Goal: Task Accomplishment & Management: Complete application form

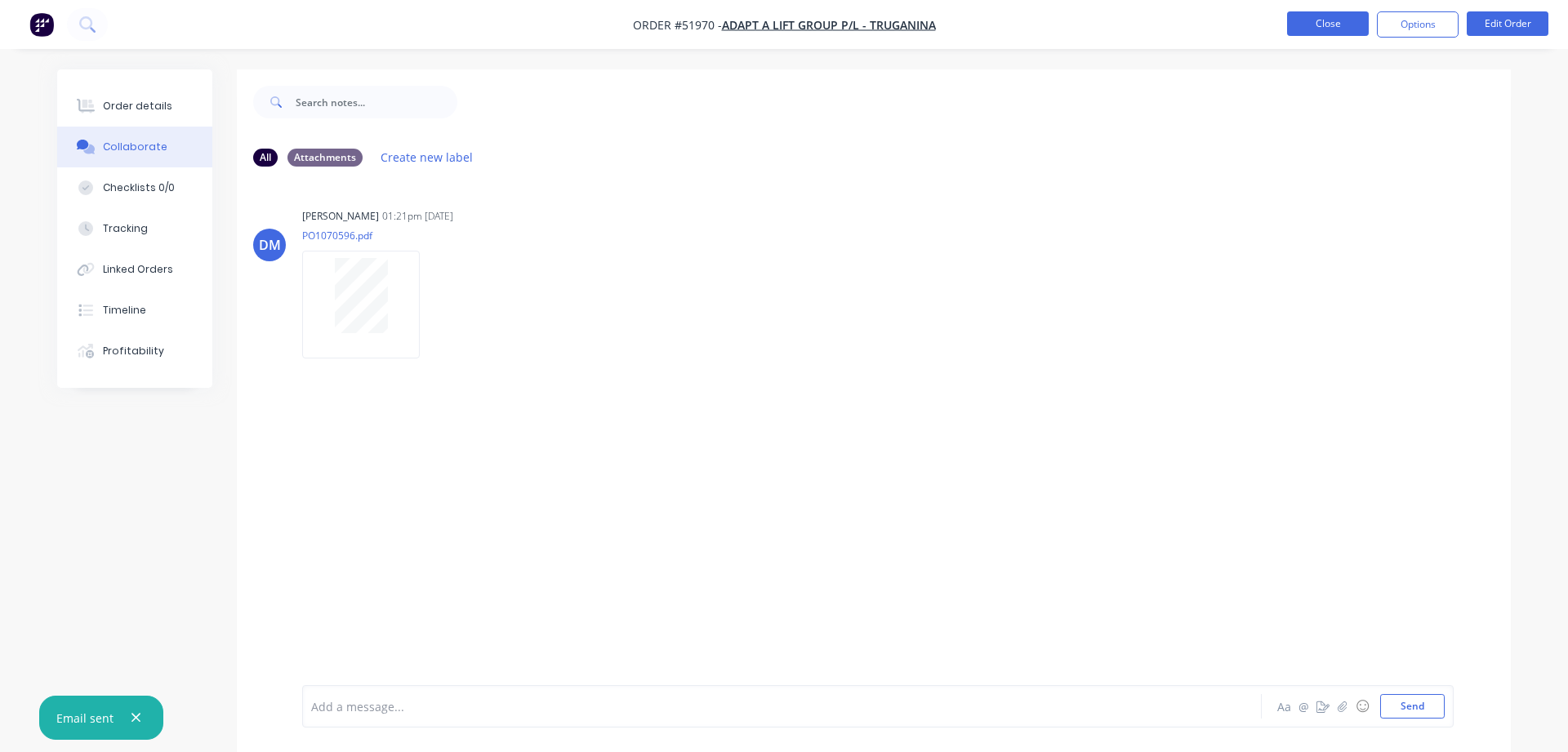
click at [1309, 29] on button "Close" at bounding box center [1328, 23] width 81 height 24
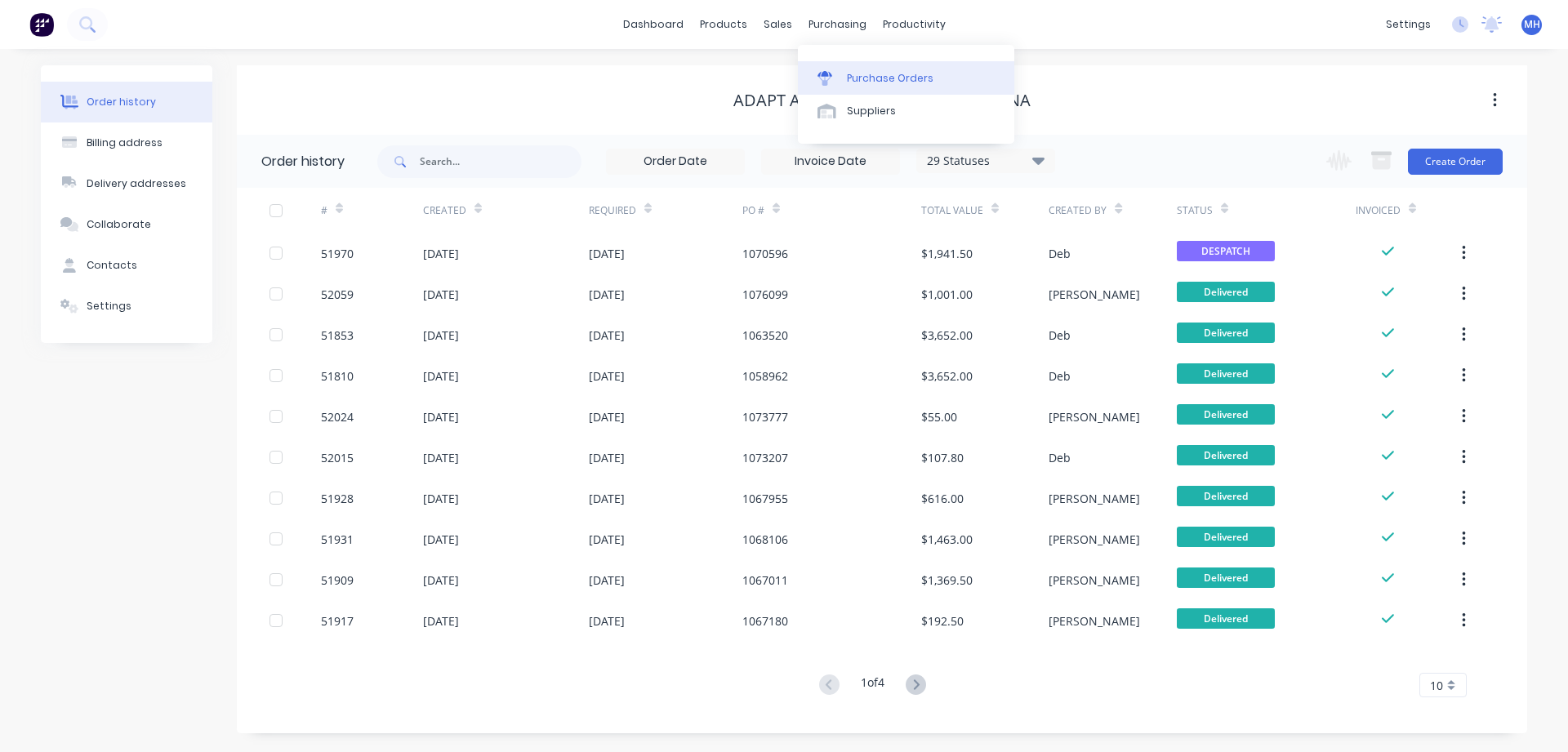
click at [844, 77] on link "Purchase Orders" at bounding box center [906, 77] width 216 height 32
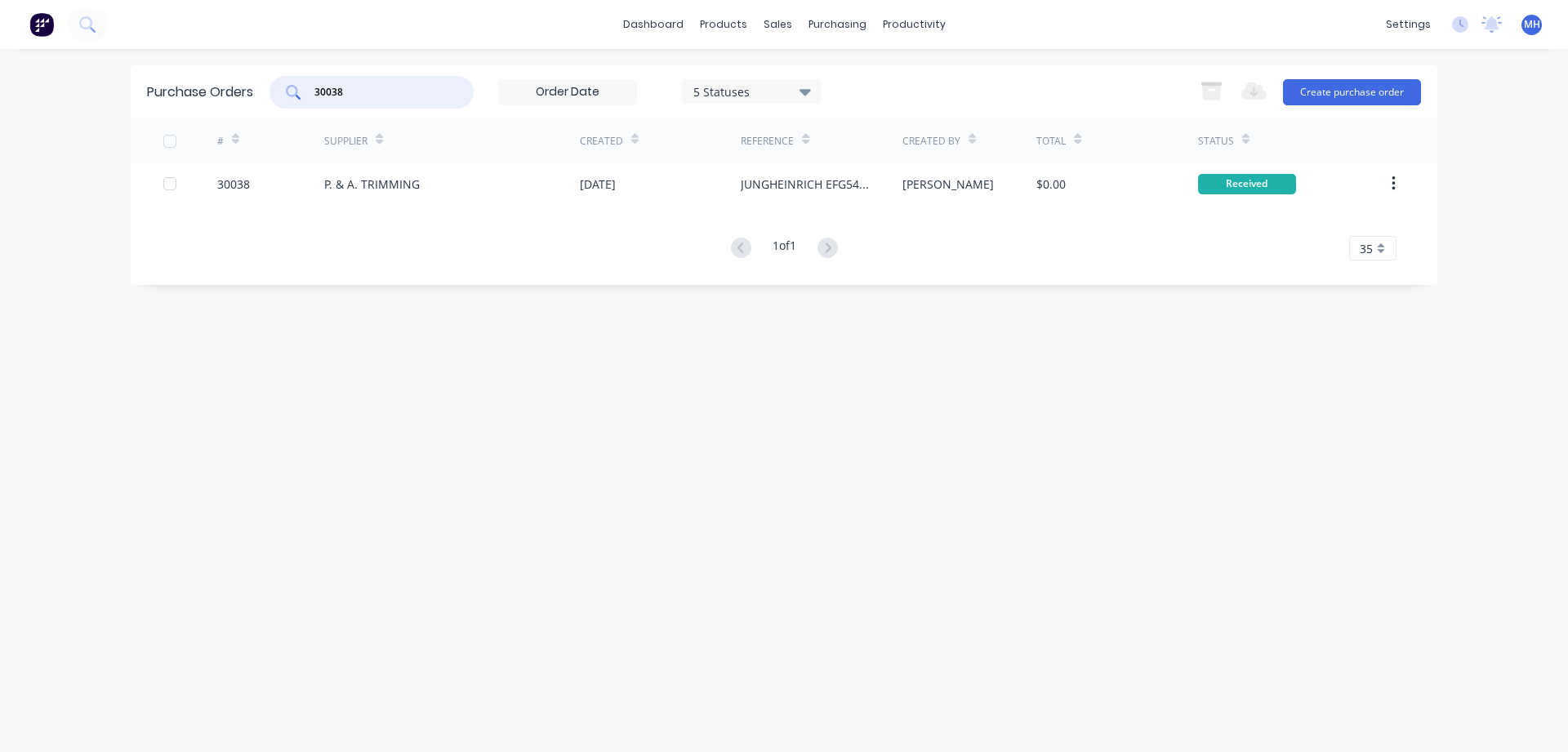
drag, startPoint x: 351, startPoint y: 91, endPoint x: 233, endPoint y: 96, distance: 118.1
click at [312, 96] on input "30038" at bounding box center [380, 92] width 135 height 17
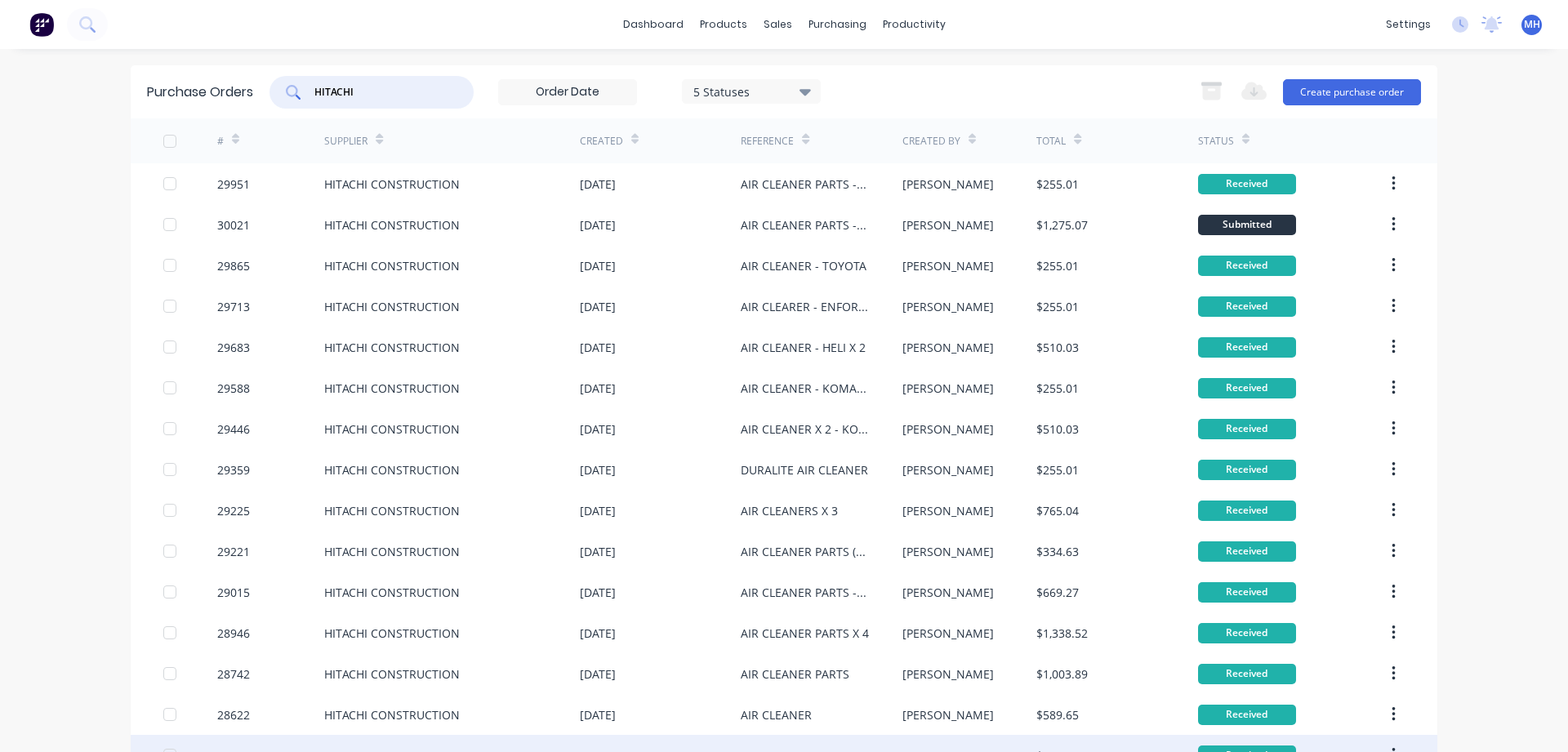
type input "HITACHI"
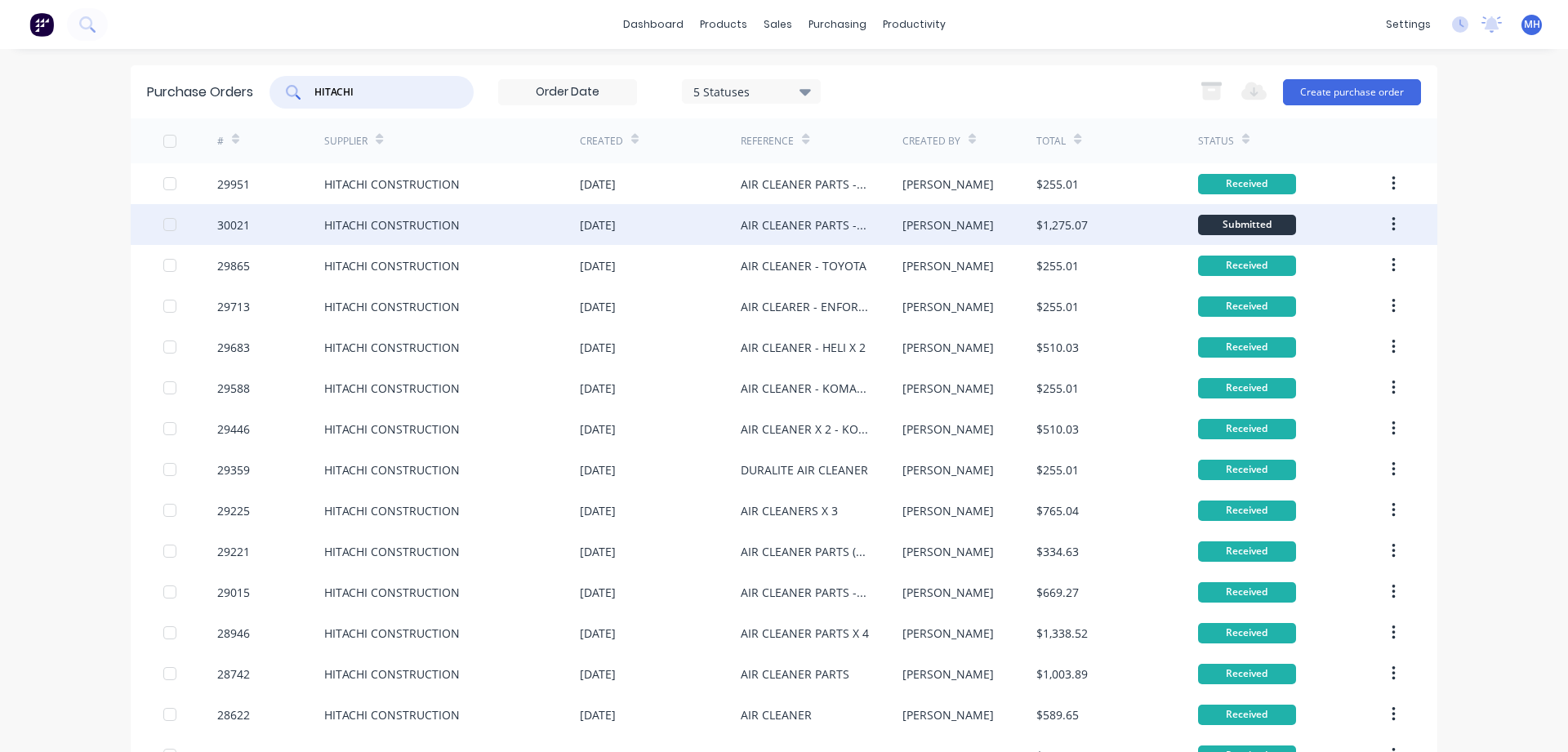
click at [461, 229] on div "HITACHI CONSTRUCTION" at bounding box center [452, 224] width 256 height 41
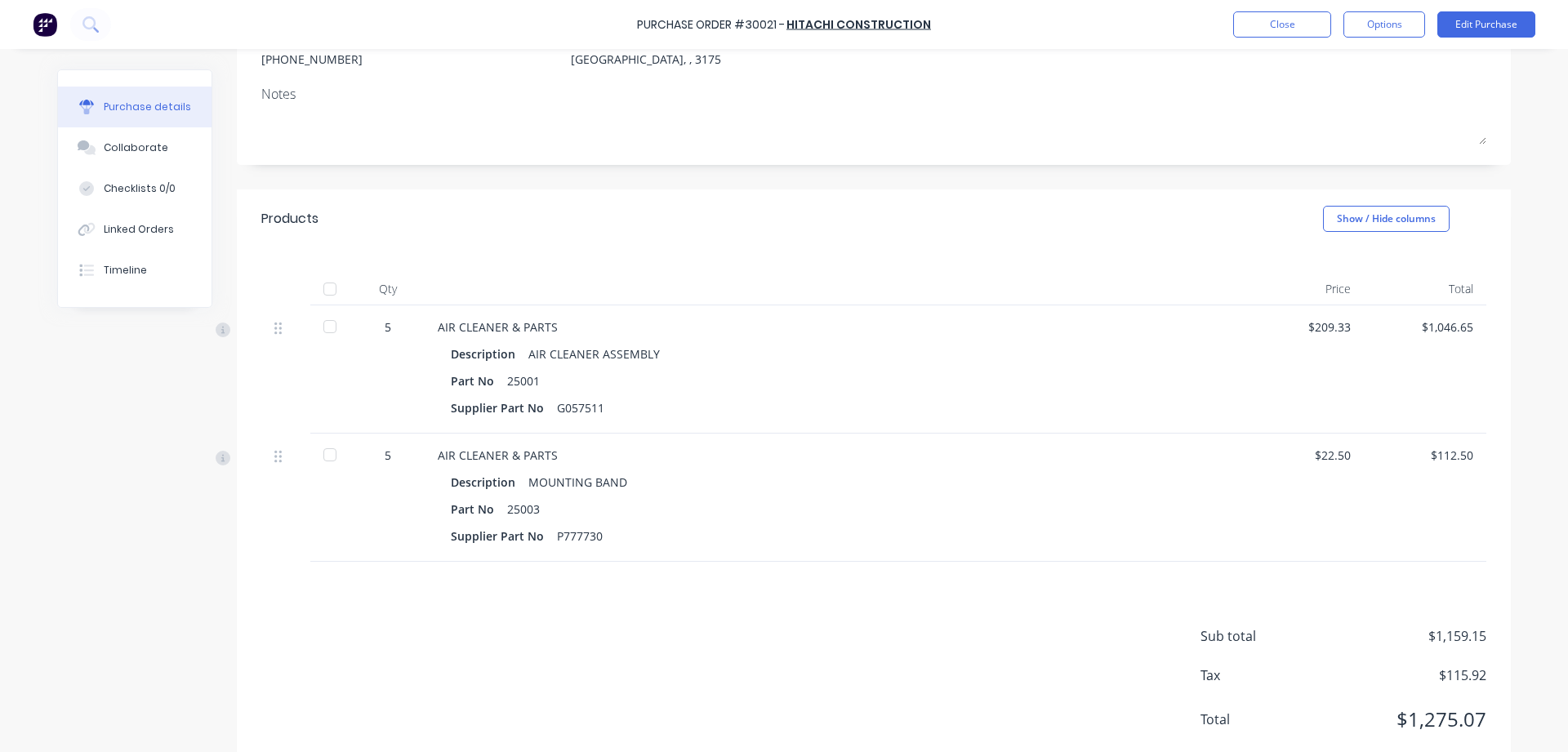
scroll to position [230, 0]
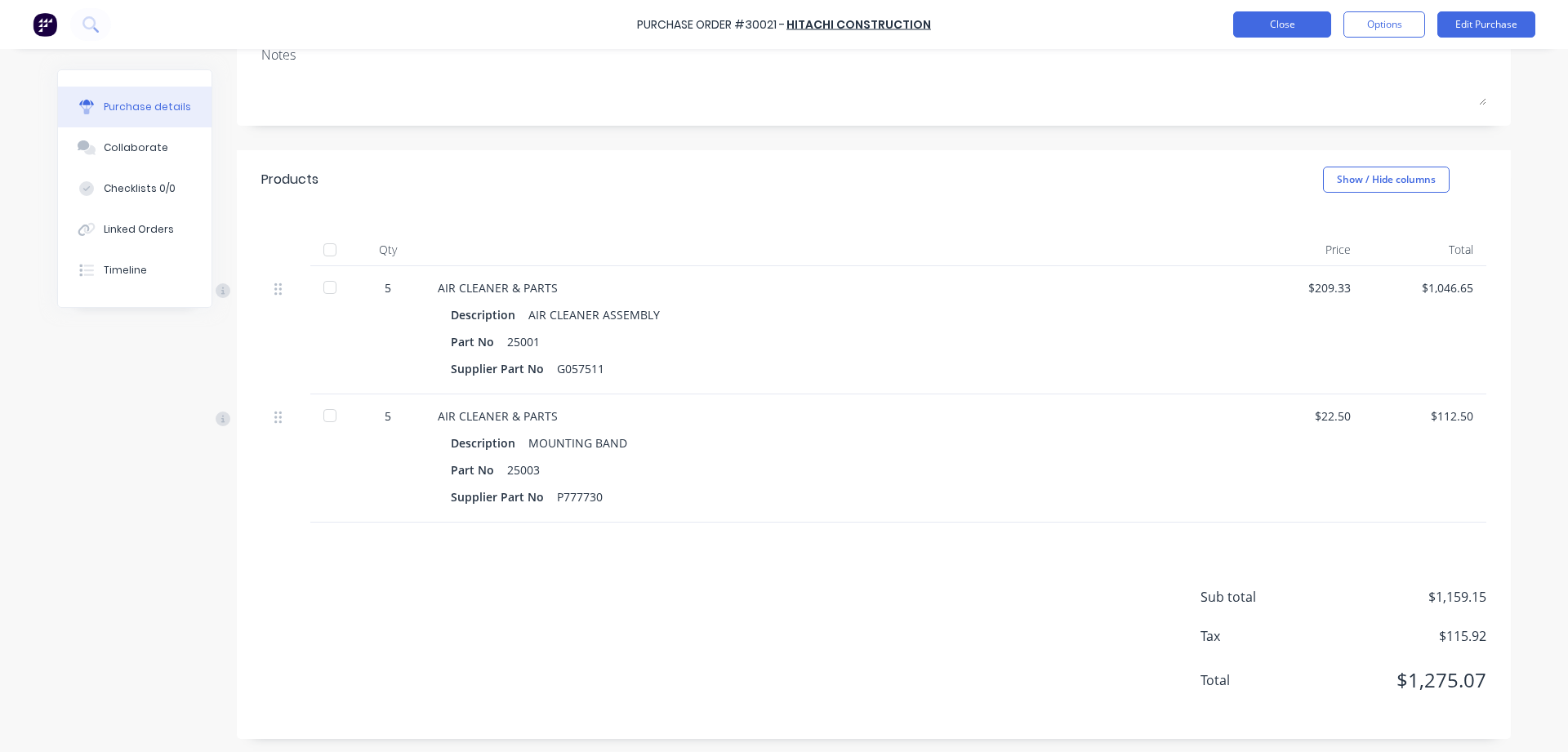
click at [1291, 23] on button "Close" at bounding box center [1282, 24] width 98 height 26
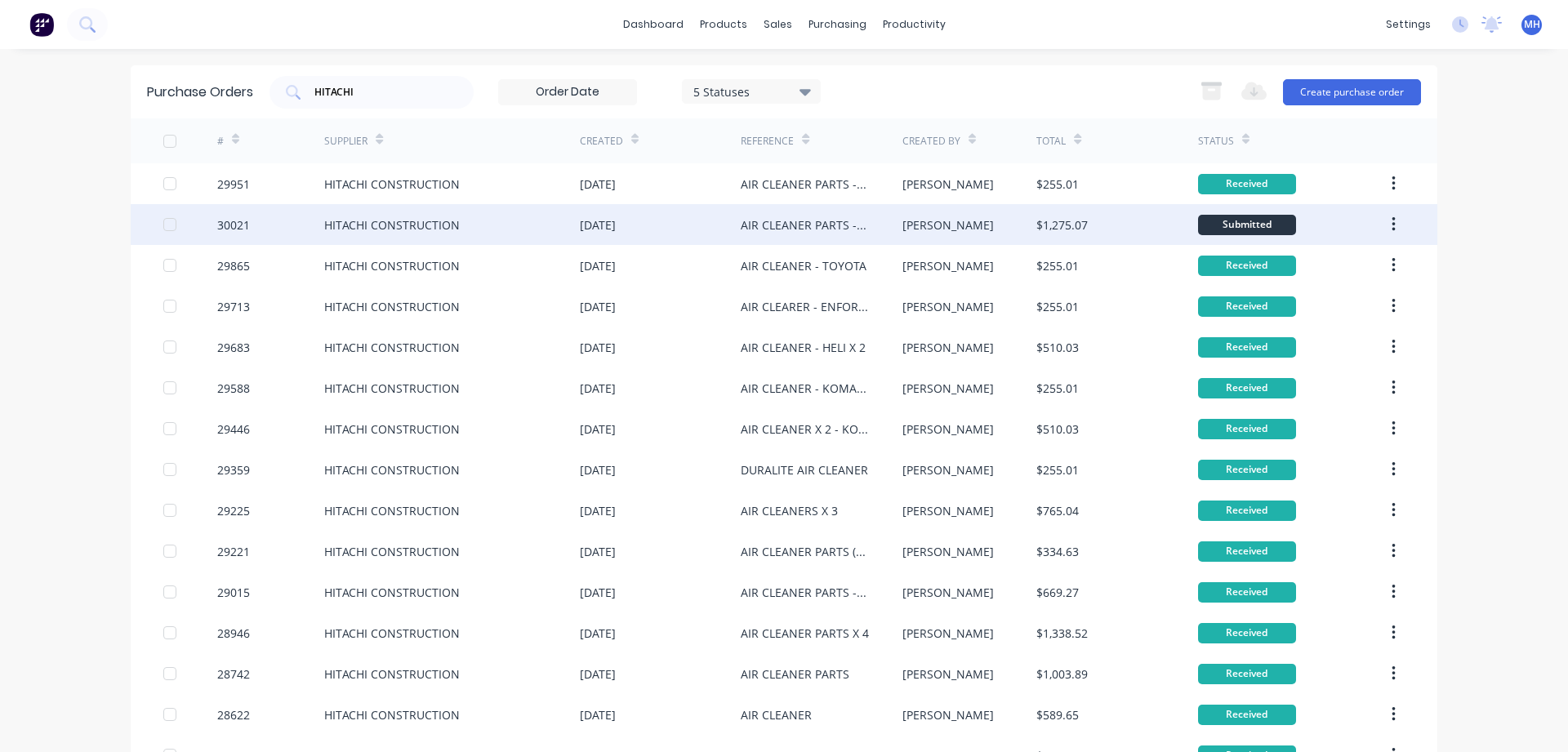
click at [351, 224] on div "HITACHI CONSTRUCTION" at bounding box center [391, 224] width 135 height 17
type textarea "x"
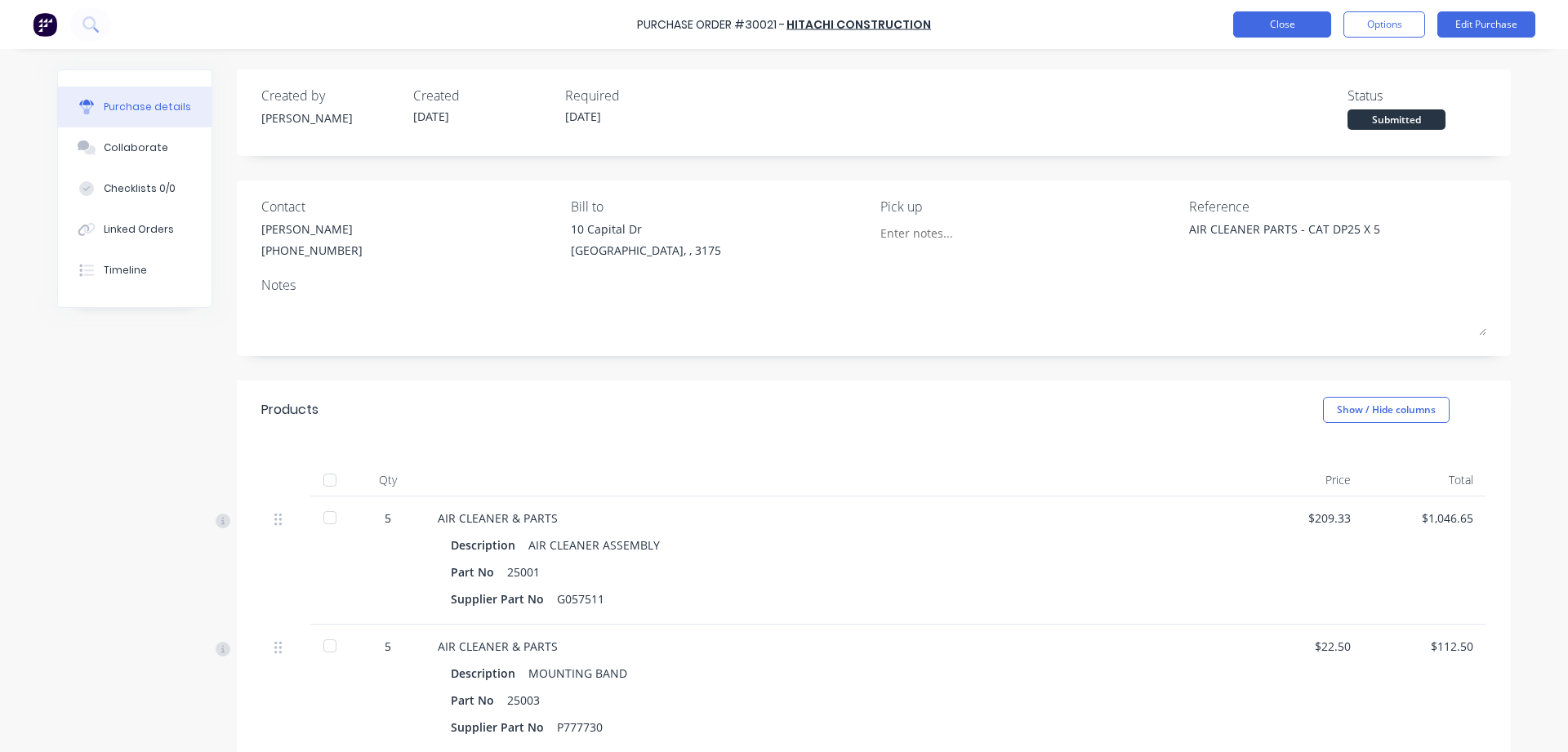
click at [1290, 15] on button "Close" at bounding box center [1282, 24] width 98 height 26
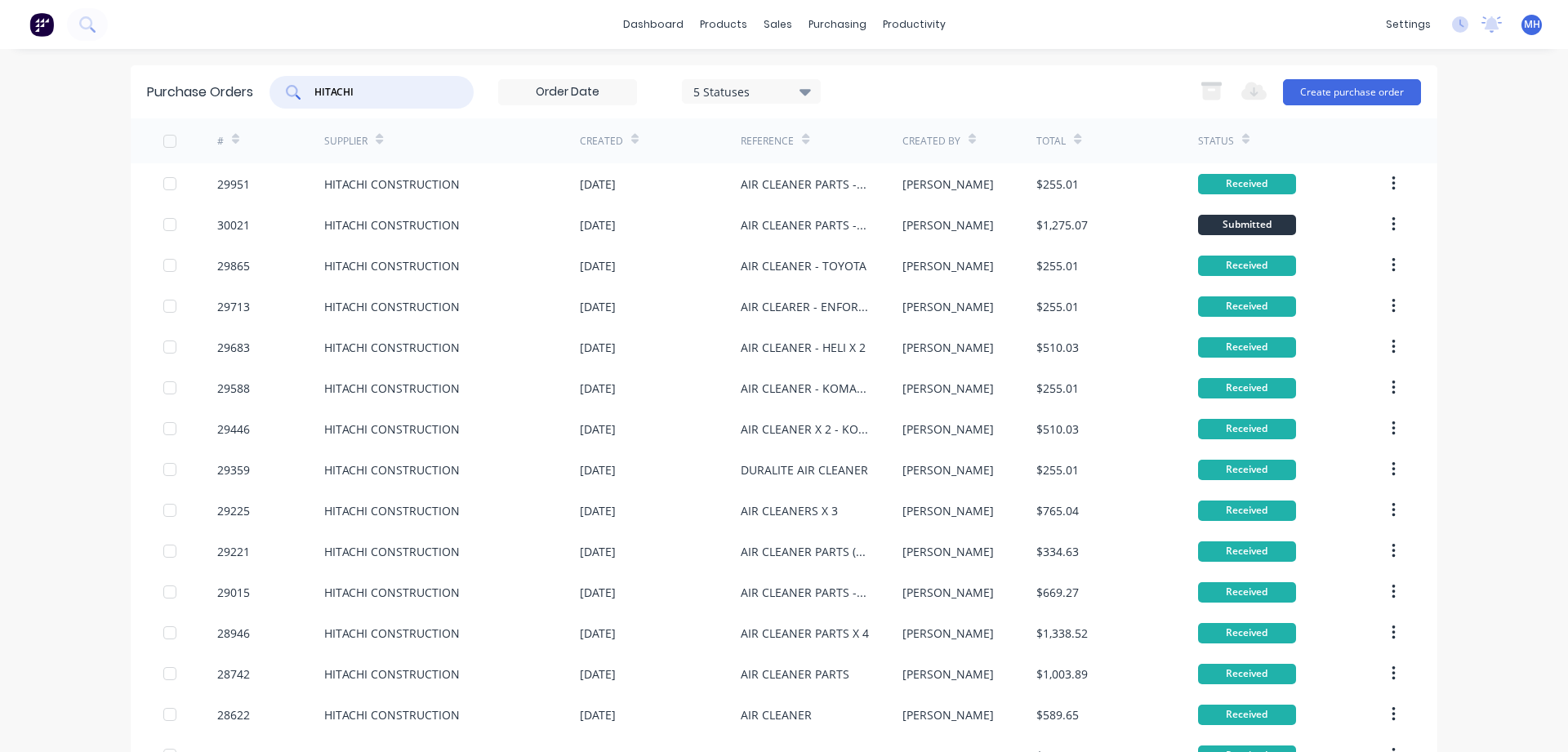
drag, startPoint x: 386, startPoint y: 94, endPoint x: 172, endPoint y: 66, distance: 215.8
click at [312, 84] on input "HITACHI" at bounding box center [380, 92] width 135 height 17
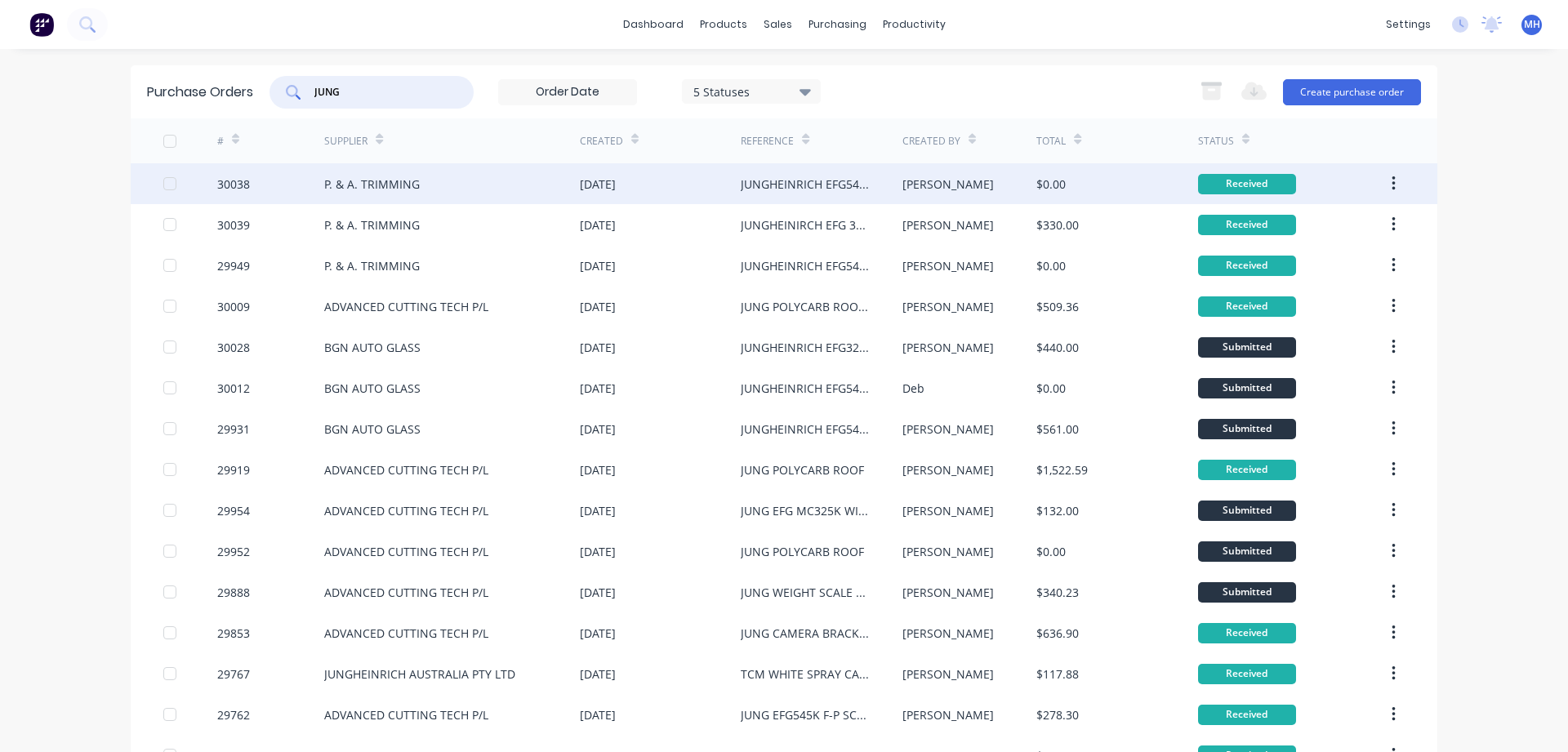
type input "JUNG"
click at [536, 188] on div "P. & A. TRIMMING" at bounding box center [452, 184] width 256 height 41
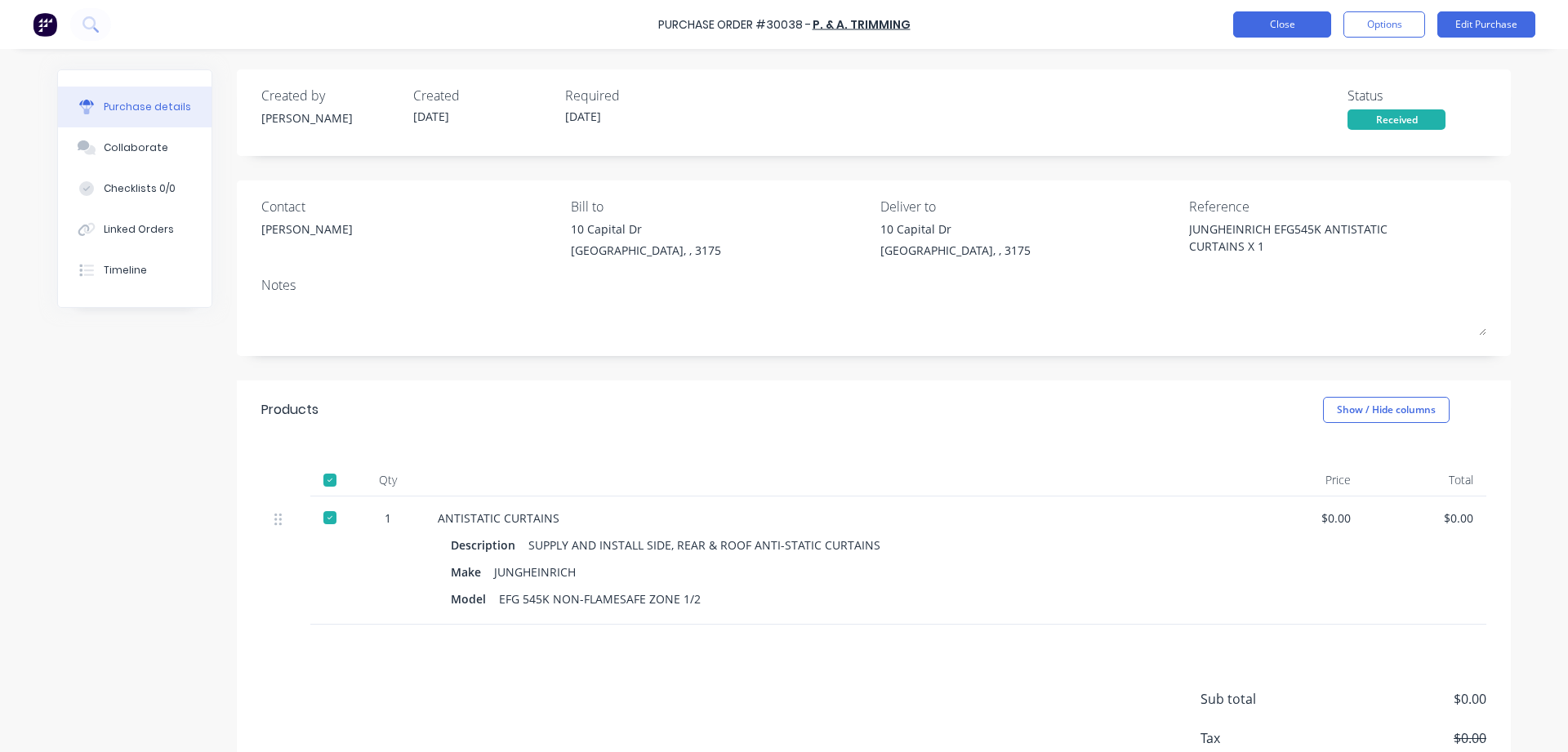
click at [1274, 18] on button "Close" at bounding box center [1282, 24] width 98 height 26
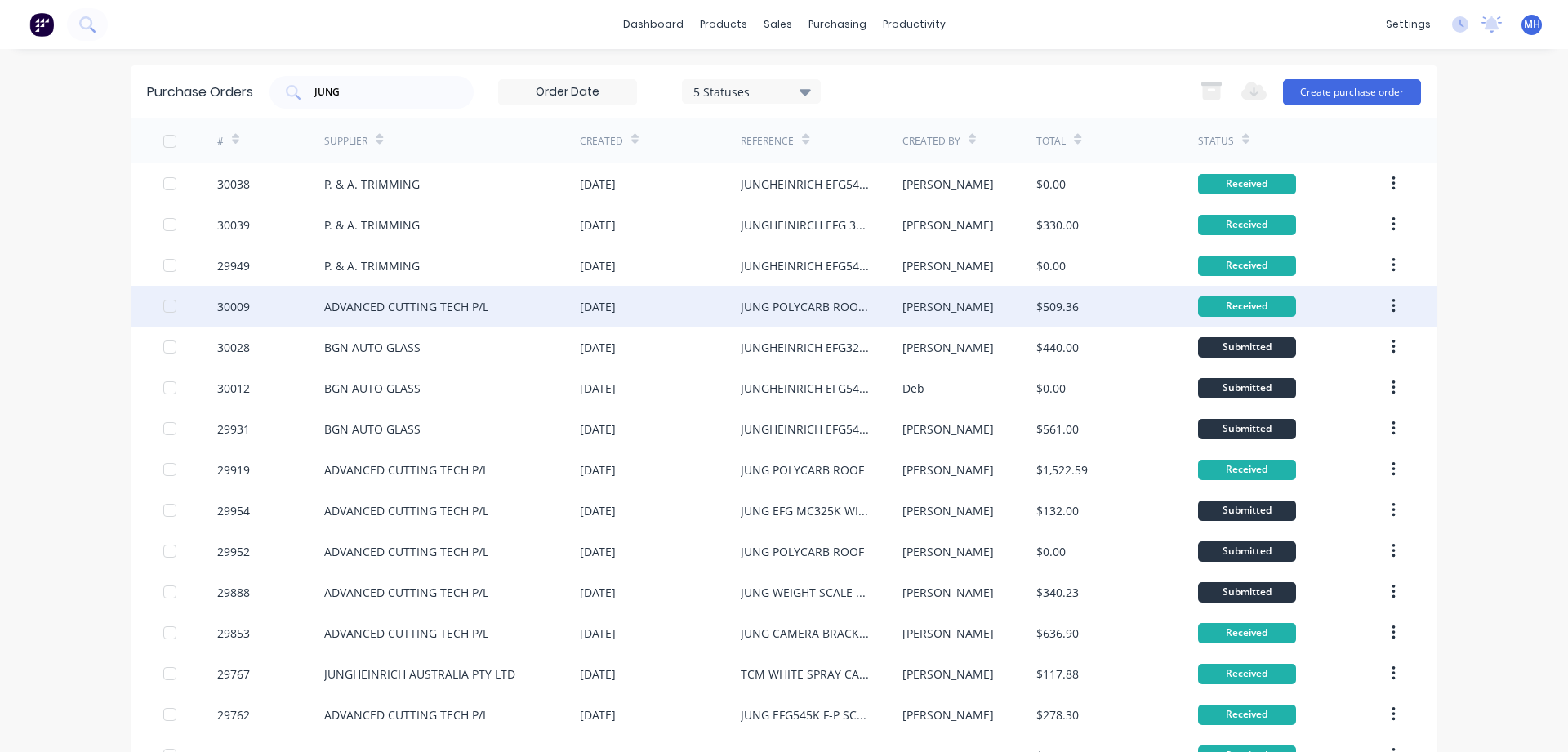
click at [785, 305] on div "JUNG POLYCARB ROOF 1010x850x4mm" at bounding box center [804, 307] width 128 height 17
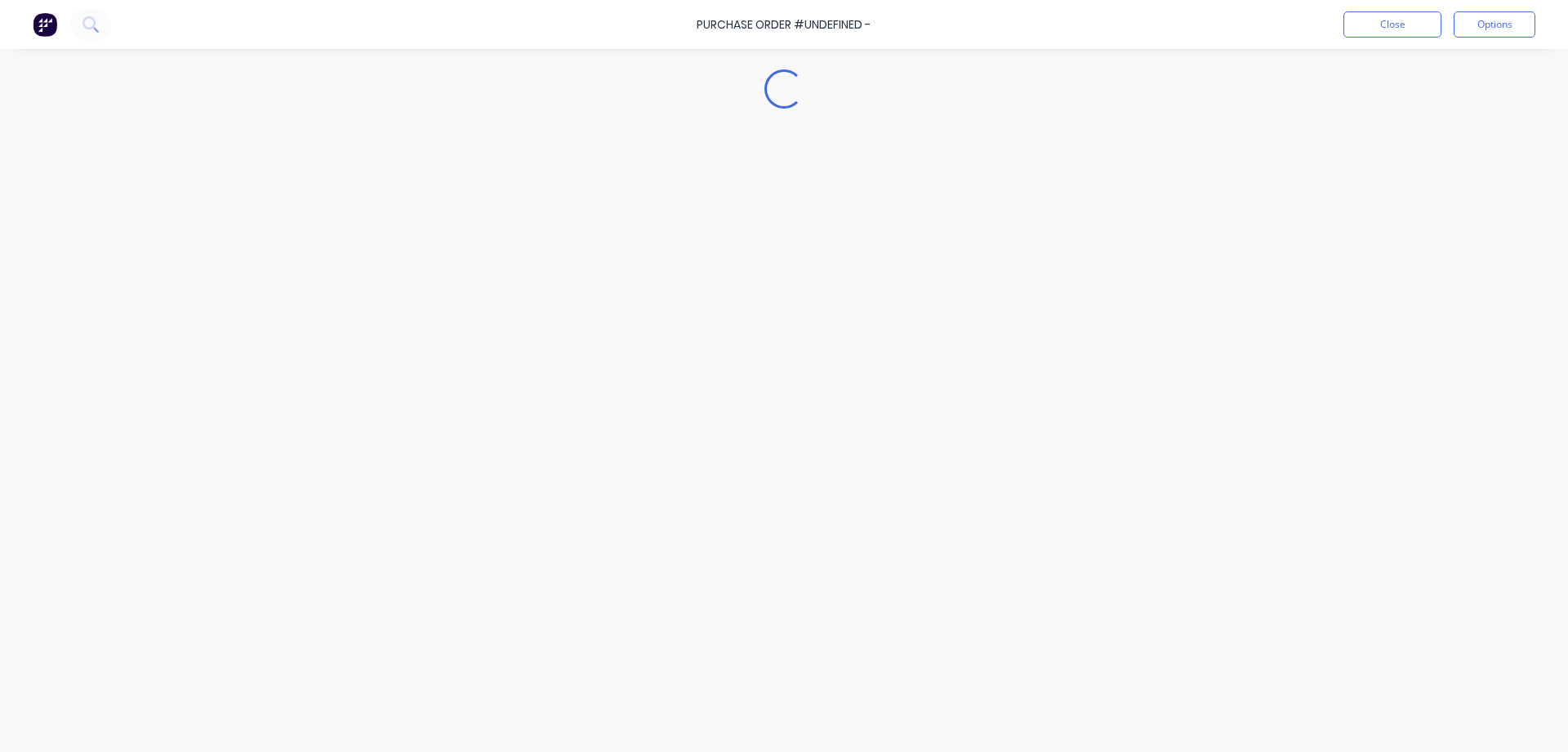
type textarea "x"
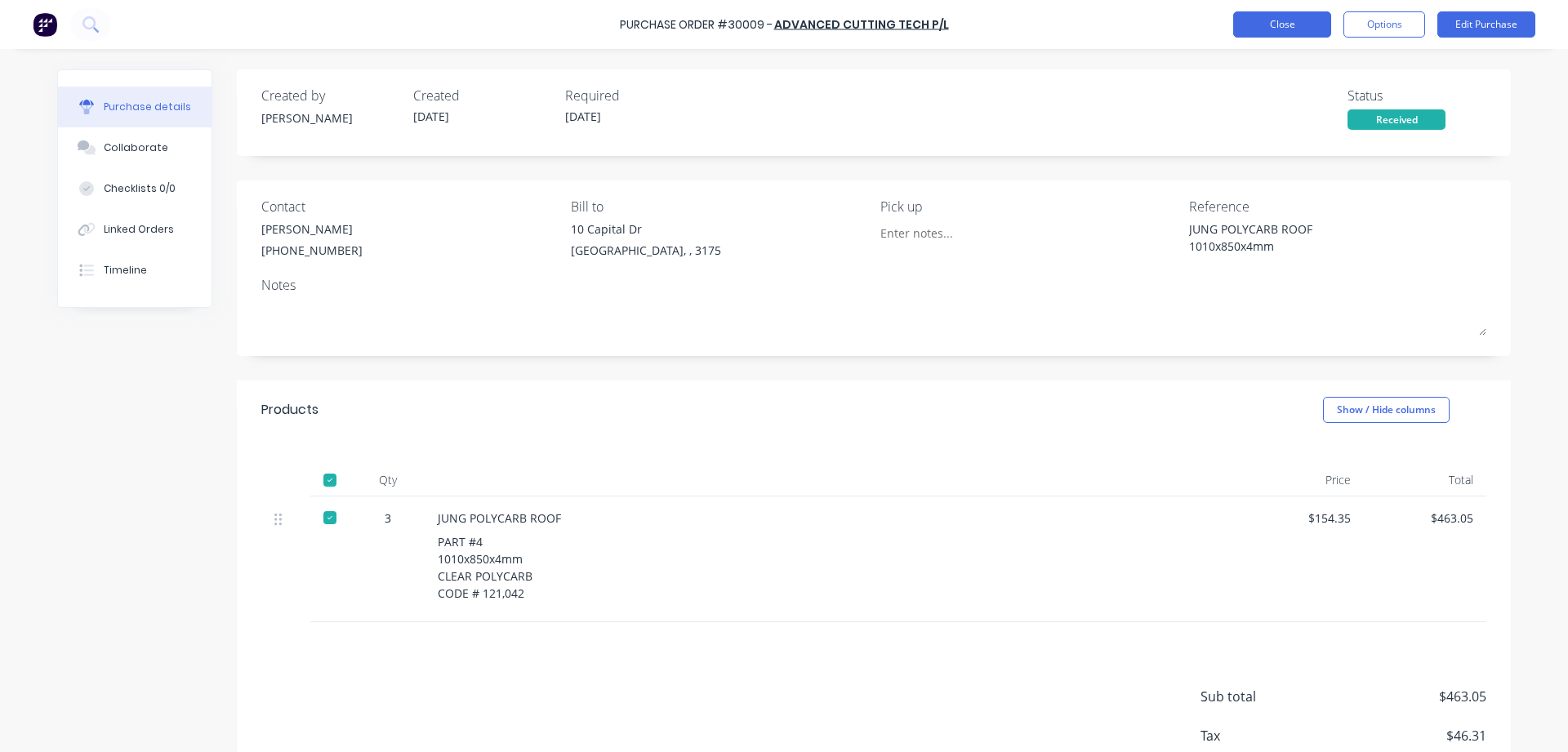
click at [1254, 17] on button "Close" at bounding box center [1282, 24] width 98 height 26
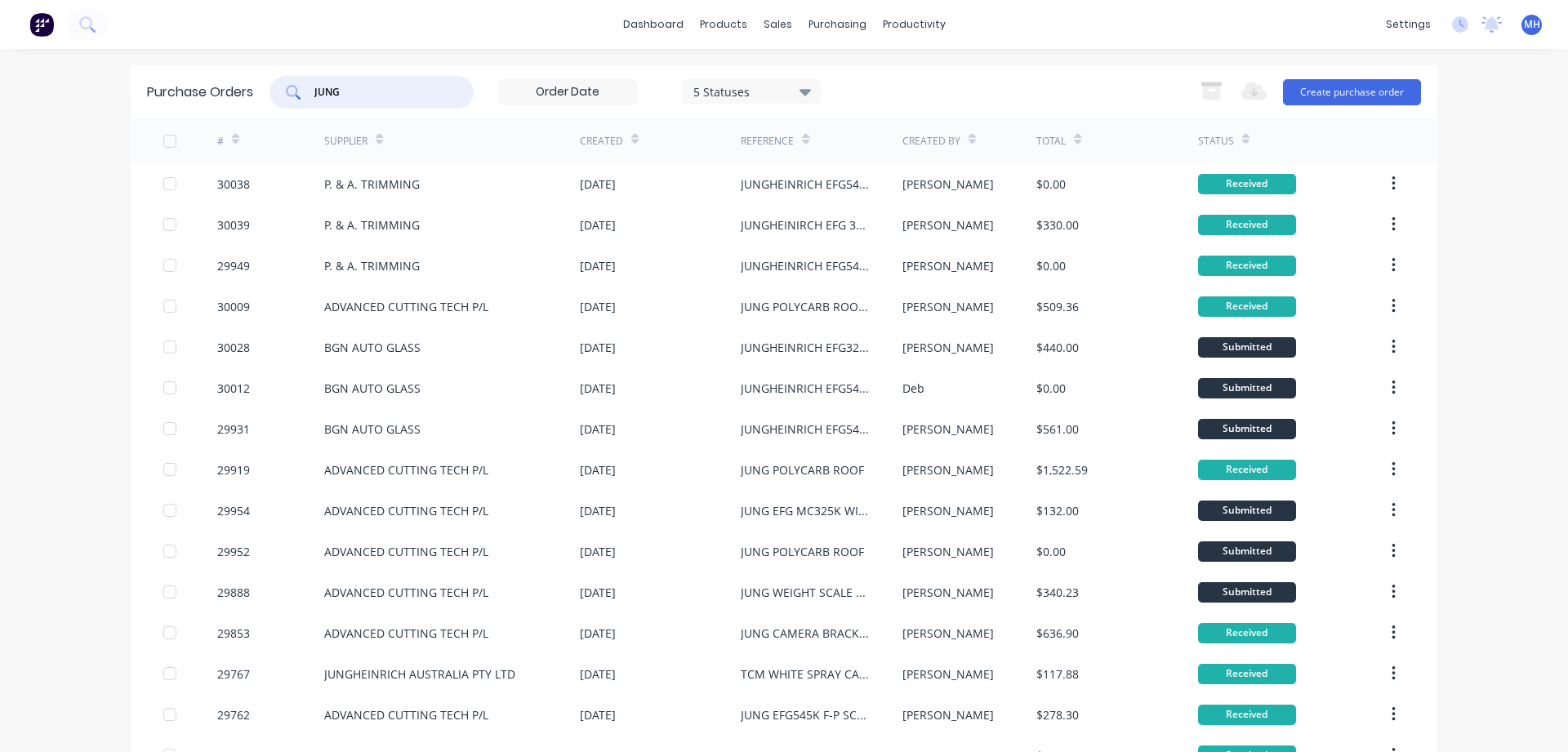
drag, startPoint x: 356, startPoint y: 98, endPoint x: 257, endPoint y: 96, distance: 99.0
click at [312, 96] on input "JUNG" at bounding box center [380, 92] width 135 height 17
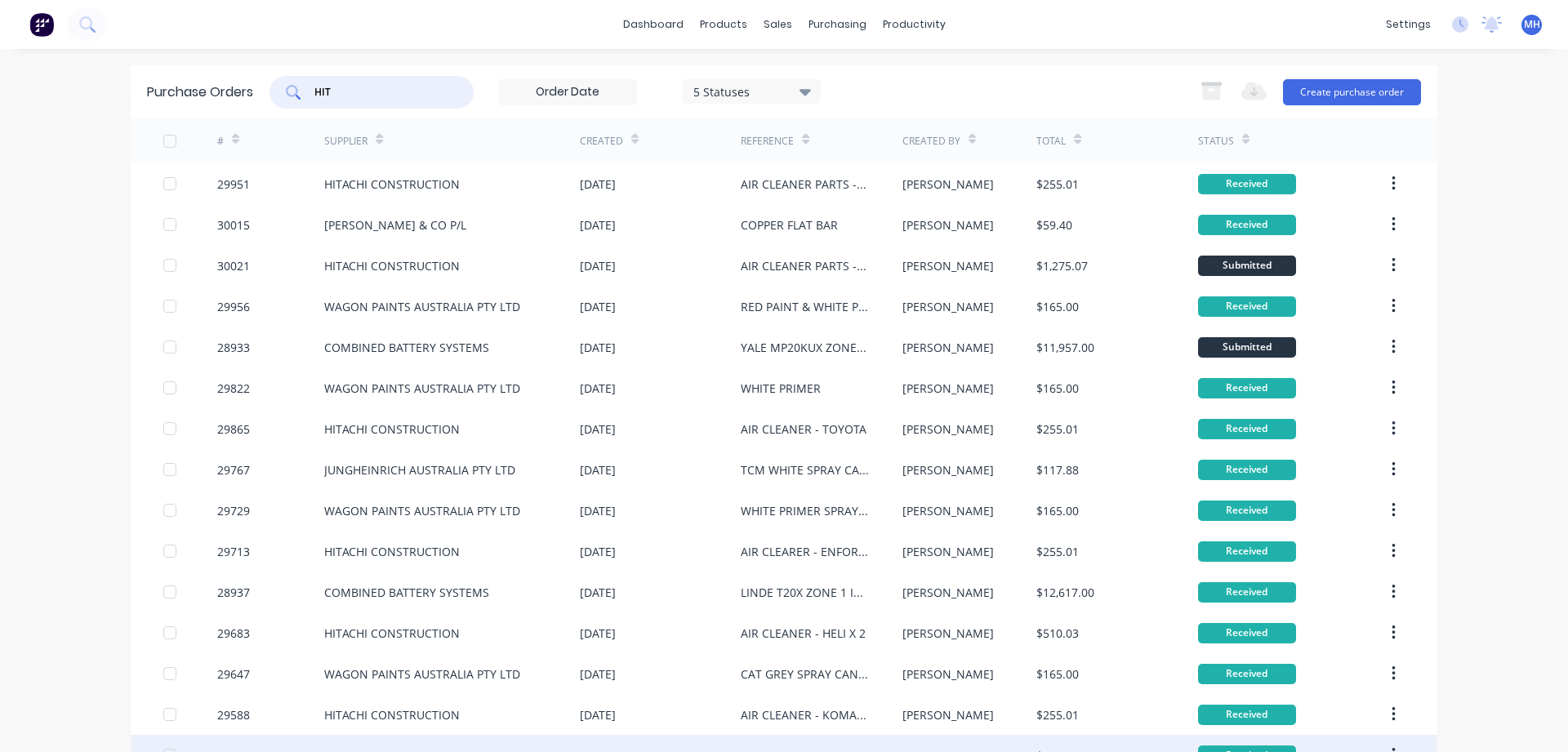
type input "HIT"
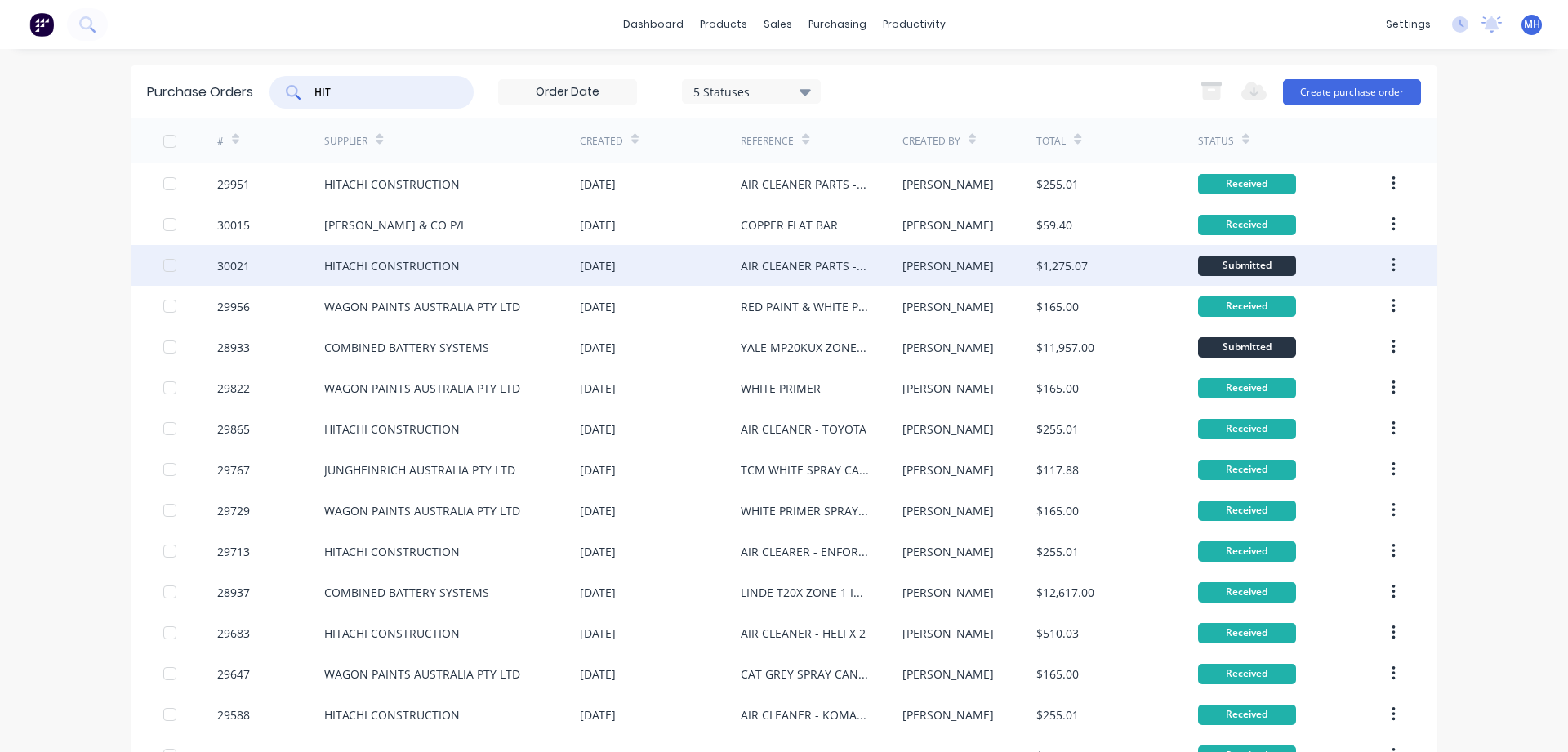
click at [791, 263] on div "AIR CLEANER PARTS - CAT DP25 X 5" at bounding box center [804, 266] width 128 height 17
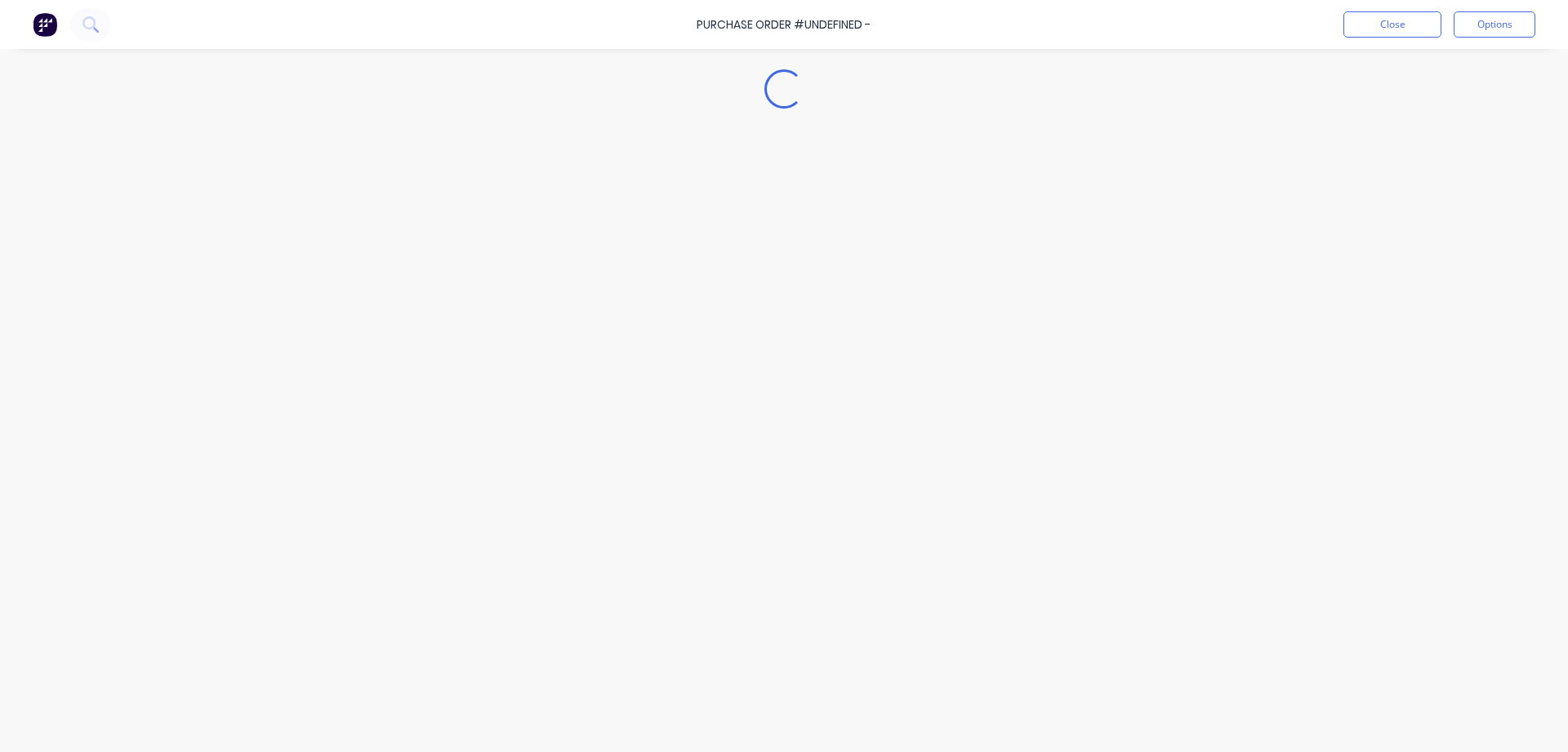
type textarea "x"
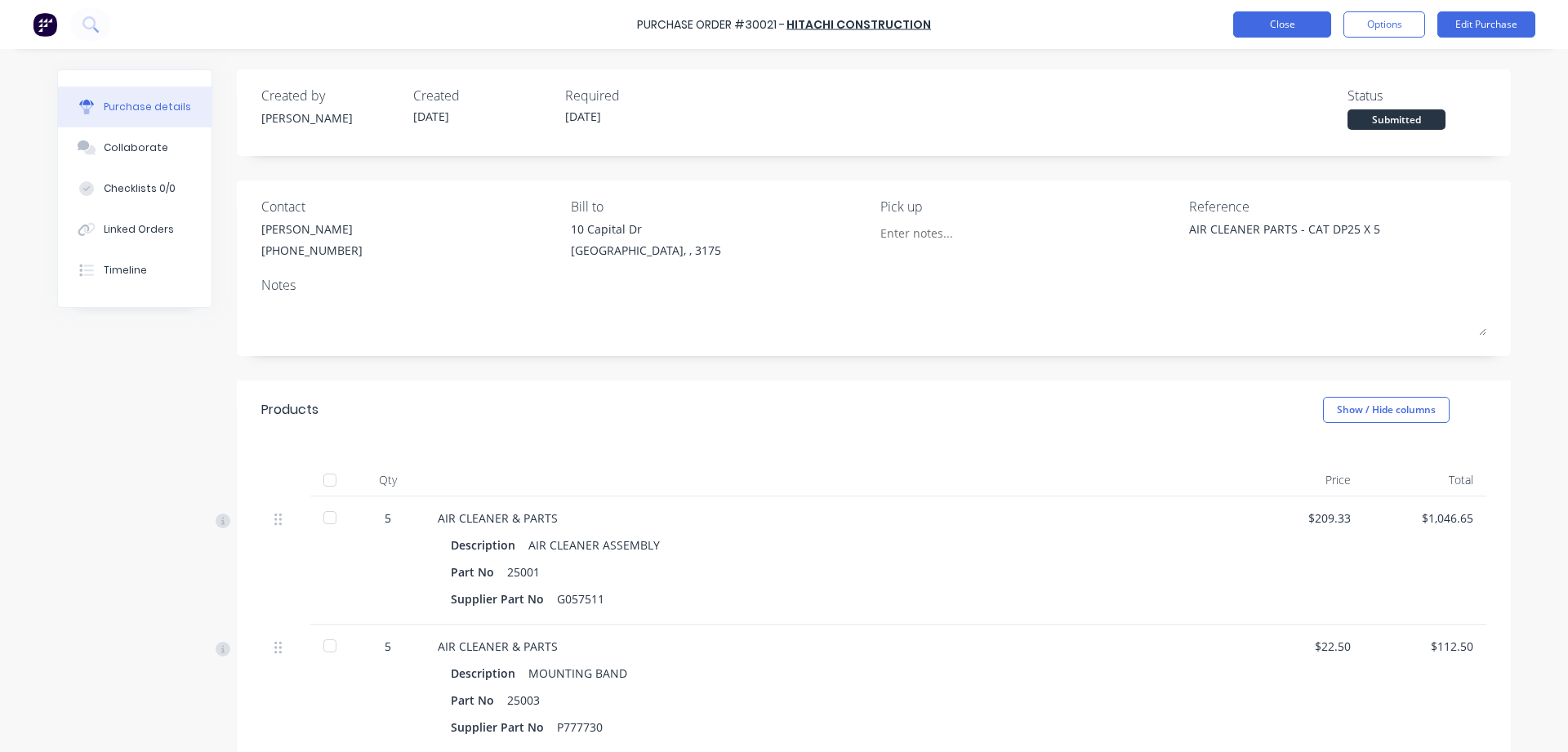
click at [1300, 27] on button "Close" at bounding box center [1282, 24] width 98 height 26
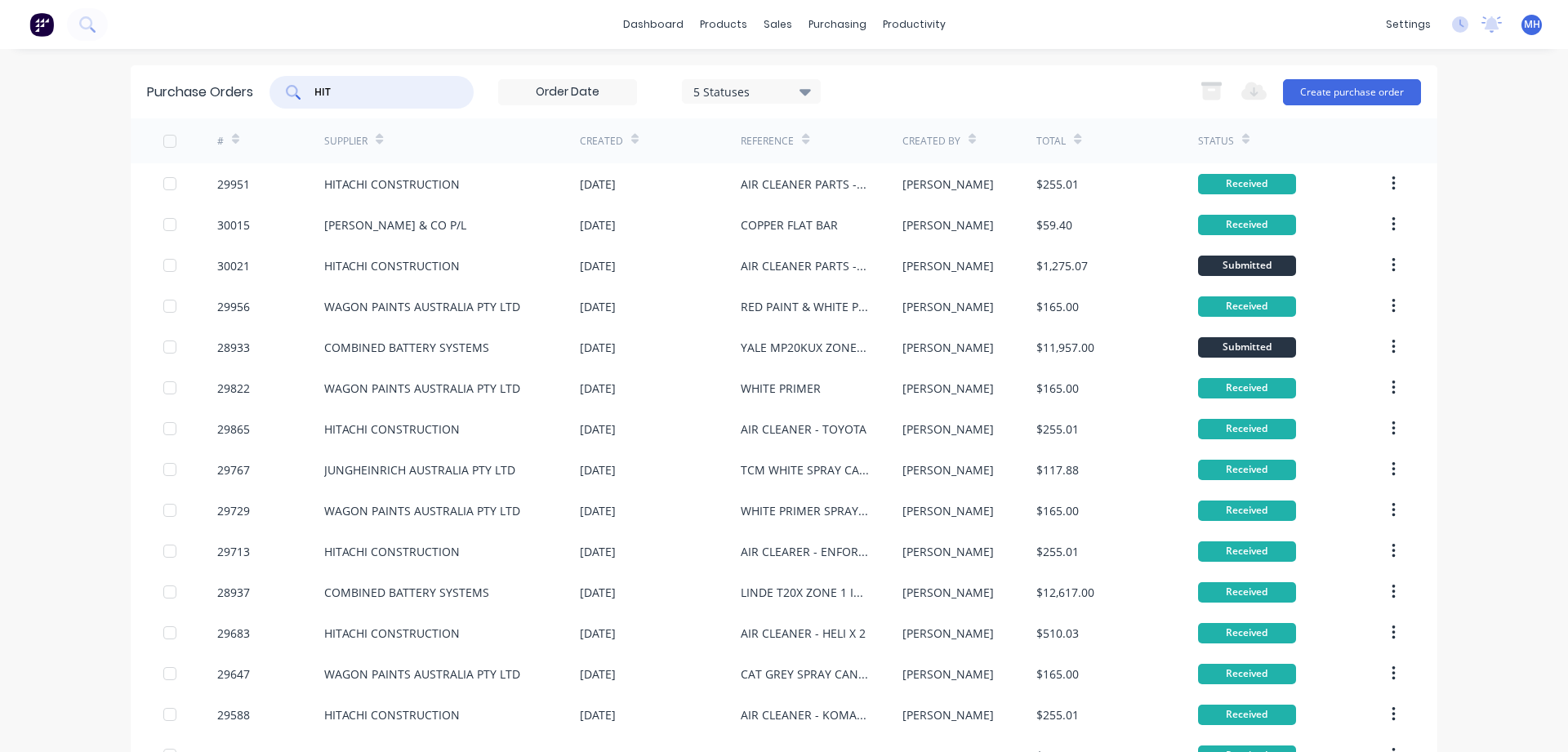
drag, startPoint x: 347, startPoint y: 85, endPoint x: 144, endPoint y: 66, distance: 203.9
click at [312, 84] on input "HIT" at bounding box center [380, 92] width 135 height 17
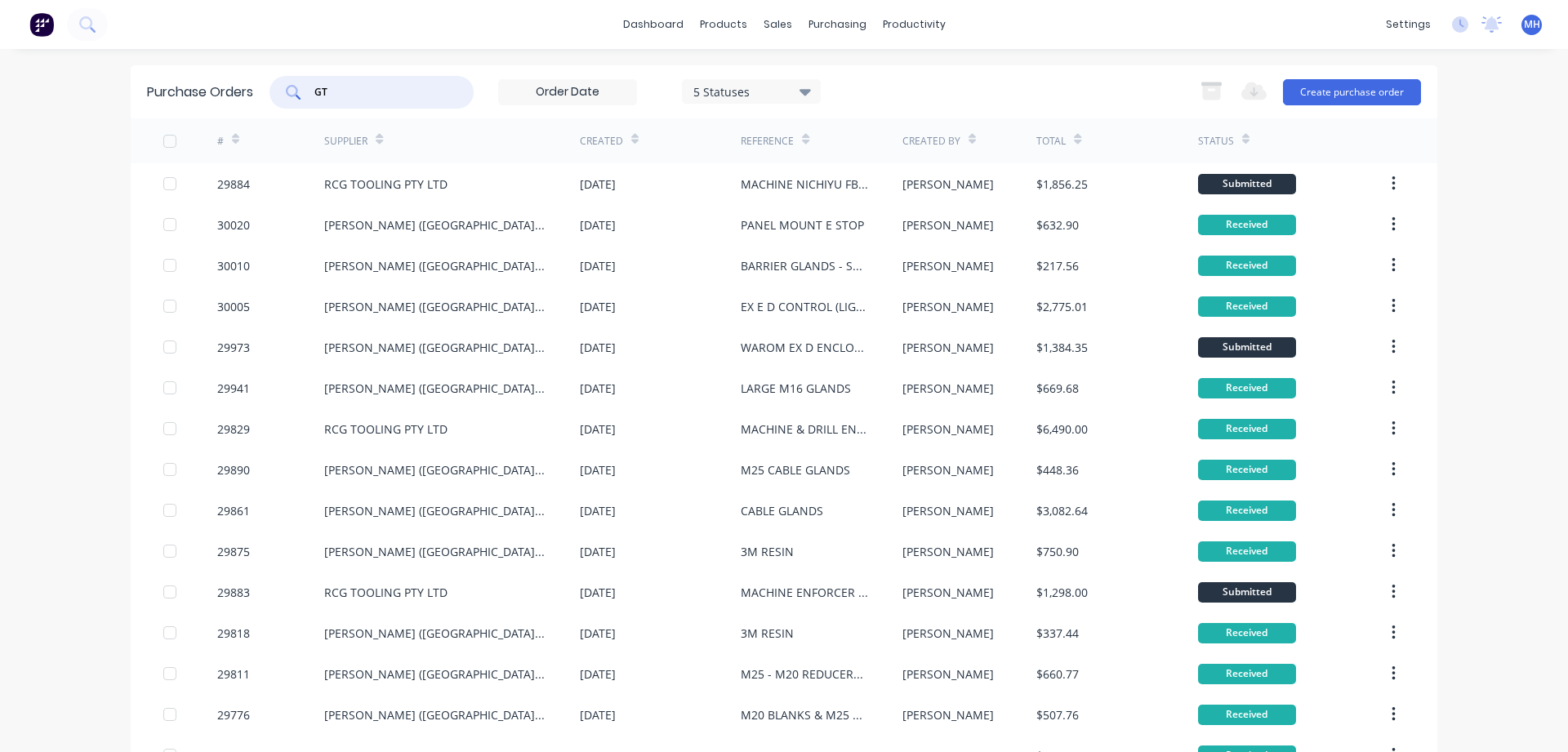
drag, startPoint x: 328, startPoint y: 100, endPoint x: 278, endPoint y: 92, distance: 50.6
click at [312, 92] on input "GT" at bounding box center [380, 92] width 135 height 17
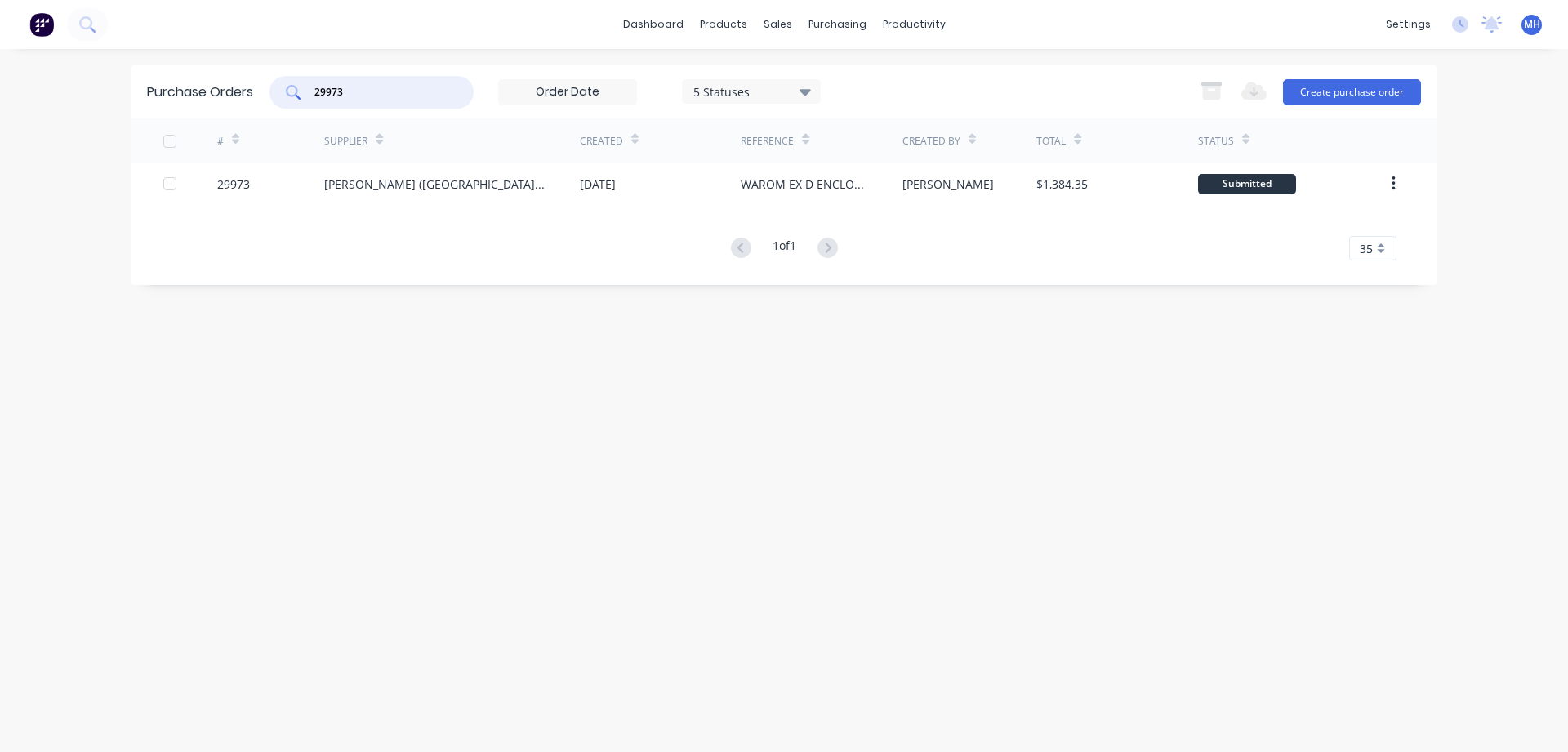
type input "29973"
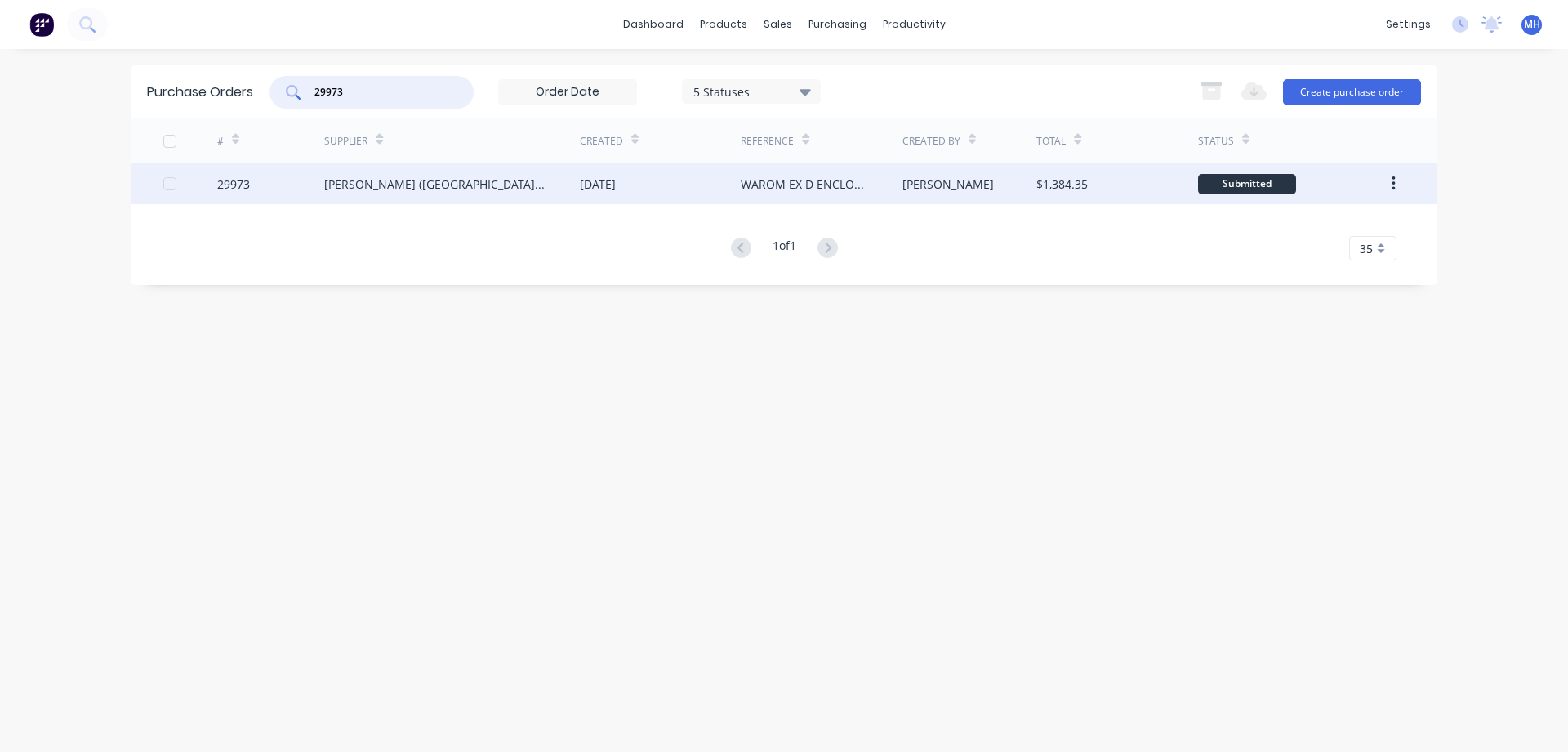
click at [590, 179] on div "[DATE]" at bounding box center [597, 184] width 36 height 17
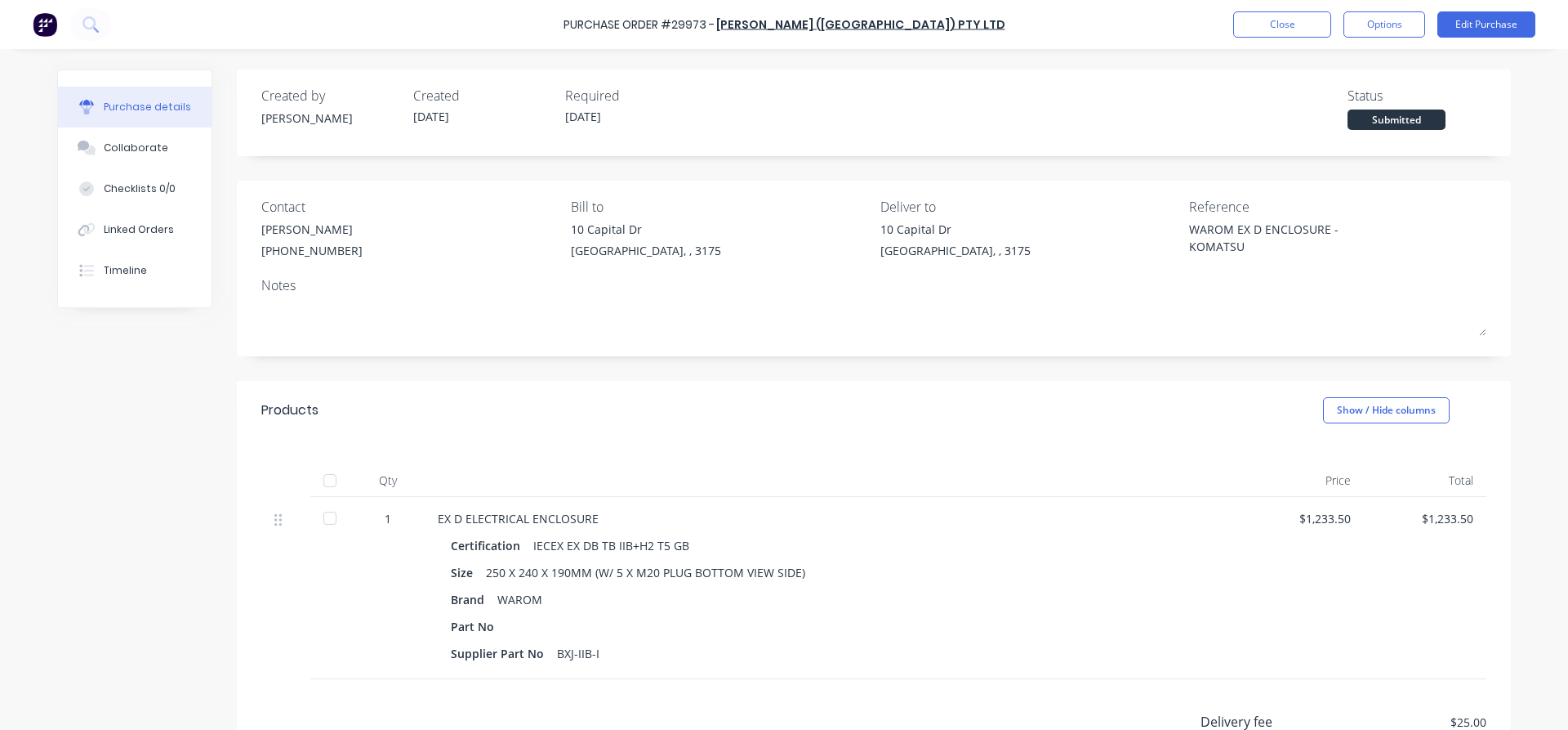
type textarea "x"
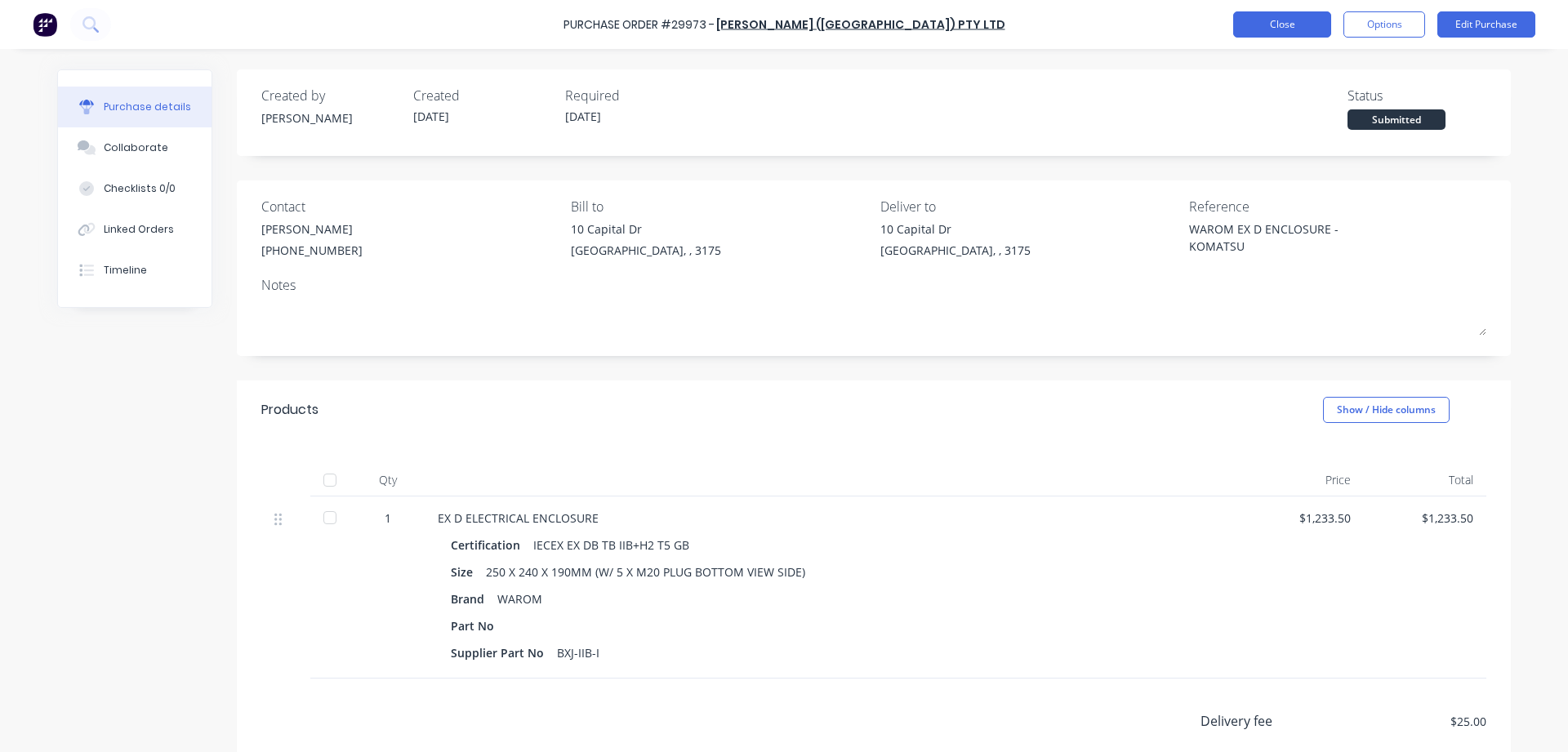
click at [1304, 26] on button "Close" at bounding box center [1282, 24] width 98 height 26
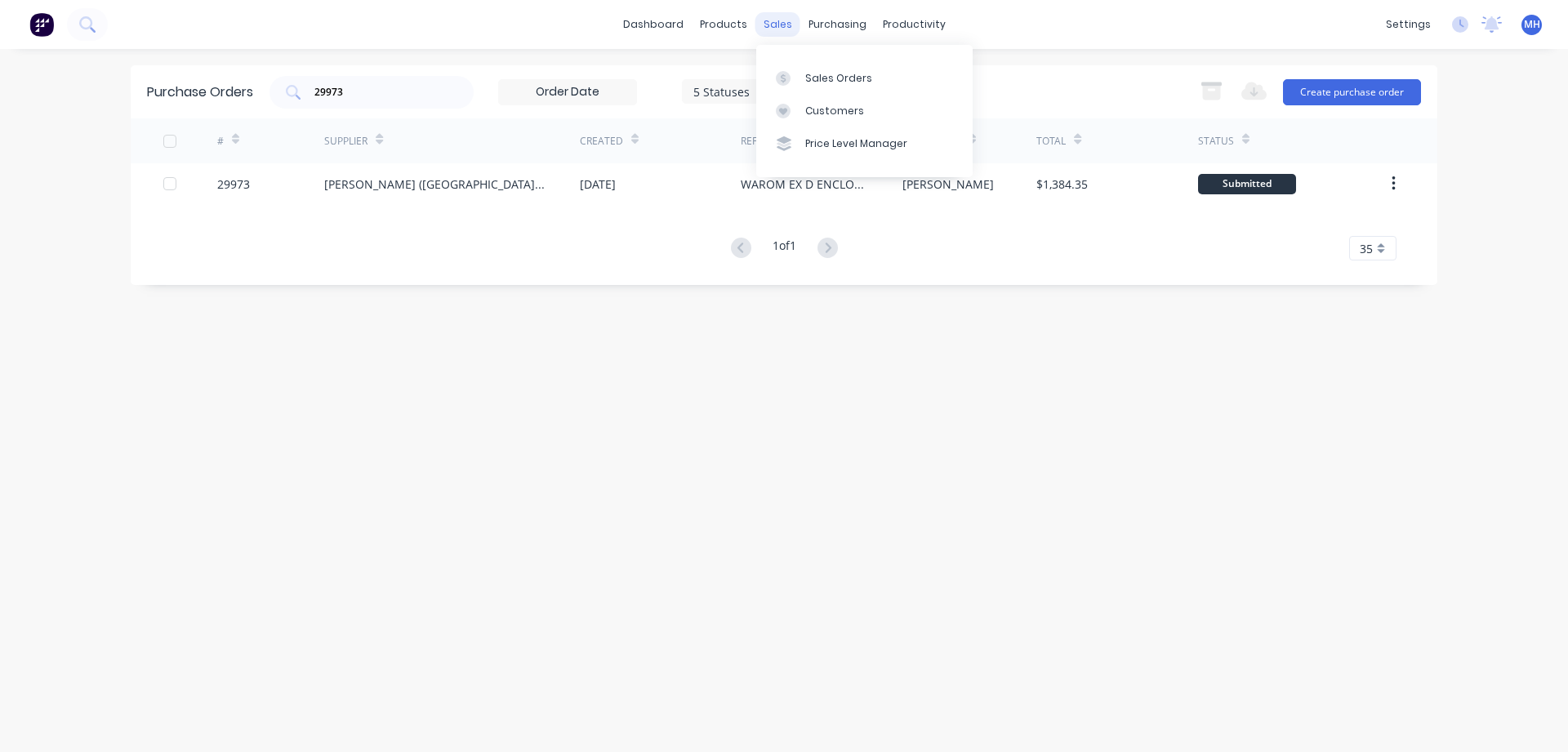
click at [764, 24] on div "sales" at bounding box center [778, 24] width 45 height 24
click at [829, 79] on div "Sales Orders" at bounding box center [838, 79] width 67 height 15
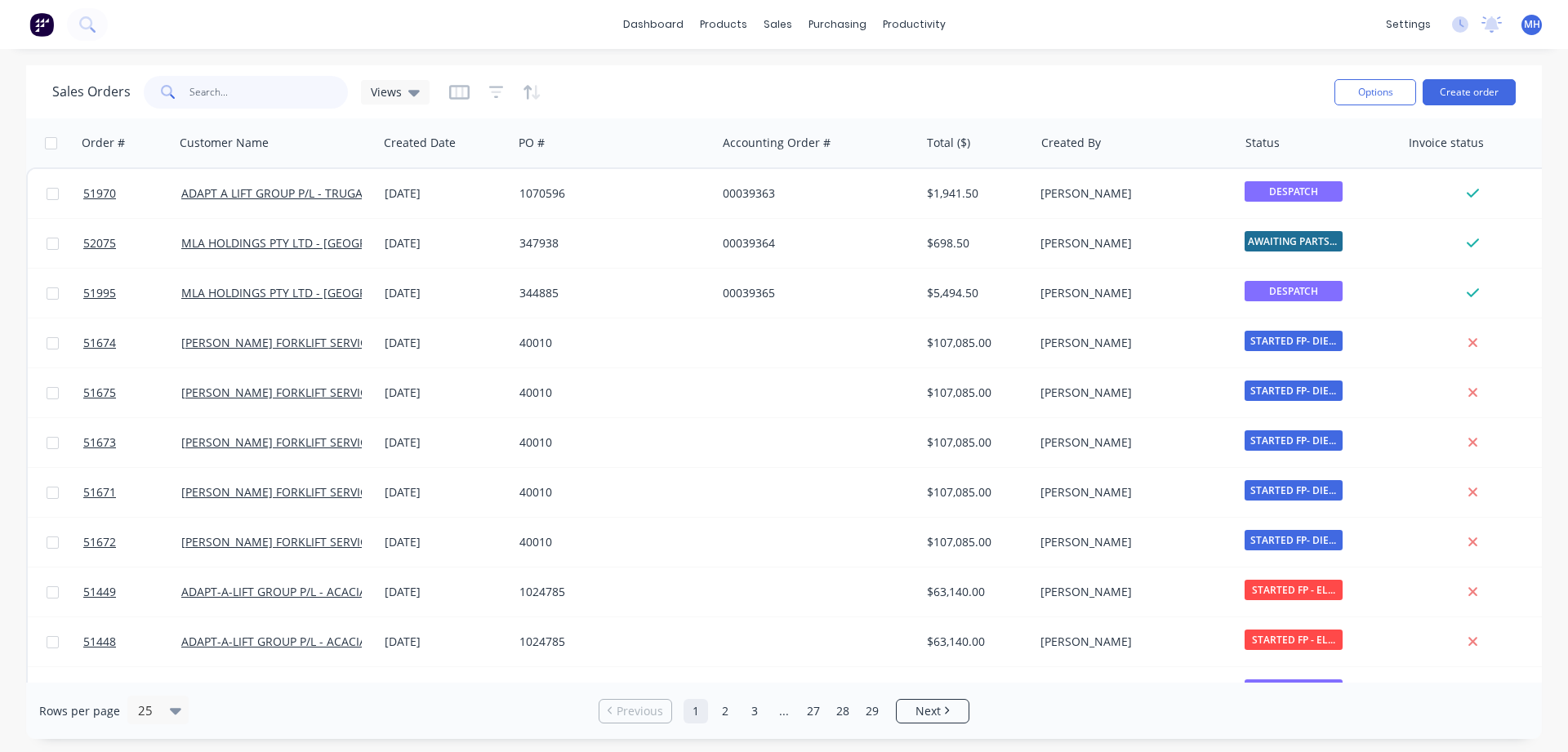
click at [251, 104] on input "text" at bounding box center [269, 91] width 160 height 32
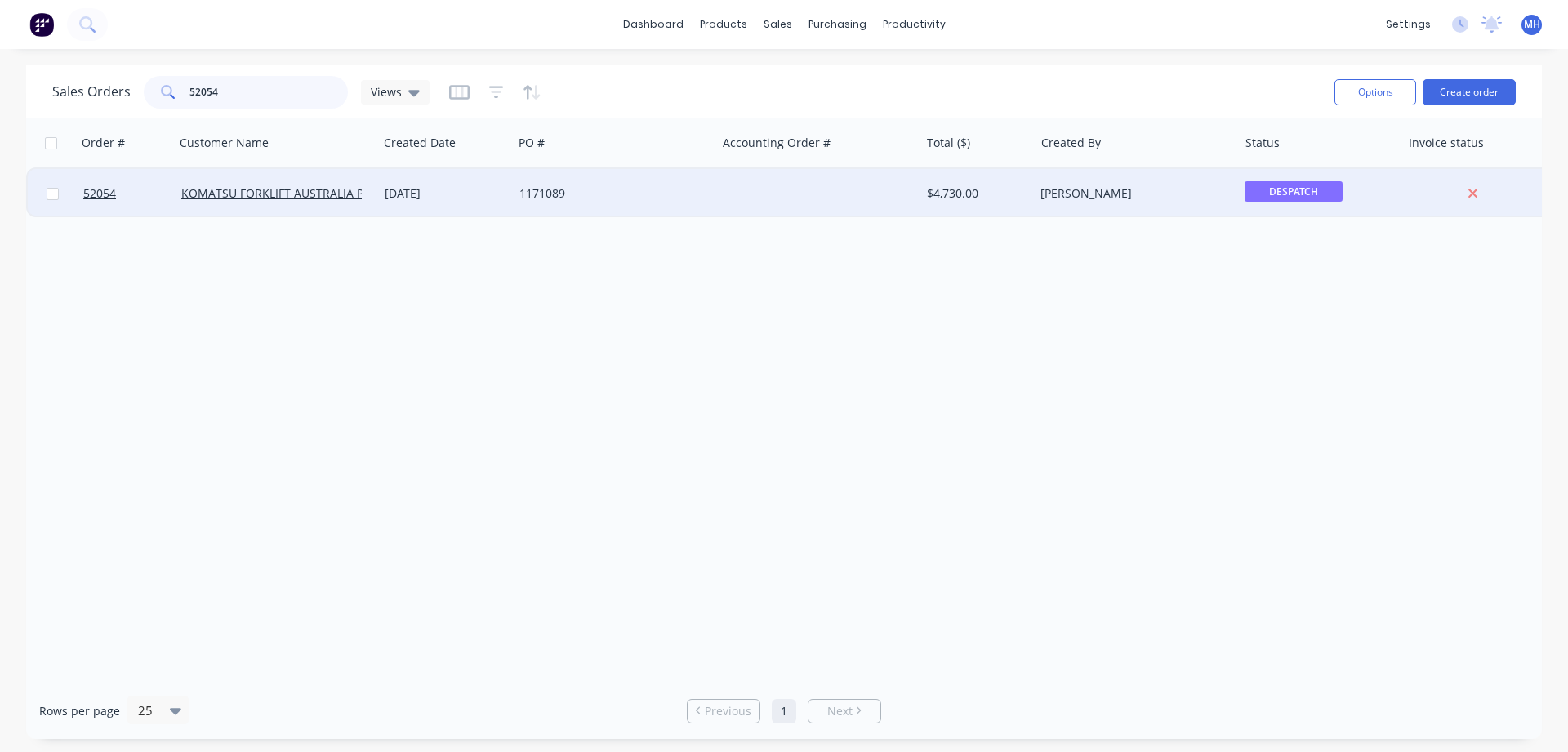
type input "52054"
click at [430, 190] on div "[DATE]" at bounding box center [445, 194] width 121 height 17
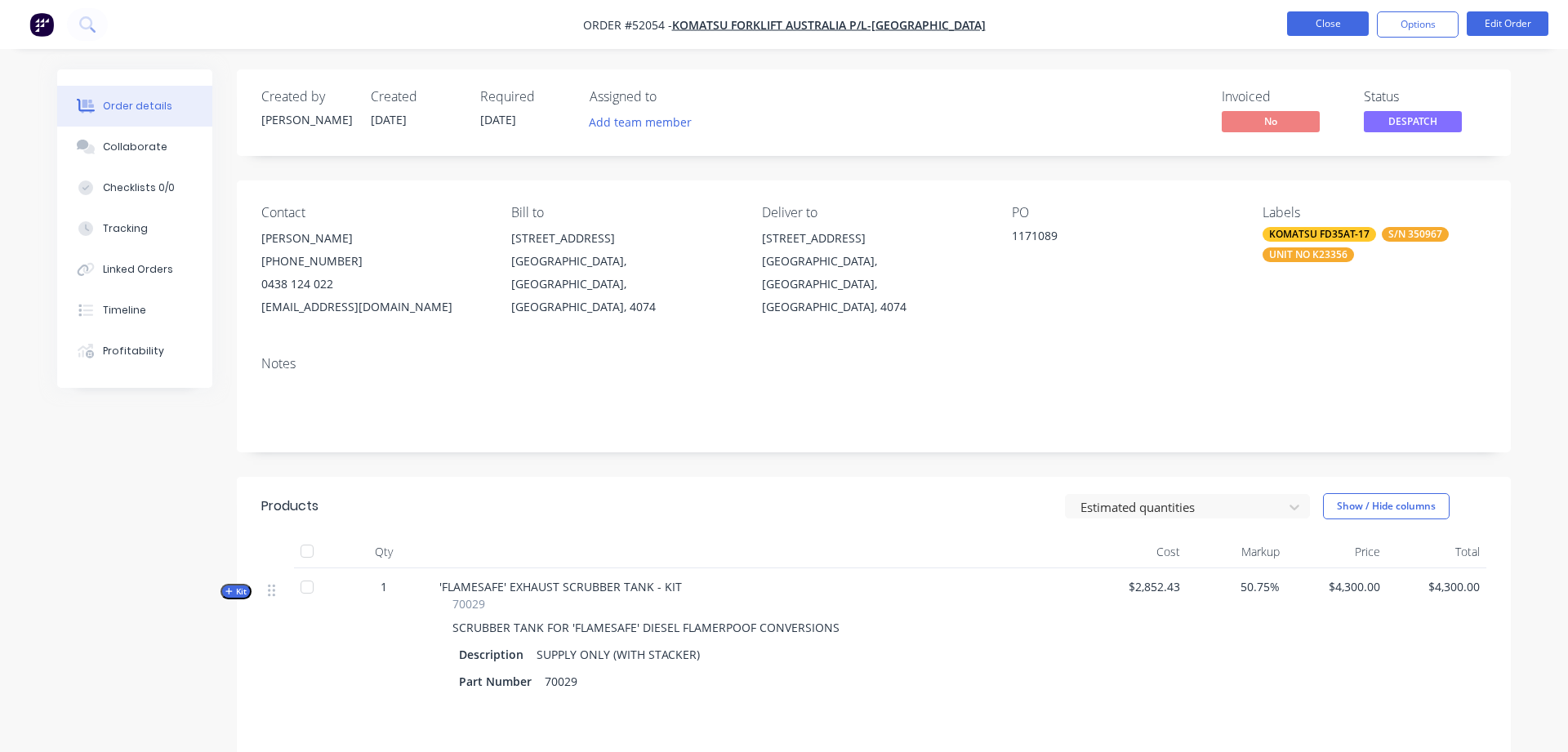
click at [1315, 22] on button "Close" at bounding box center [1328, 23] width 81 height 24
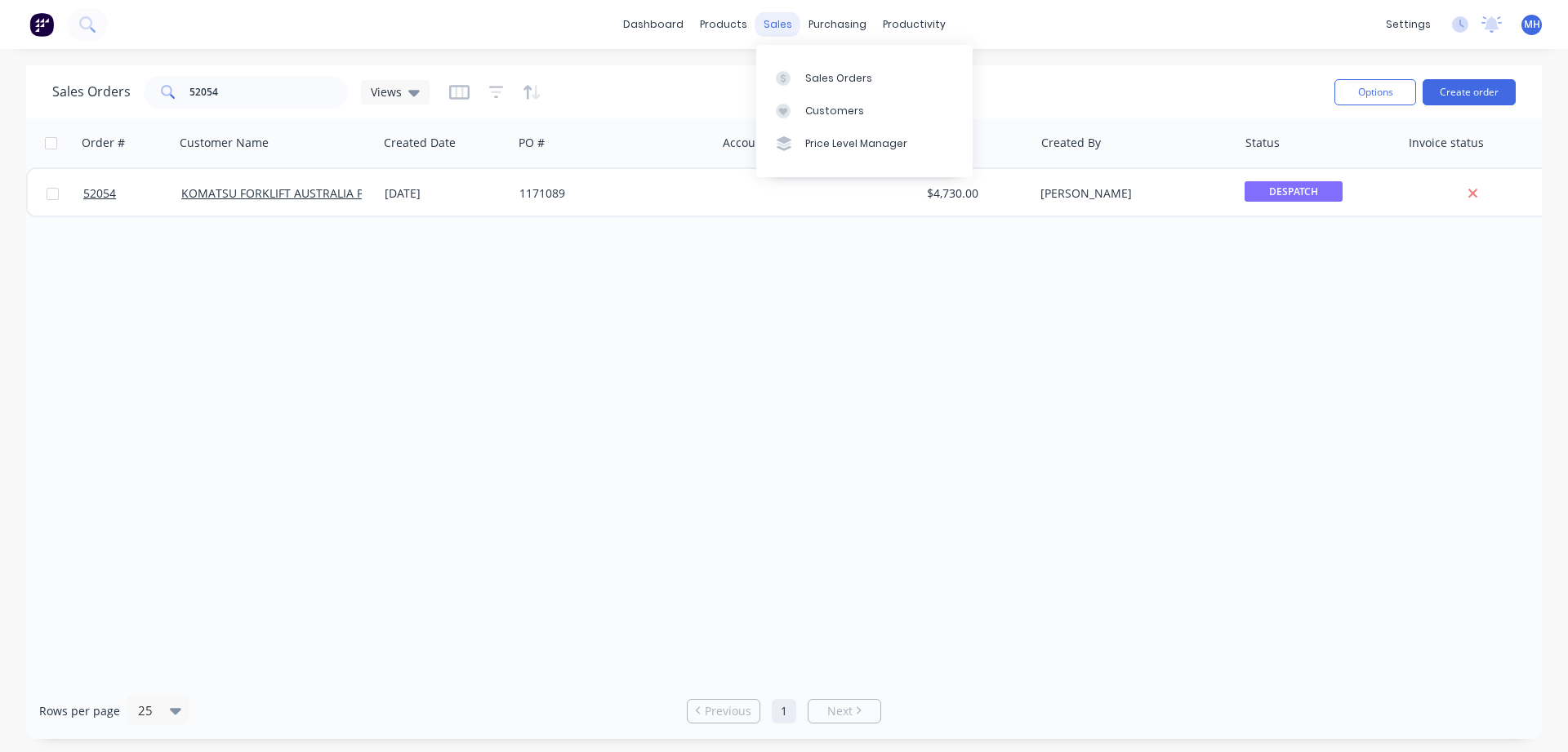
click at [758, 24] on div "sales" at bounding box center [778, 24] width 45 height 24
click at [797, 78] on div at bounding box center [788, 79] width 24 height 15
click at [813, 113] on div "Customers" at bounding box center [834, 111] width 59 height 15
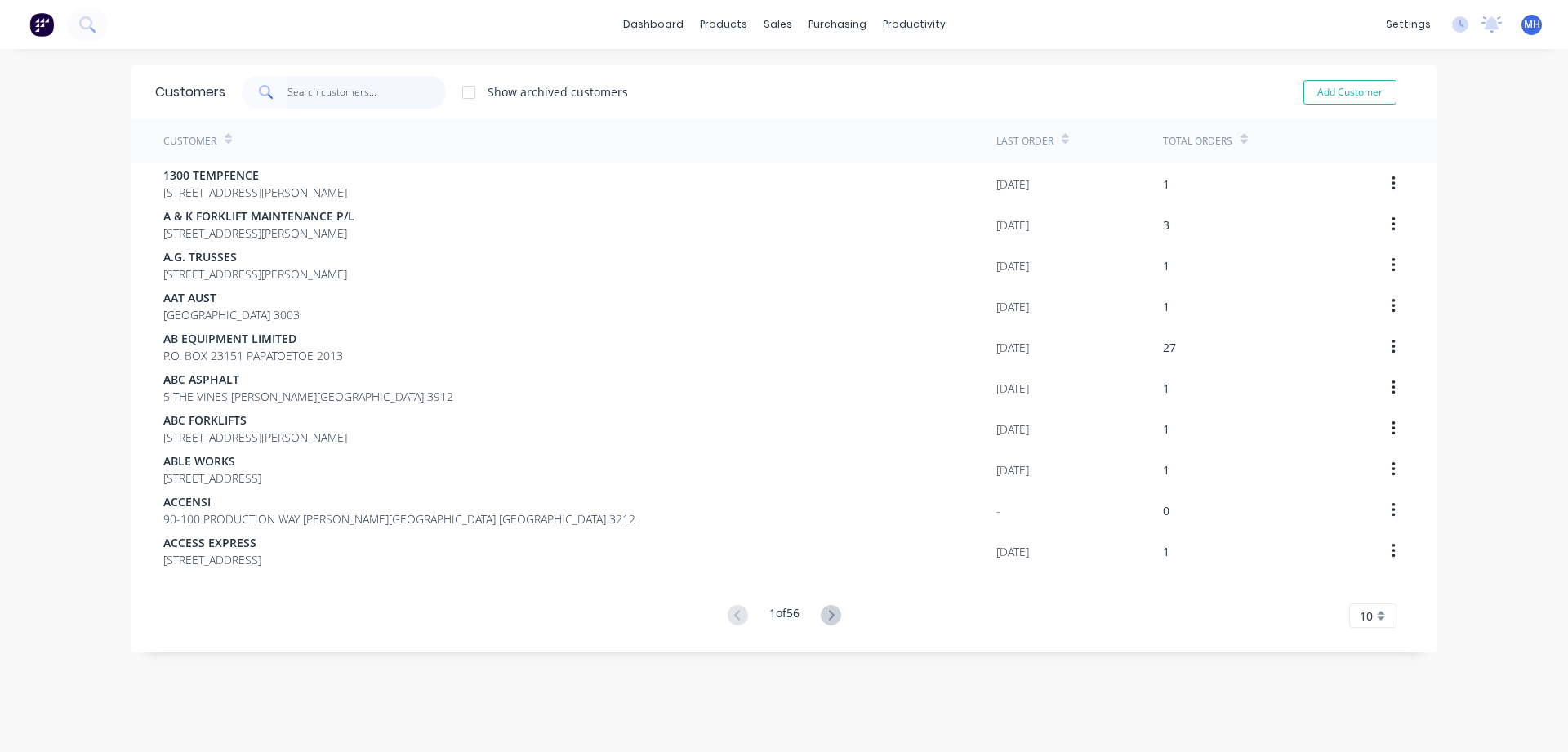
click at [347, 94] on input "text" at bounding box center [367, 91] width 160 height 32
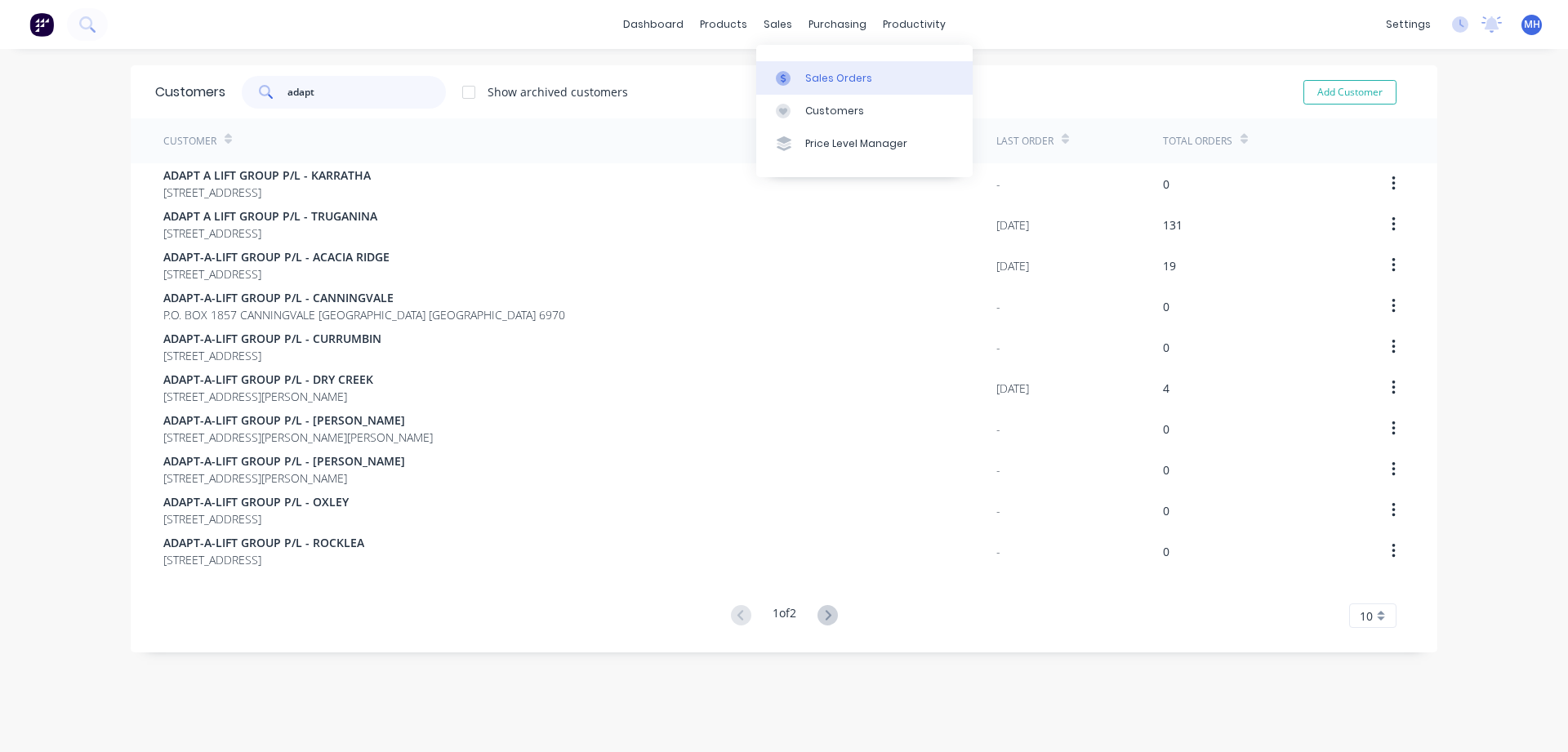
type input "adapt"
click at [811, 82] on div "Sales Orders" at bounding box center [838, 79] width 67 height 15
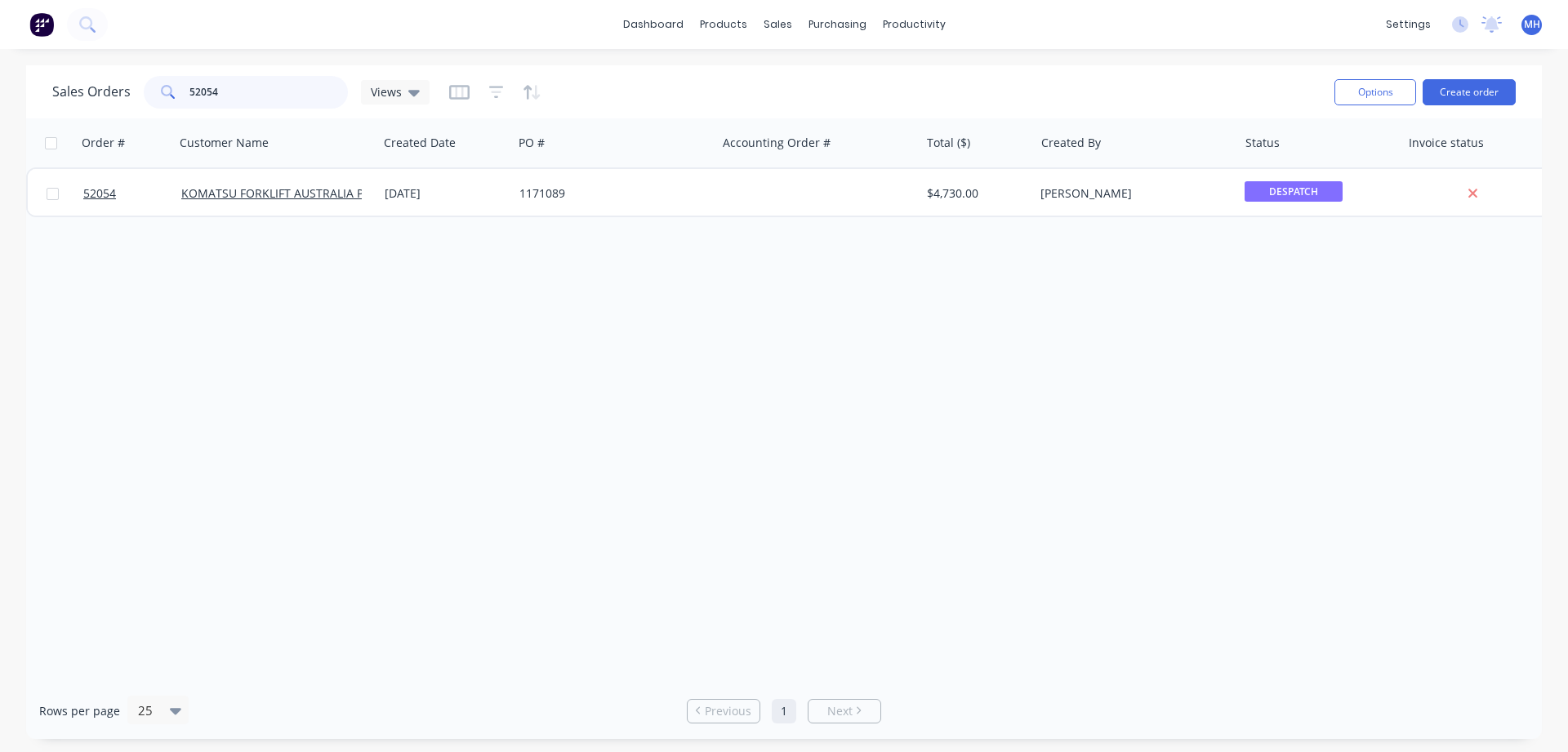
drag, startPoint x: 222, startPoint y: 94, endPoint x: 62, endPoint y: 89, distance: 160.1
click at [189, 89] on input "52054" at bounding box center [269, 91] width 160 height 32
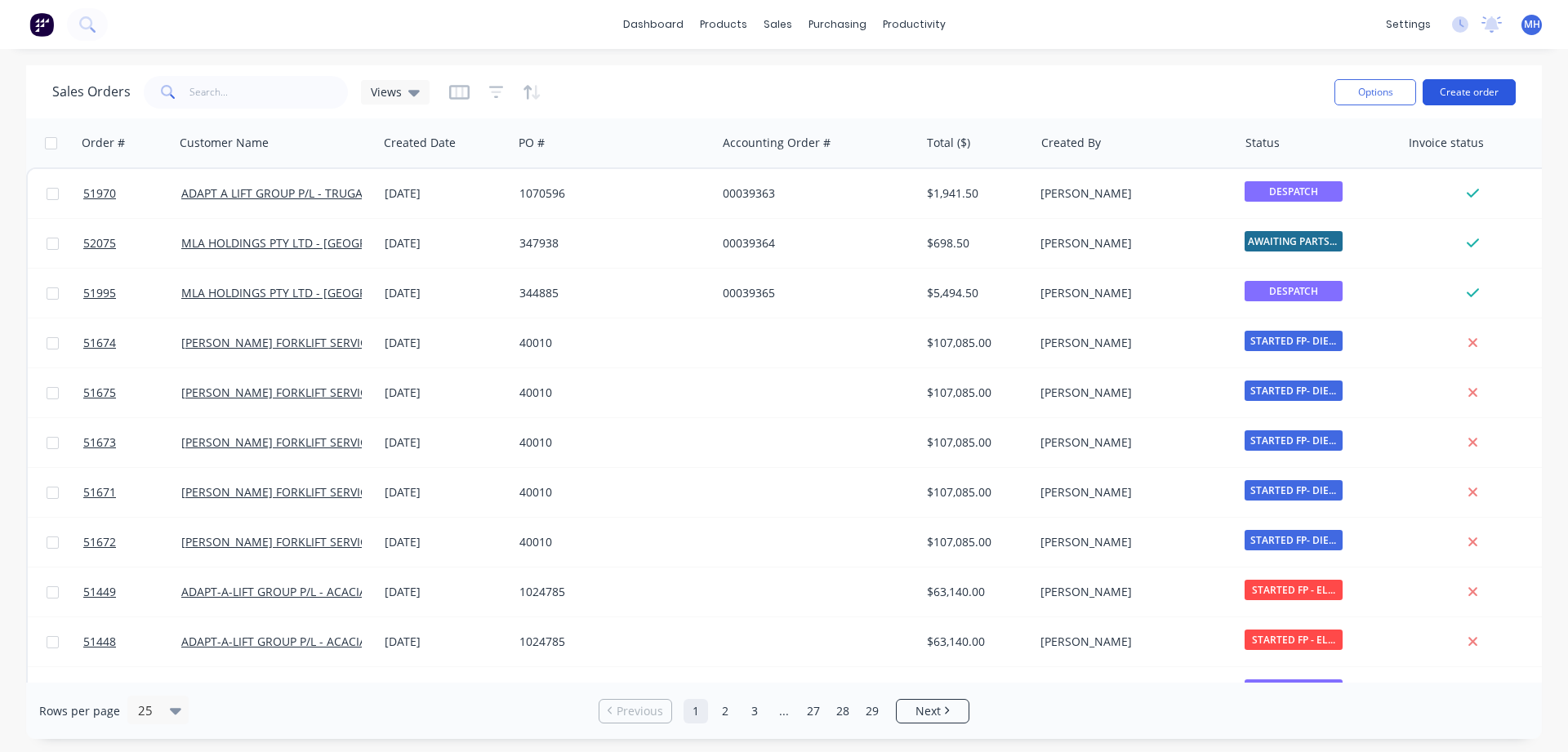
click at [1482, 92] on button "Create order" at bounding box center [1469, 91] width 93 height 26
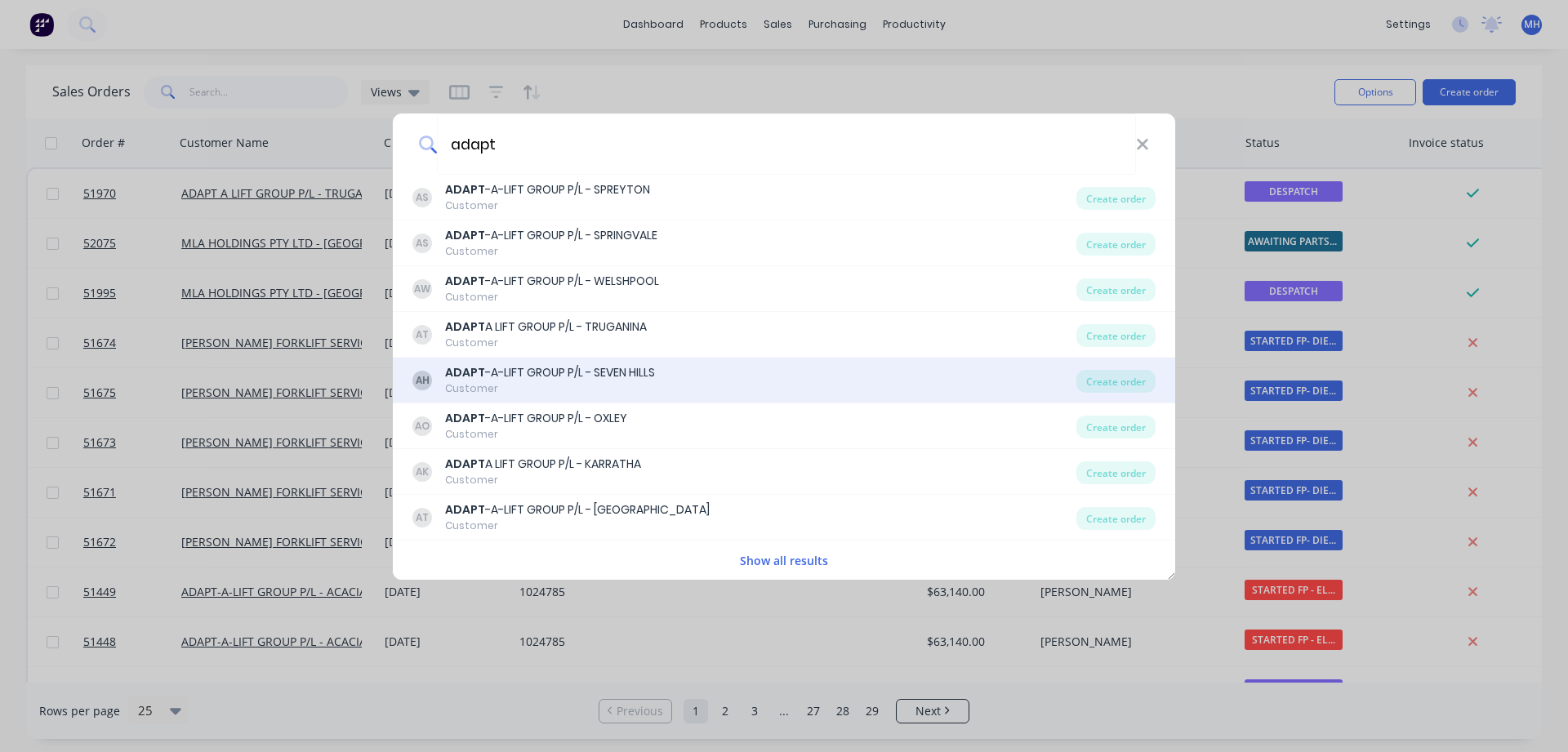
type input "adapt"
click at [602, 379] on div "ADAPT -A-LIFT GROUP P/L - SEVEN HILLS" at bounding box center [550, 372] width 210 height 17
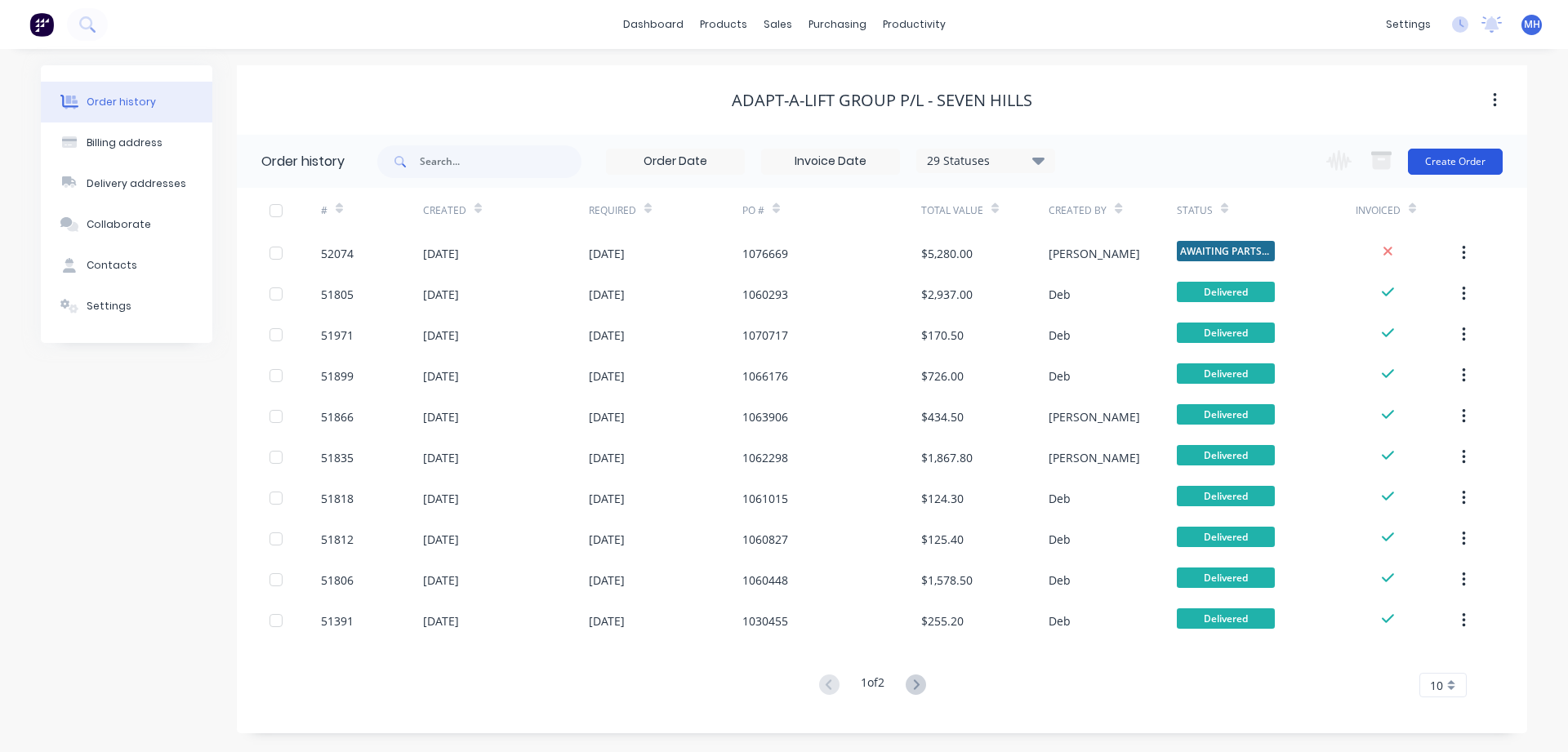
click at [1459, 158] on button "Create Order" at bounding box center [1455, 161] width 95 height 26
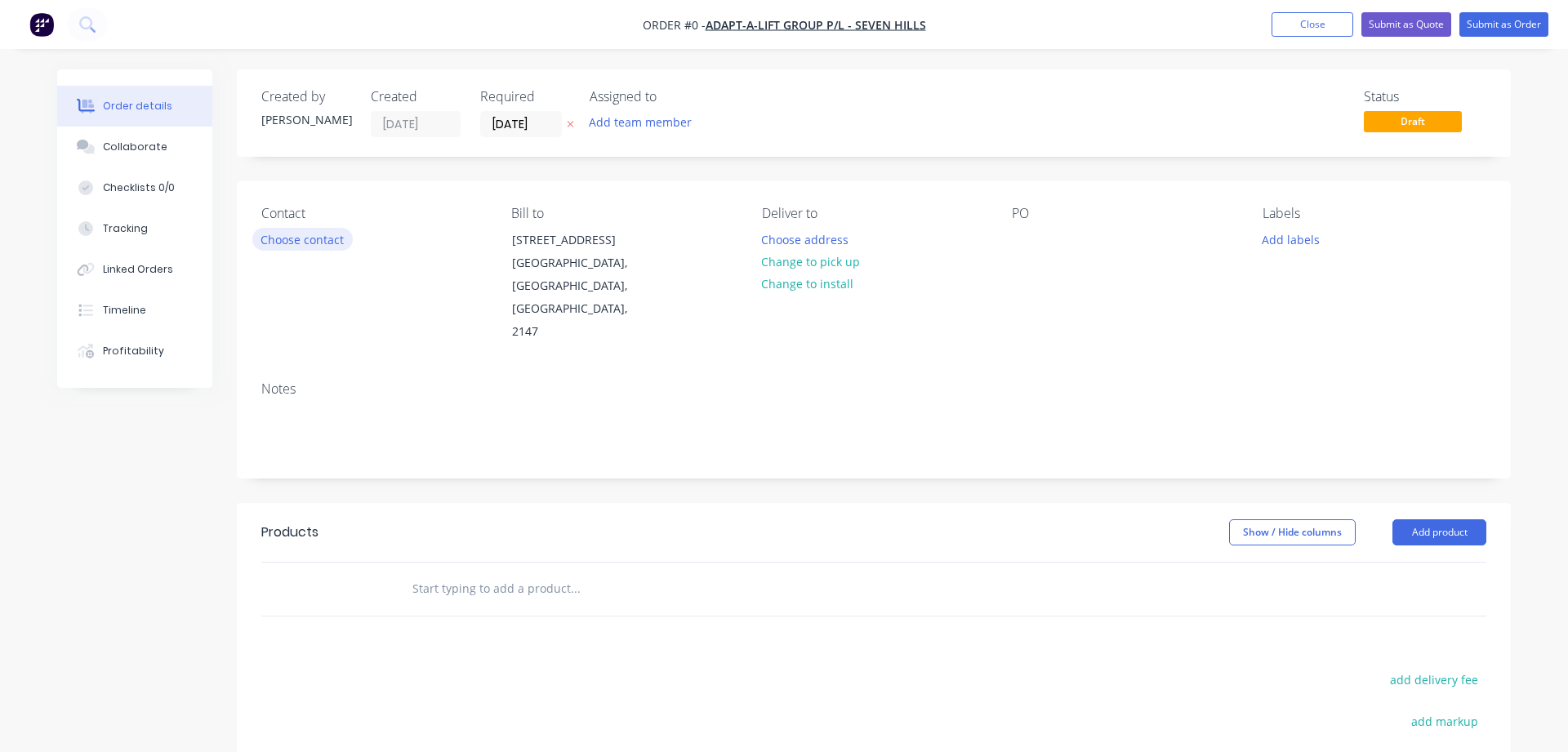
click at [283, 241] on button "Choose contact" at bounding box center [302, 238] width 101 height 22
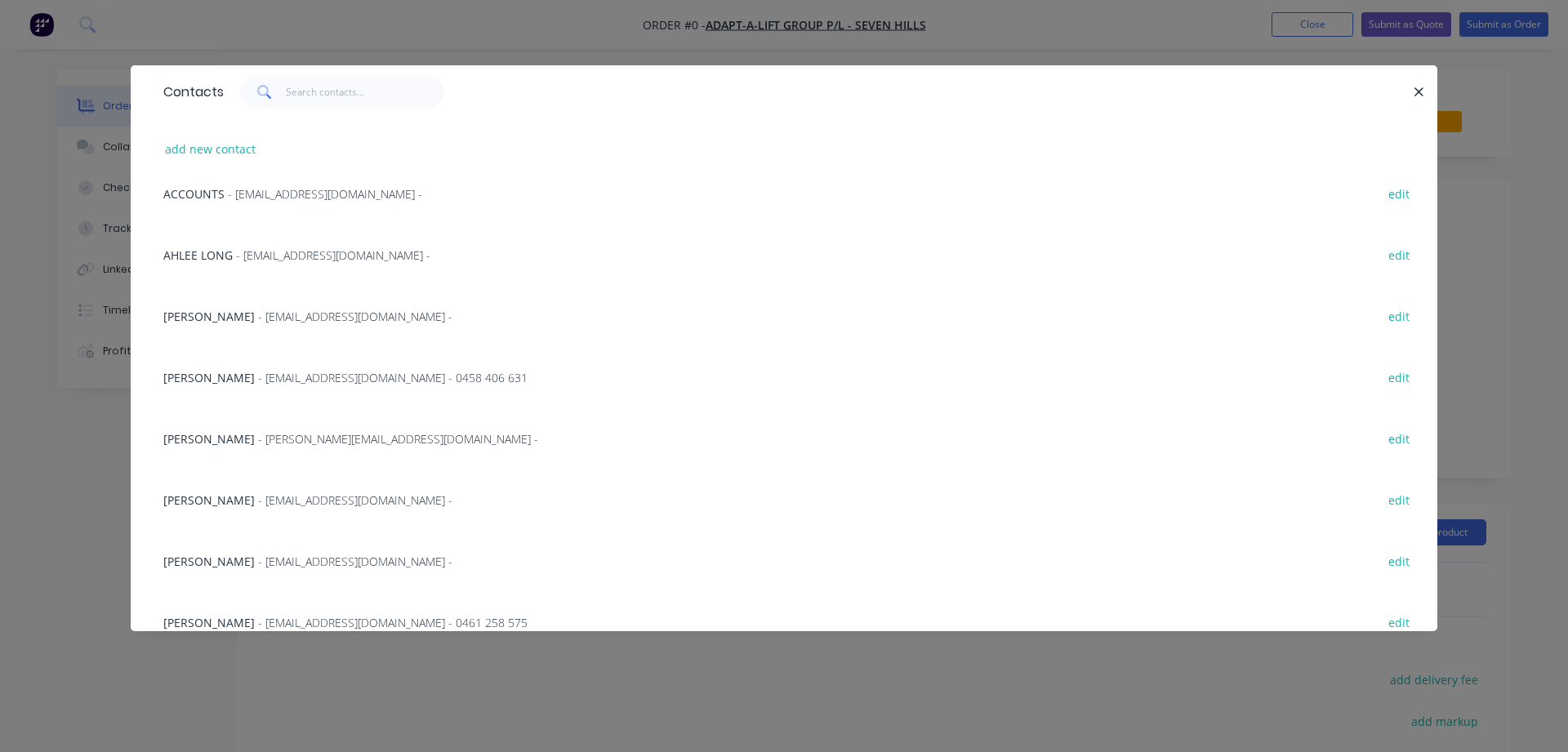
scroll to position [346, 0]
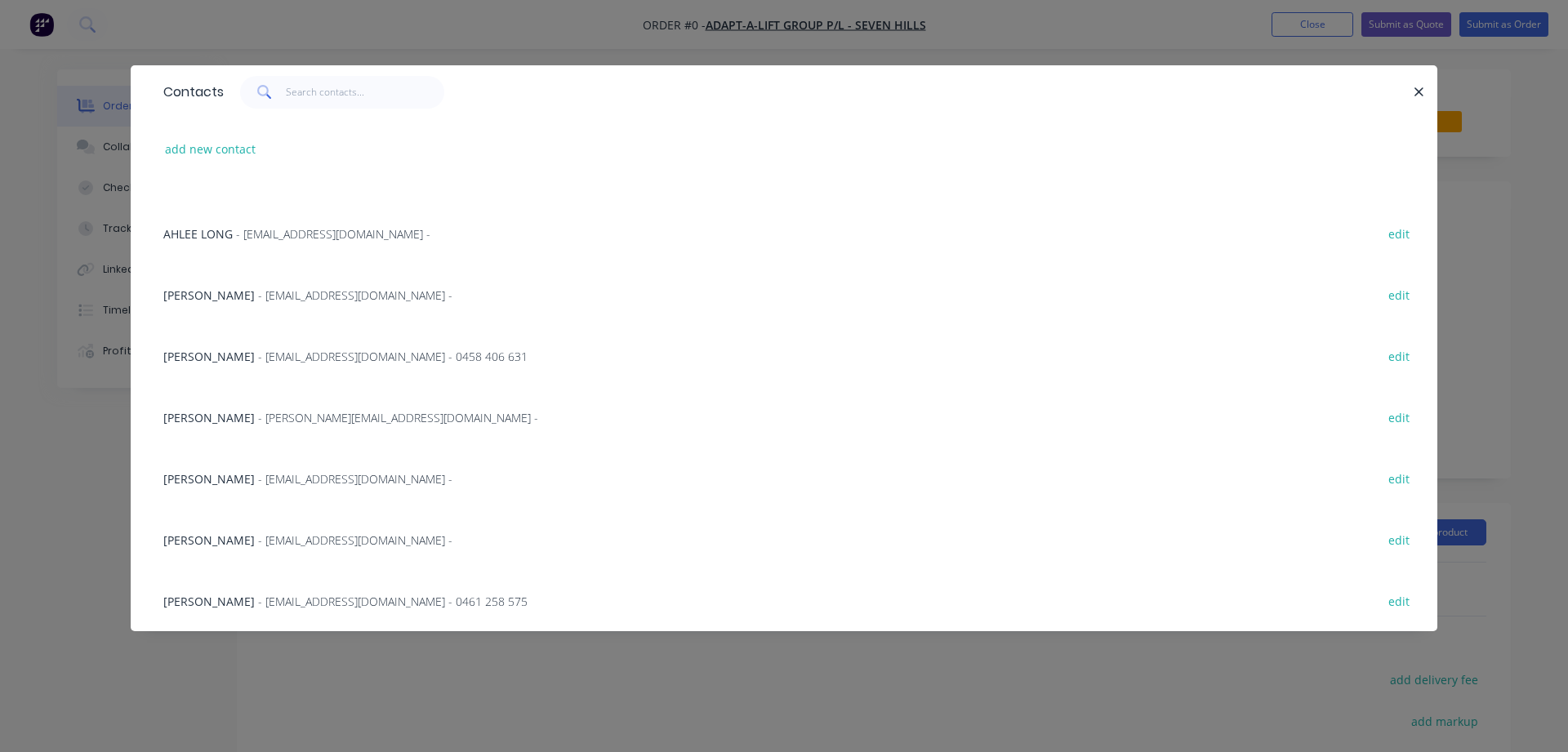
click at [187, 476] on span "[PERSON_NAME]" at bounding box center [209, 479] width 91 height 16
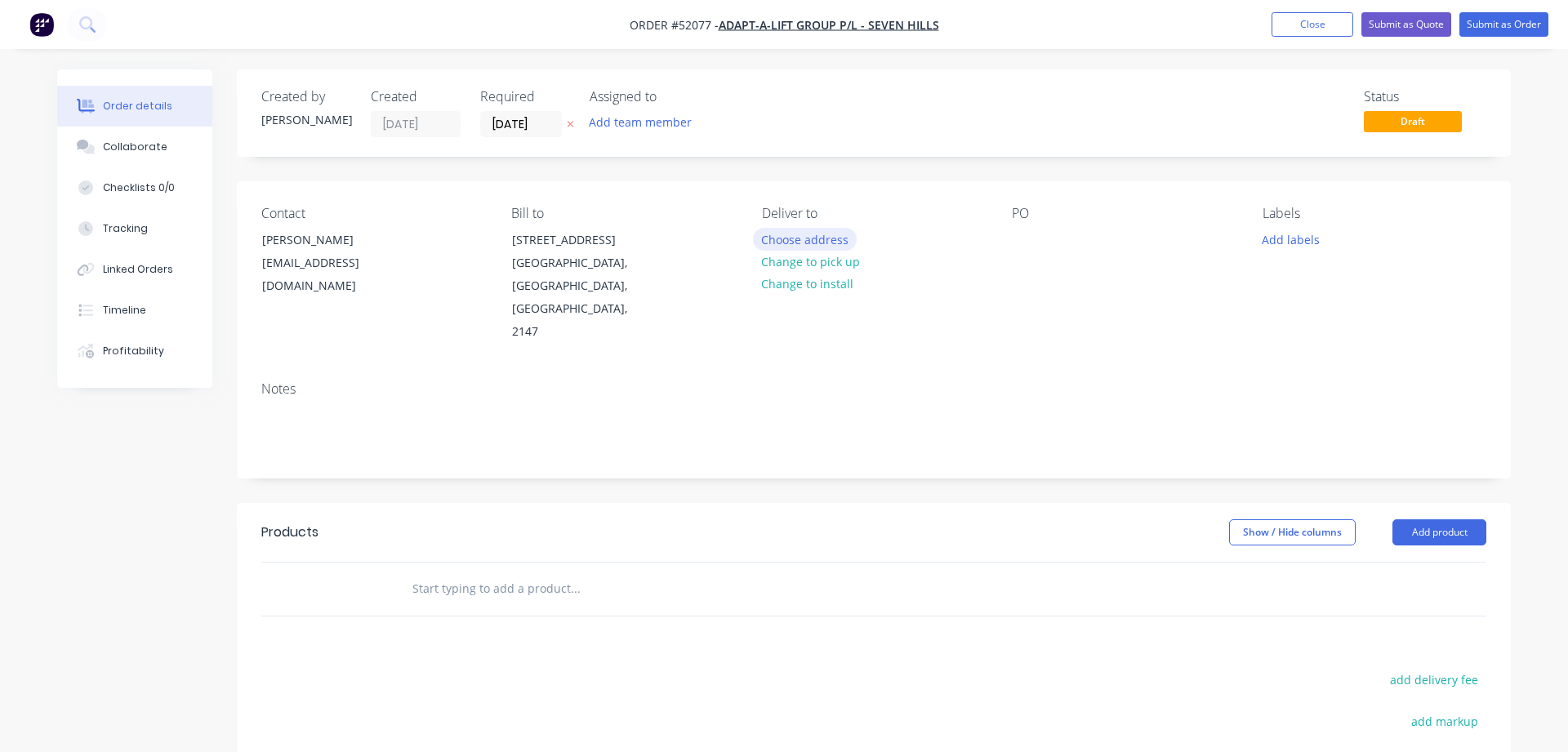
click at [809, 241] on button "Choose address" at bounding box center [805, 238] width 105 height 22
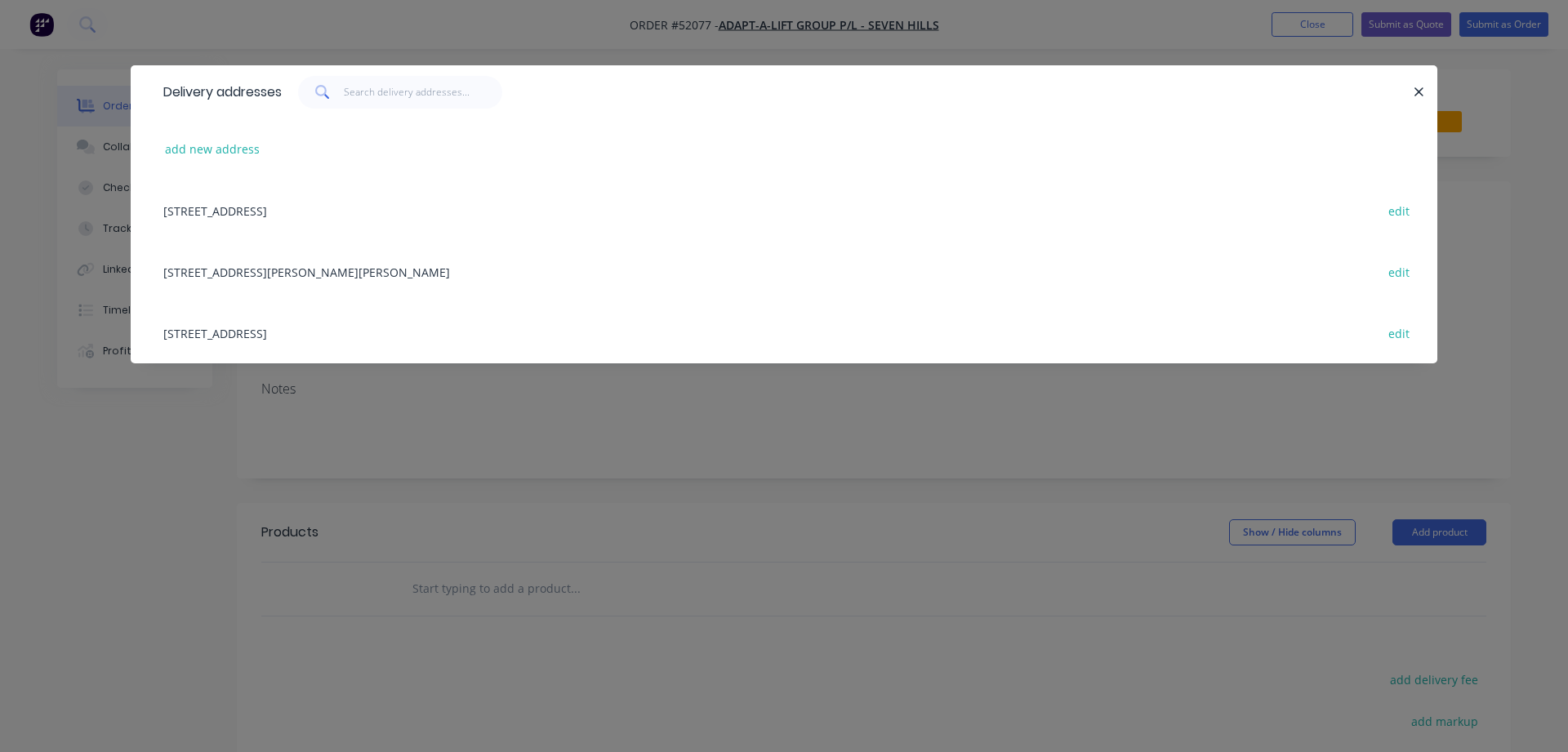
click at [351, 210] on div "[STREET_ADDRESS] edit" at bounding box center [784, 210] width 1257 height 61
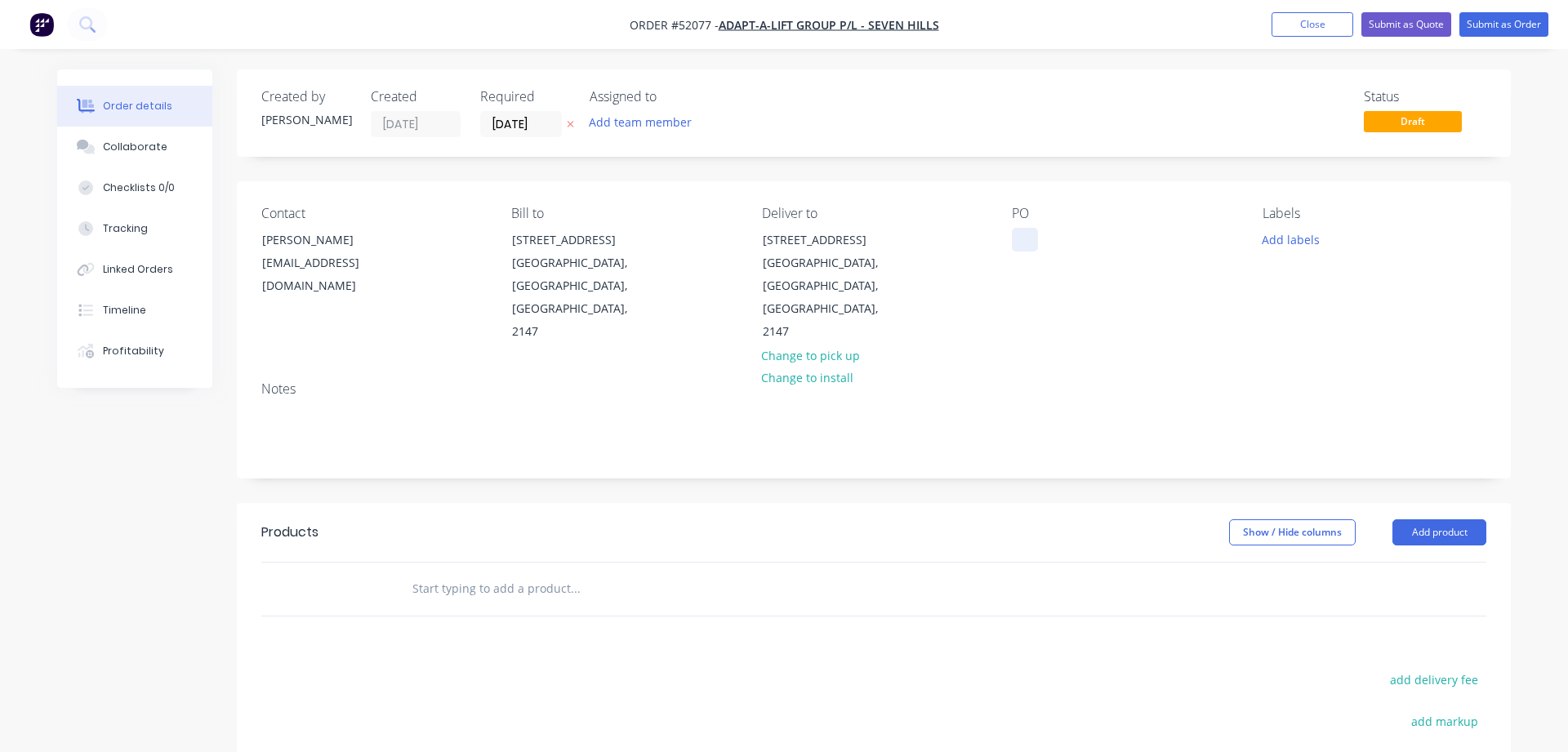
click at [1017, 243] on div at bounding box center [1025, 239] width 26 height 24
click at [405, 573] on div at bounding box center [644, 588] width 490 height 32
click at [412, 573] on input "text" at bounding box center [574, 588] width 327 height 32
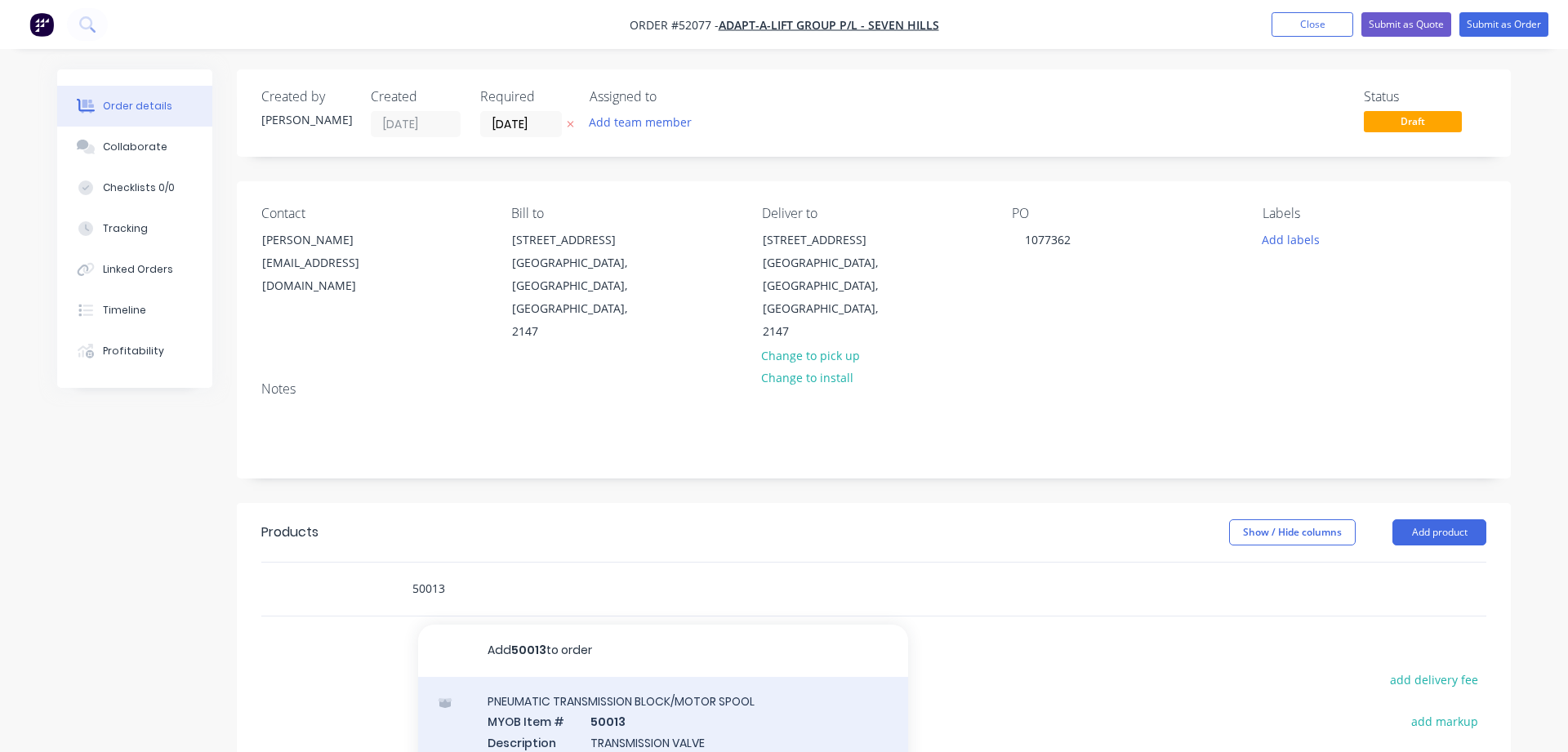
type input "50013"
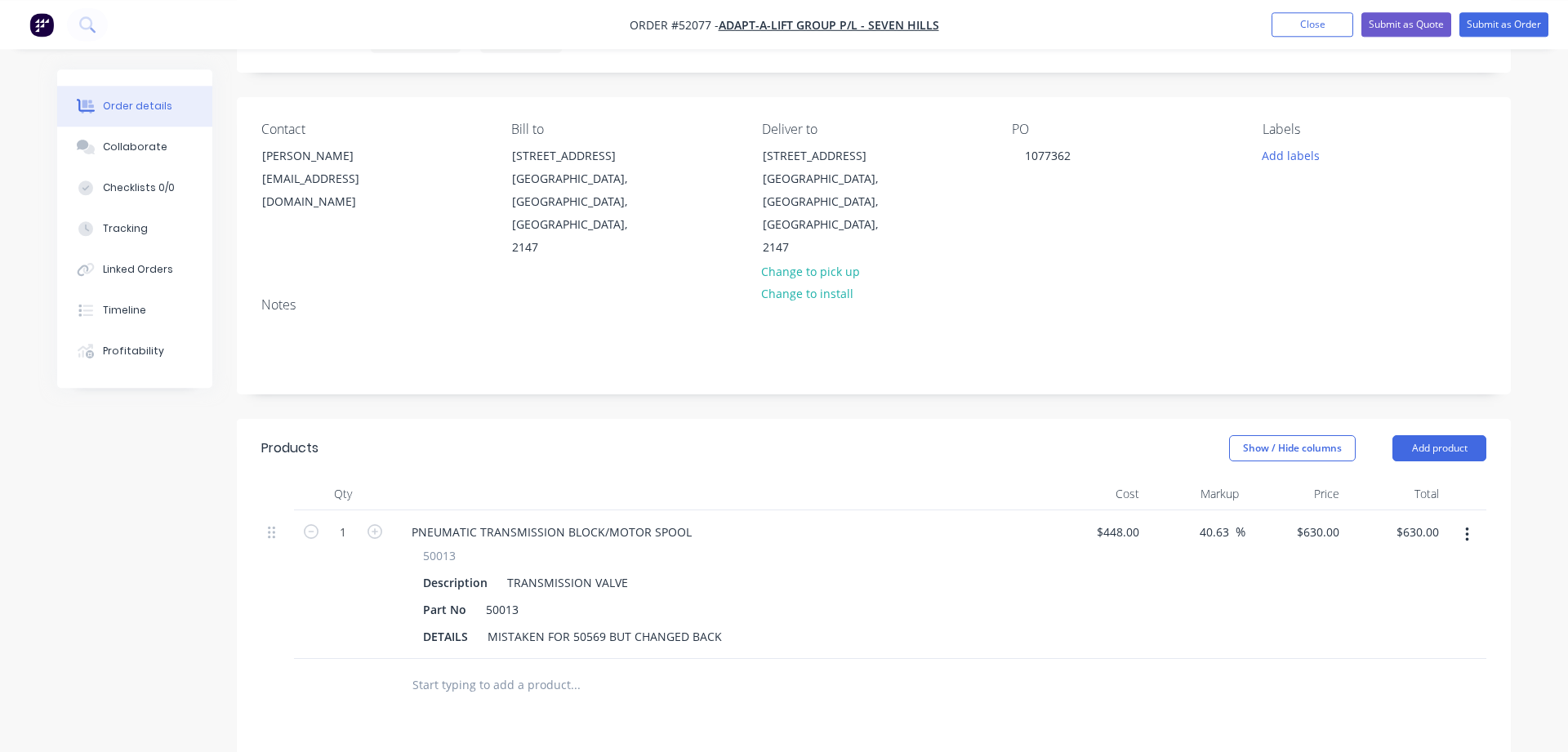
scroll to position [83, 0]
click at [1510, 22] on button "Submit as Order" at bounding box center [1503, 24] width 89 height 24
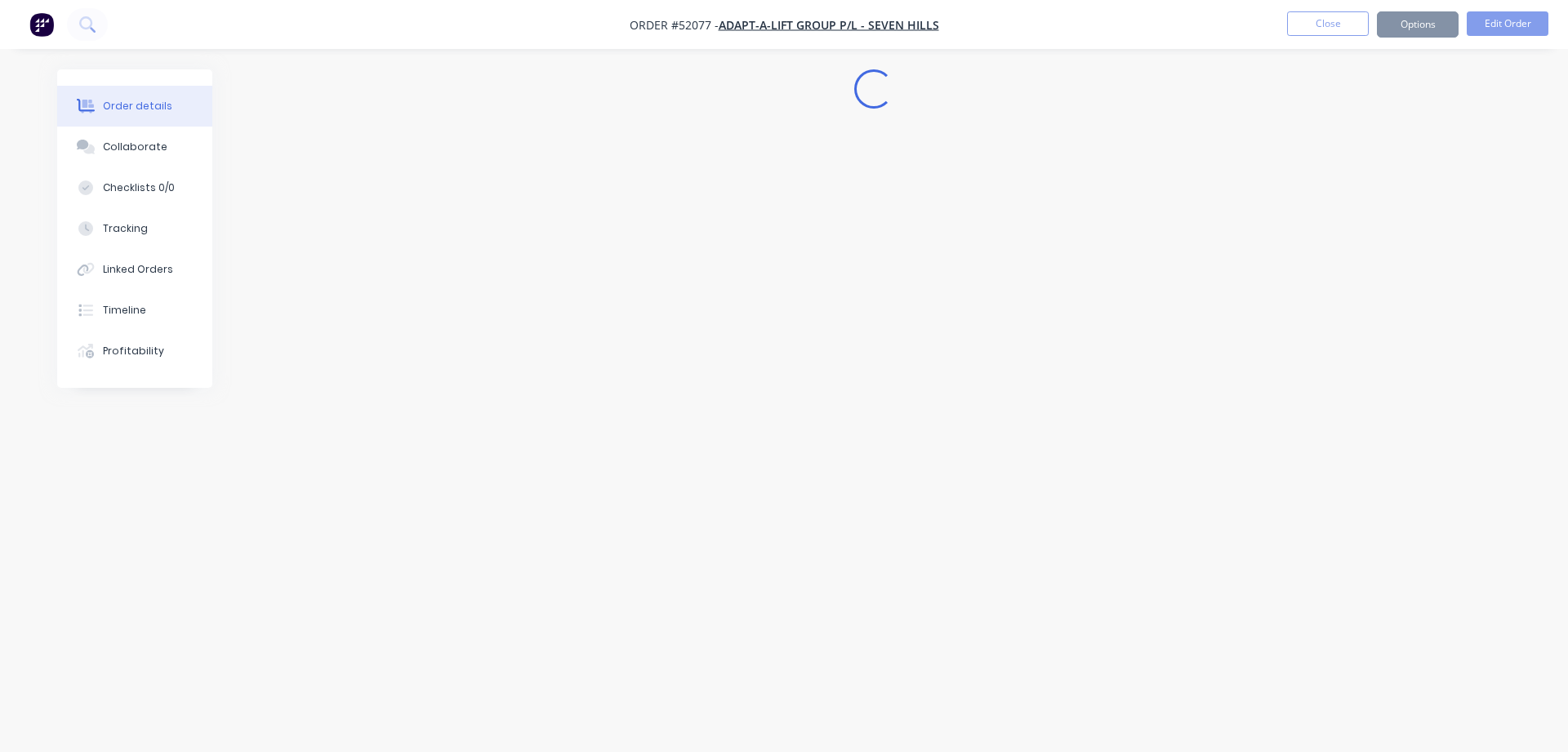
scroll to position [0, 0]
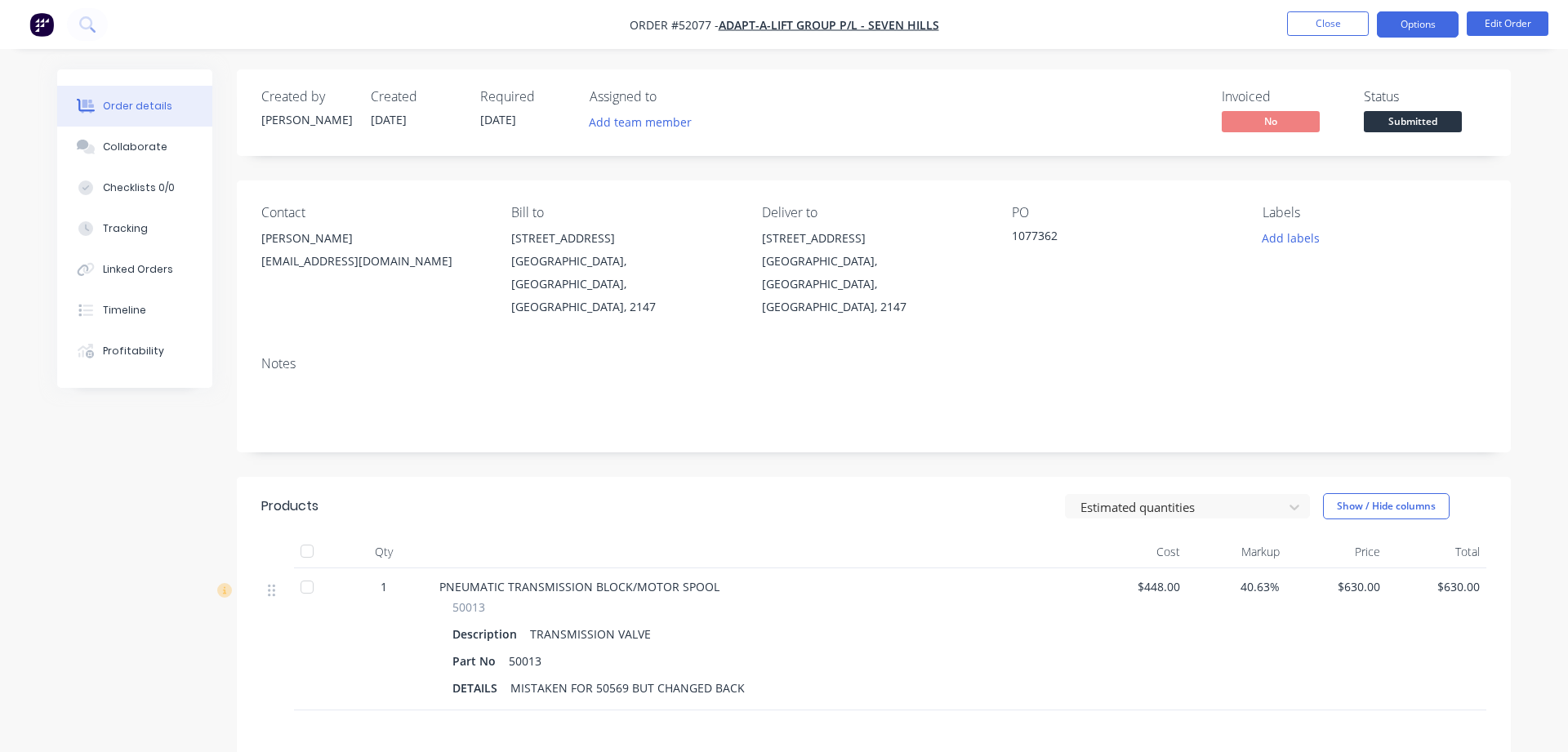
click at [1409, 17] on button "Options" at bounding box center [1418, 24] width 81 height 26
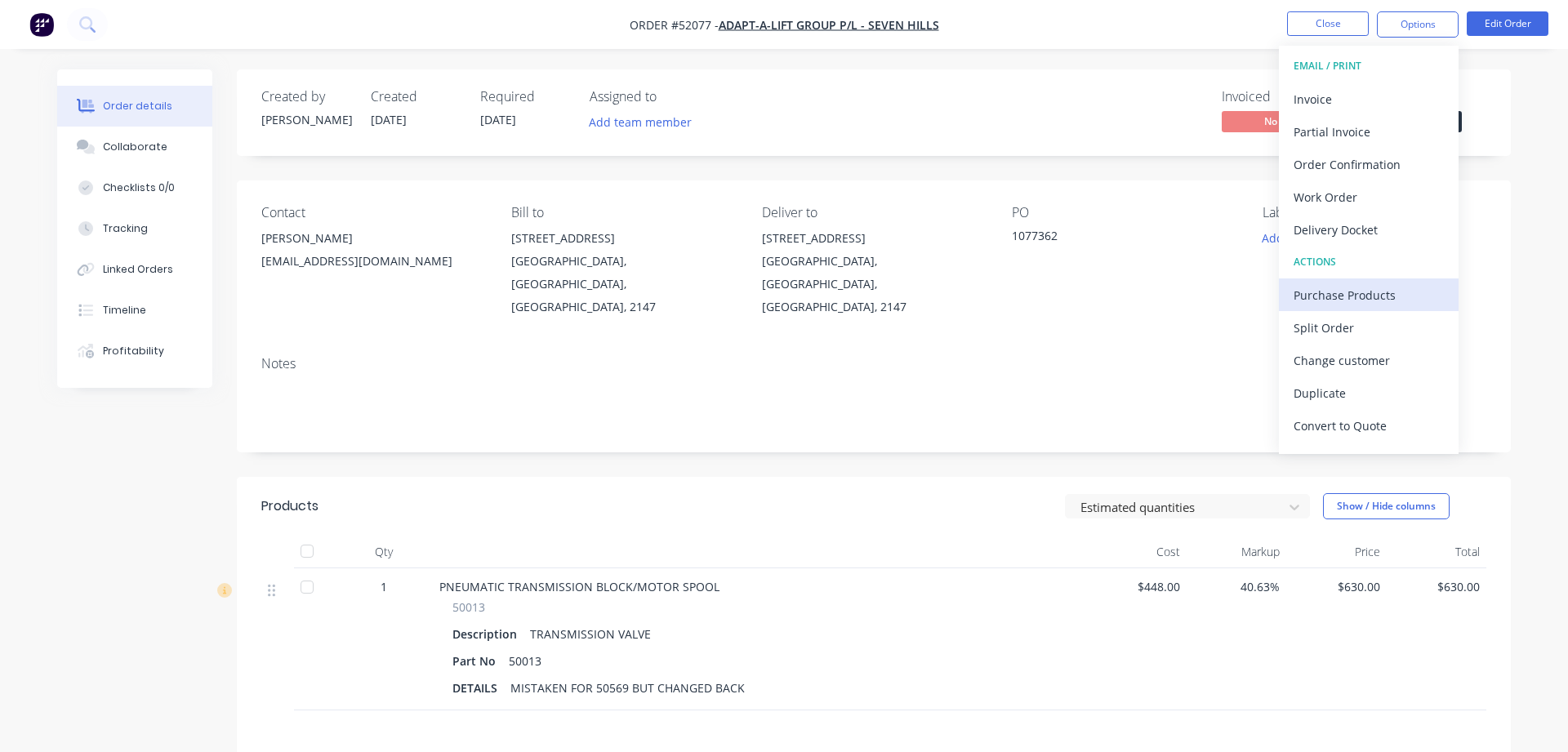
click at [1350, 293] on div "Purchase Products" at bounding box center [1369, 295] width 150 height 24
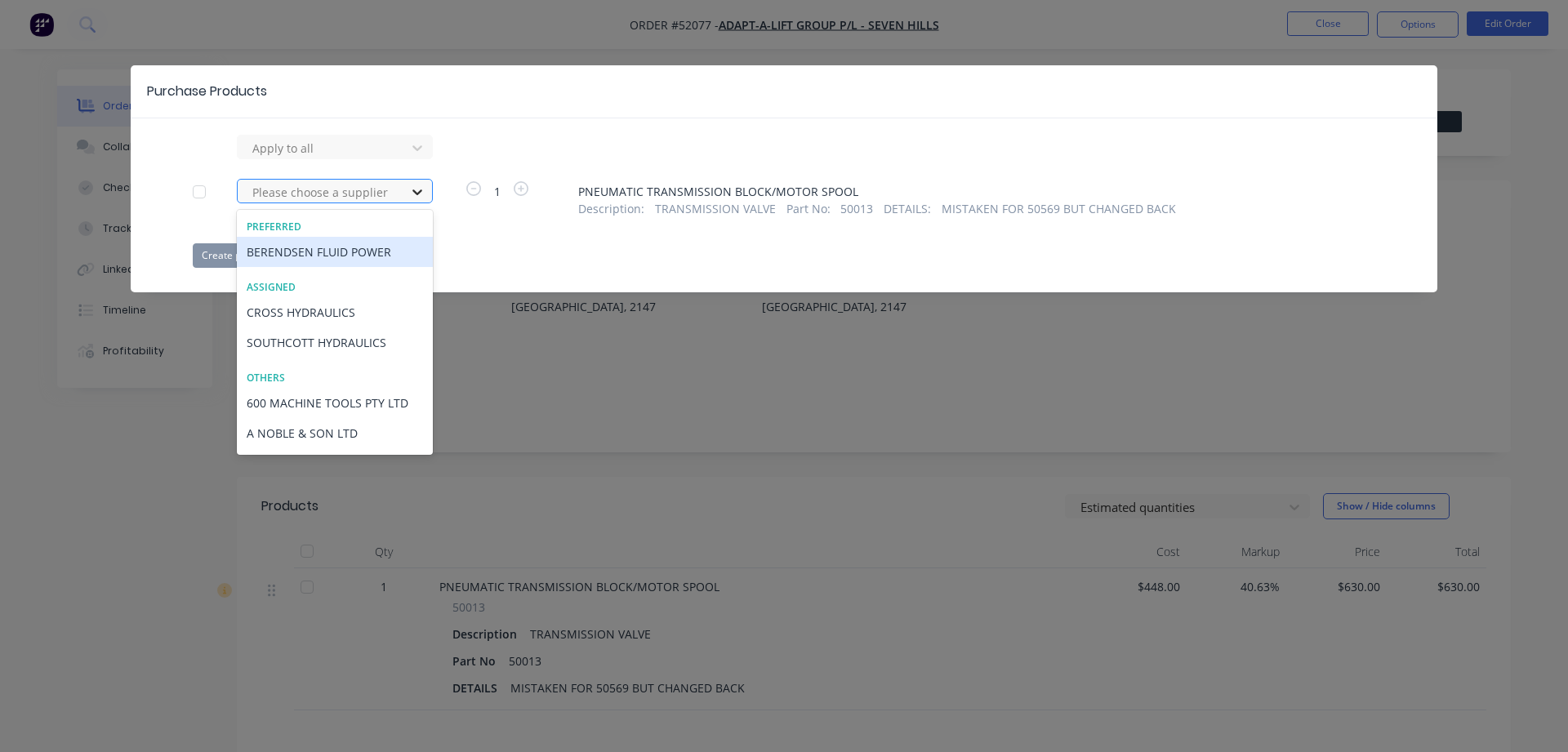
click at [424, 192] on icon at bounding box center [417, 192] width 17 height 17
click at [382, 249] on div "BERENDSEN FLUID POWER" at bounding box center [335, 252] width 196 height 30
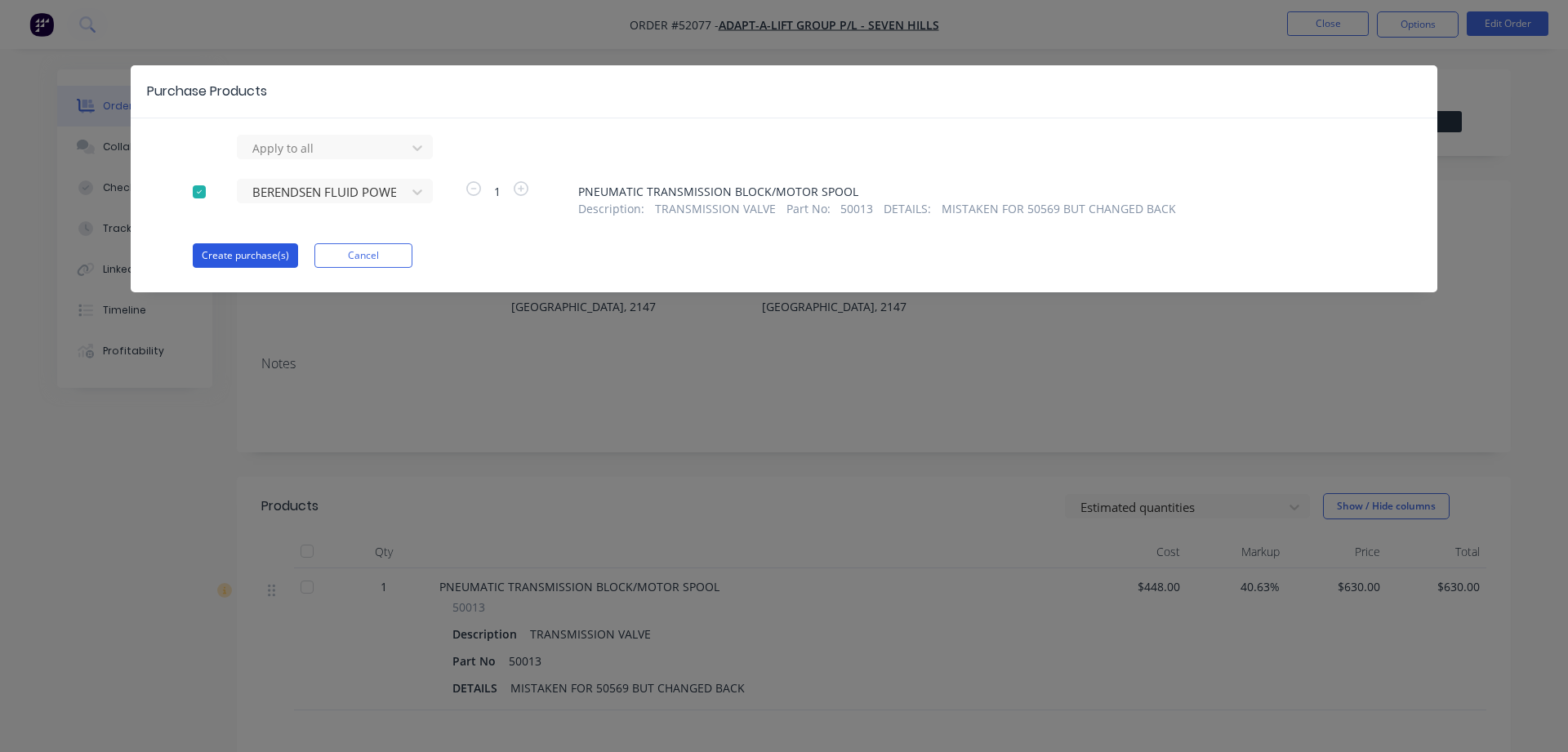
click at [237, 253] on button "Create purchase(s)" at bounding box center [245, 255] width 106 height 24
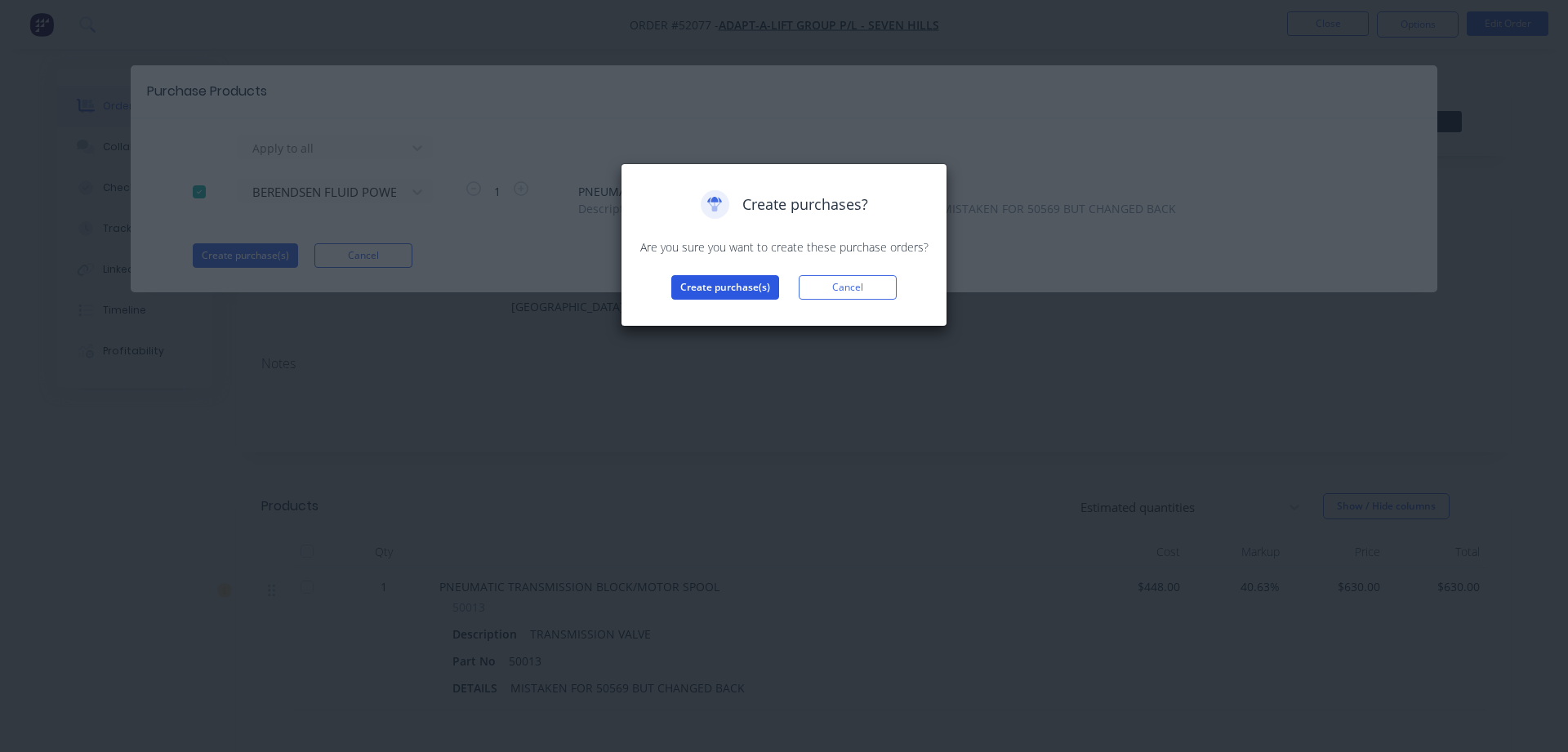
click at [705, 289] on button "Create purchase(s)" at bounding box center [725, 287] width 108 height 24
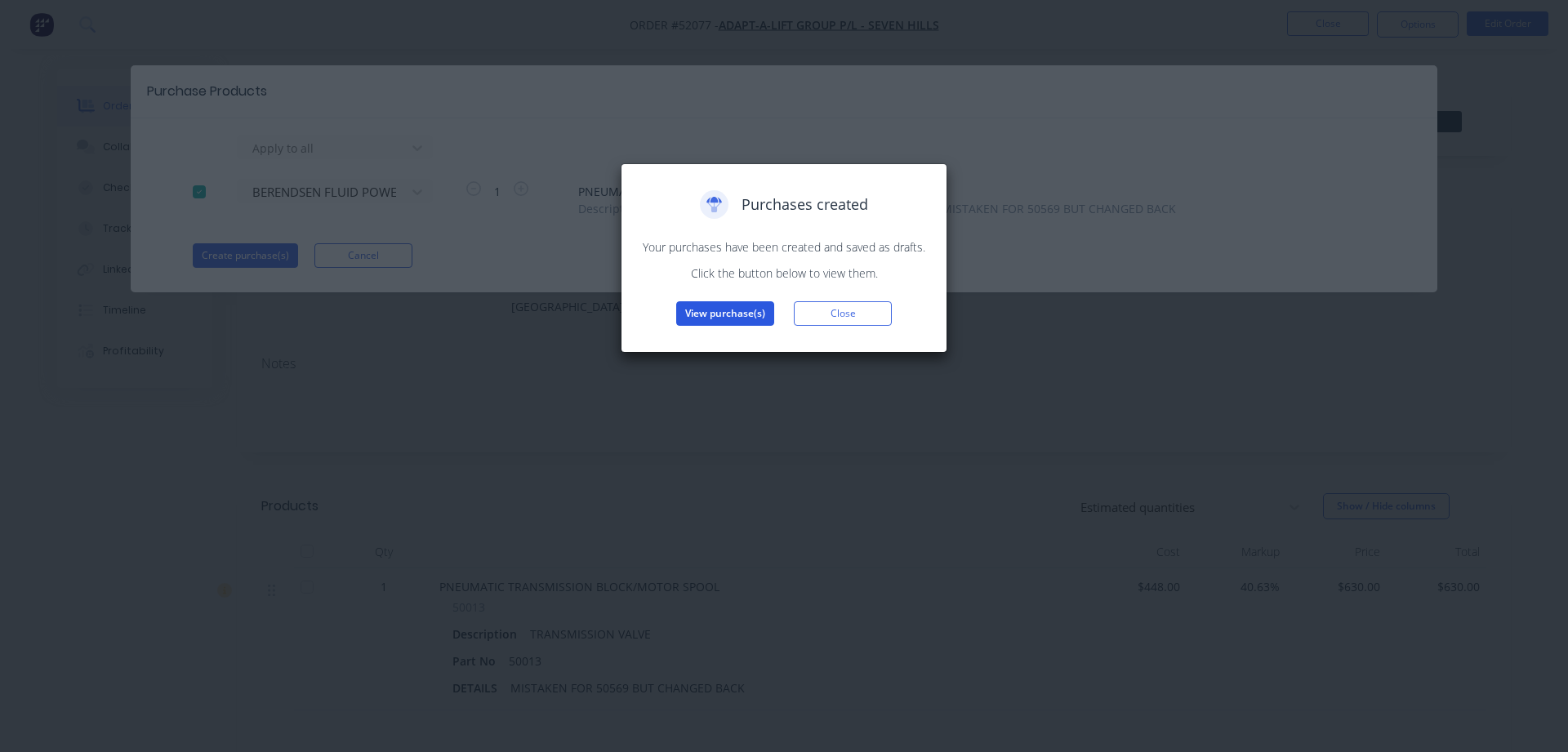
click at [745, 314] on button "View purchase(s)" at bounding box center [725, 313] width 98 height 24
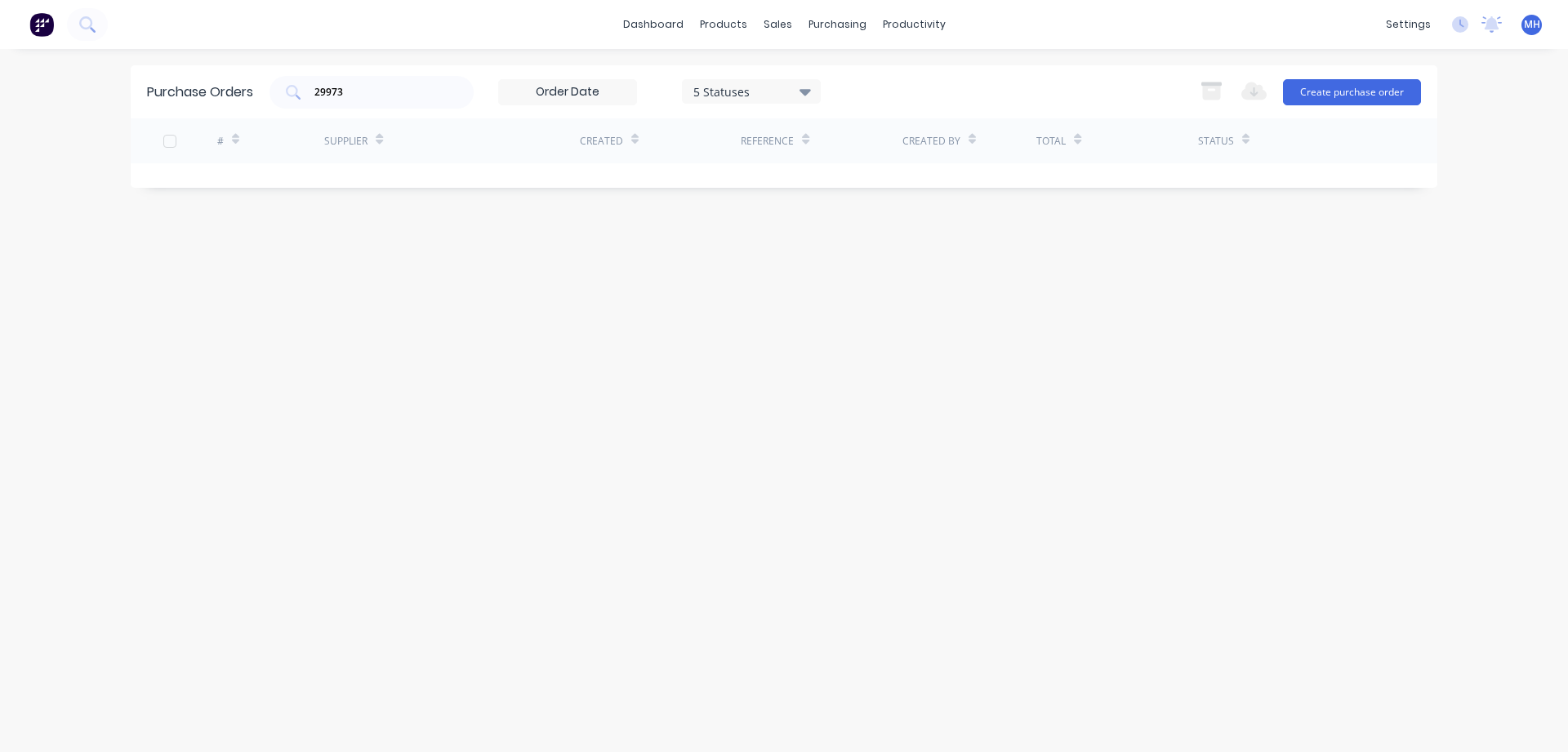
click at [550, 143] on div "Supplier" at bounding box center [452, 141] width 256 height 45
click at [611, 147] on div "Created" at bounding box center [602, 141] width 43 height 15
drag, startPoint x: 360, startPoint y: 99, endPoint x: 266, endPoint y: 101, distance: 94.0
click at [312, 101] on input "29973" at bounding box center [380, 92] width 135 height 17
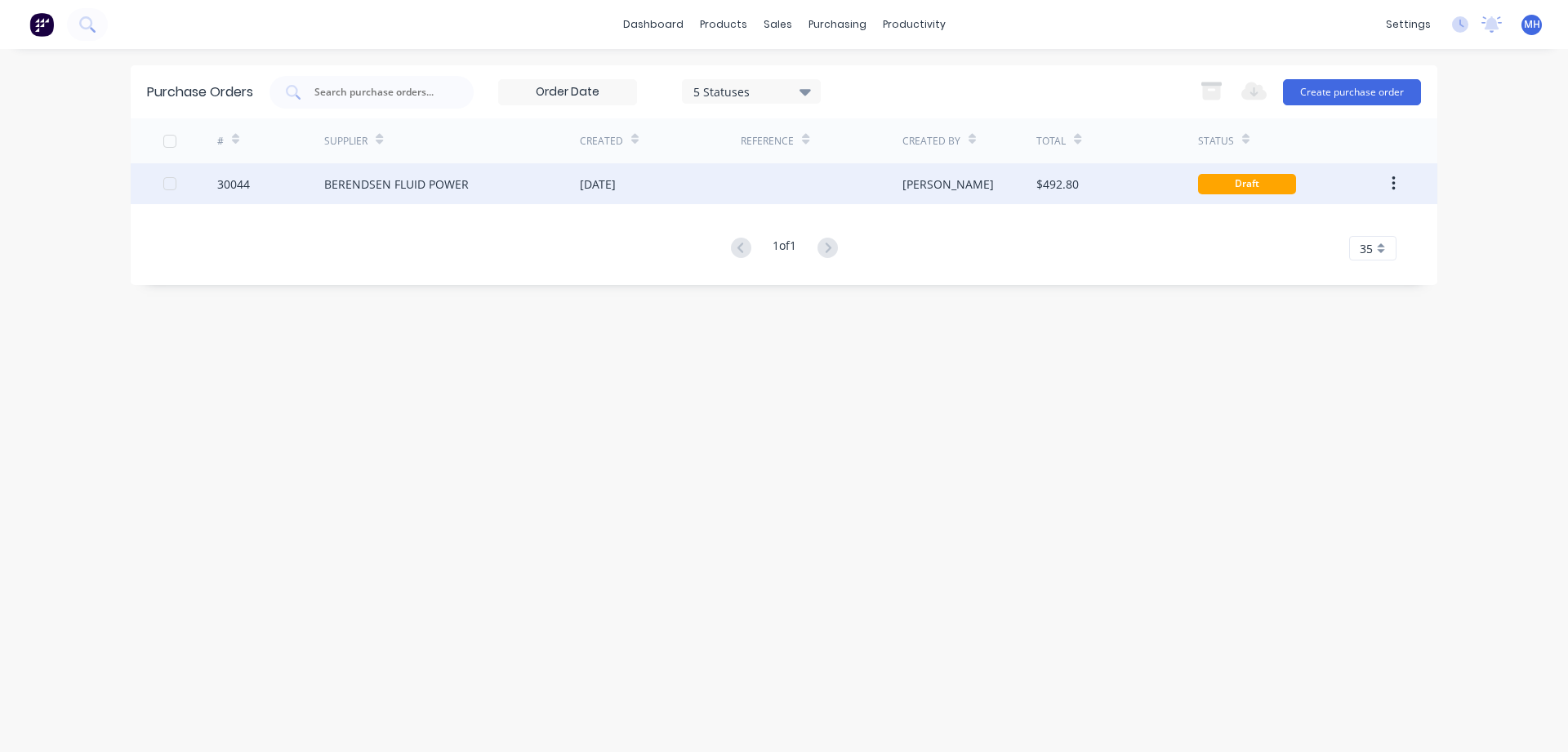
click at [450, 193] on div "BERENDSEN FLUID POWER" at bounding box center [452, 184] width 256 height 41
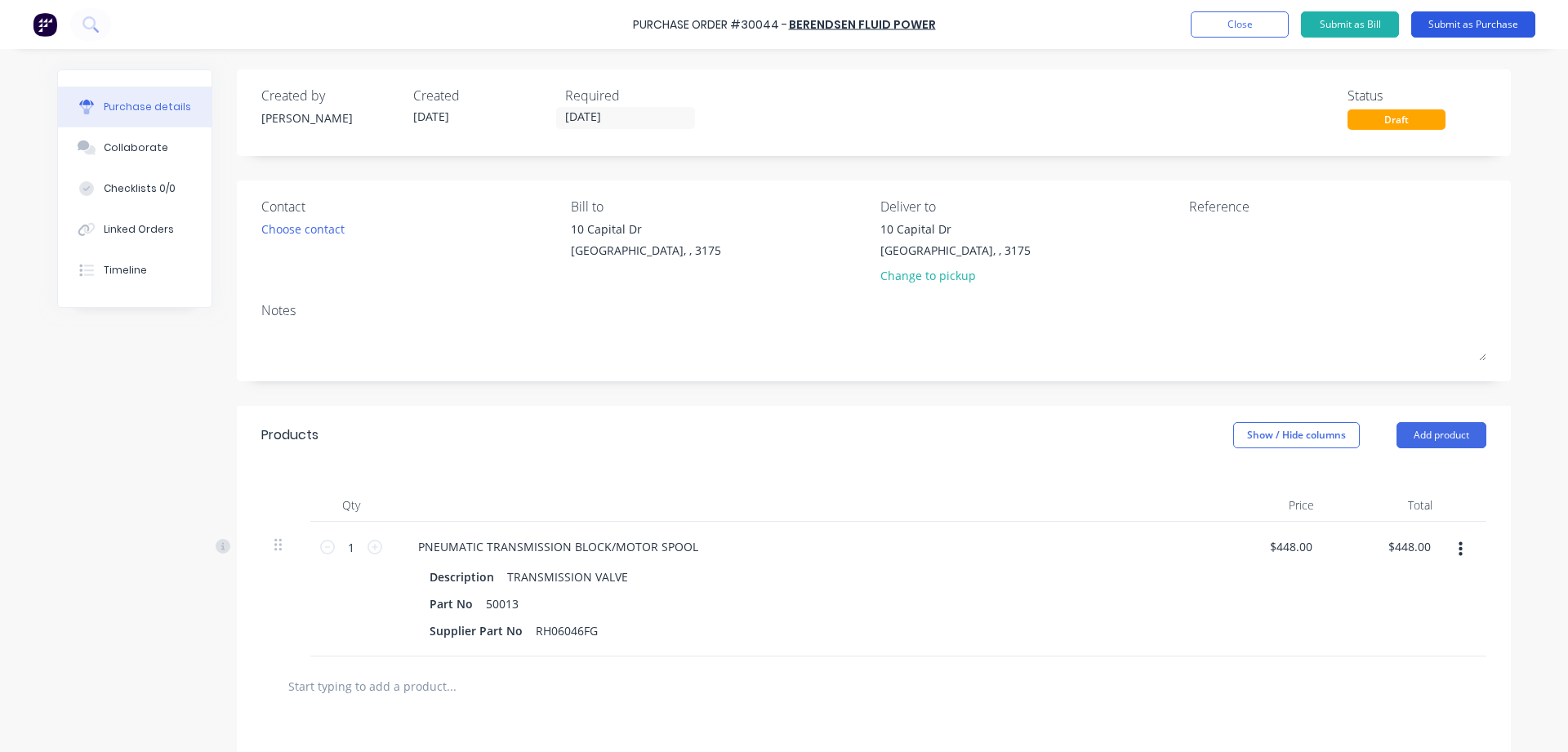
click at [1453, 25] on button "Submit as Purchase" at bounding box center [1472, 24] width 124 height 26
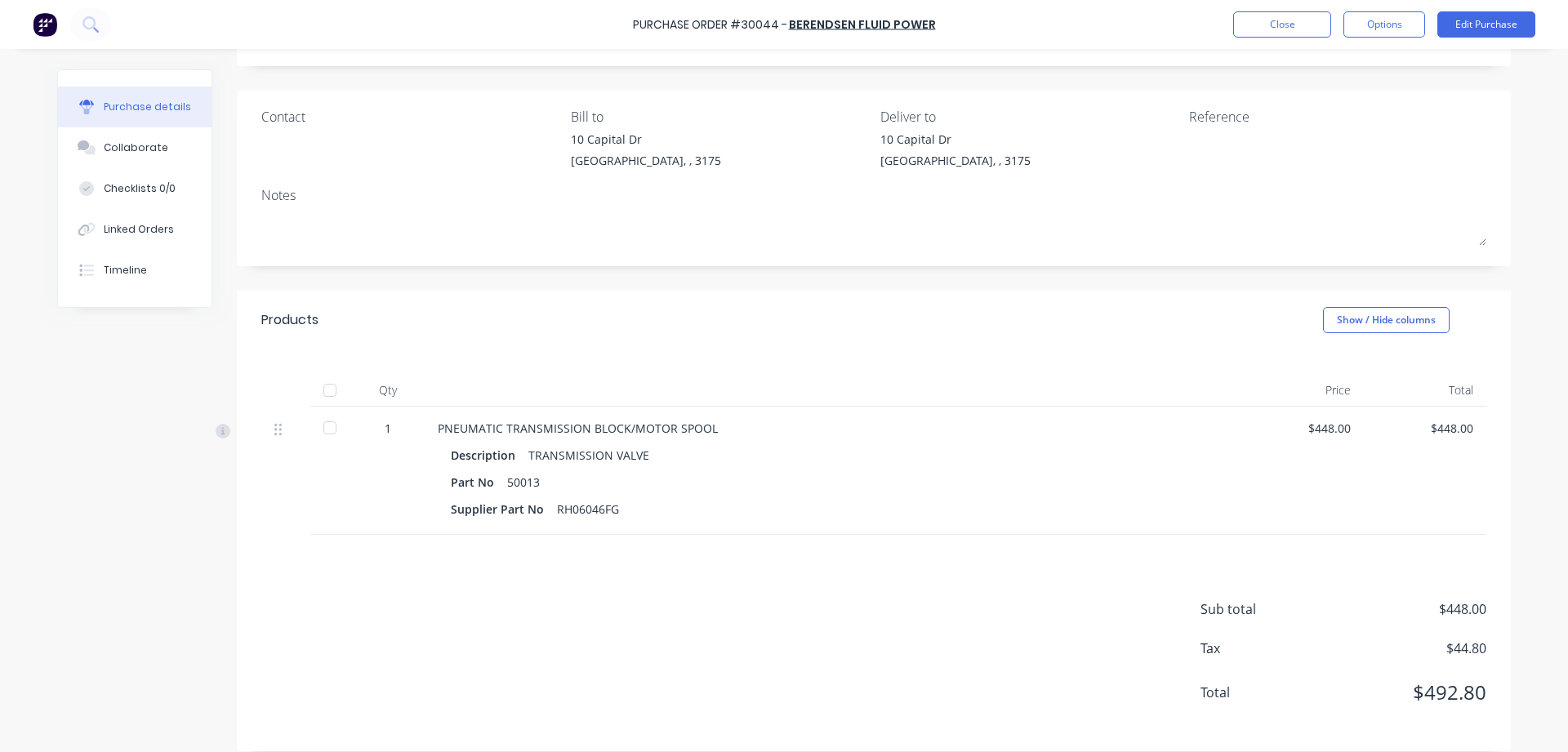
scroll to position [102, 0]
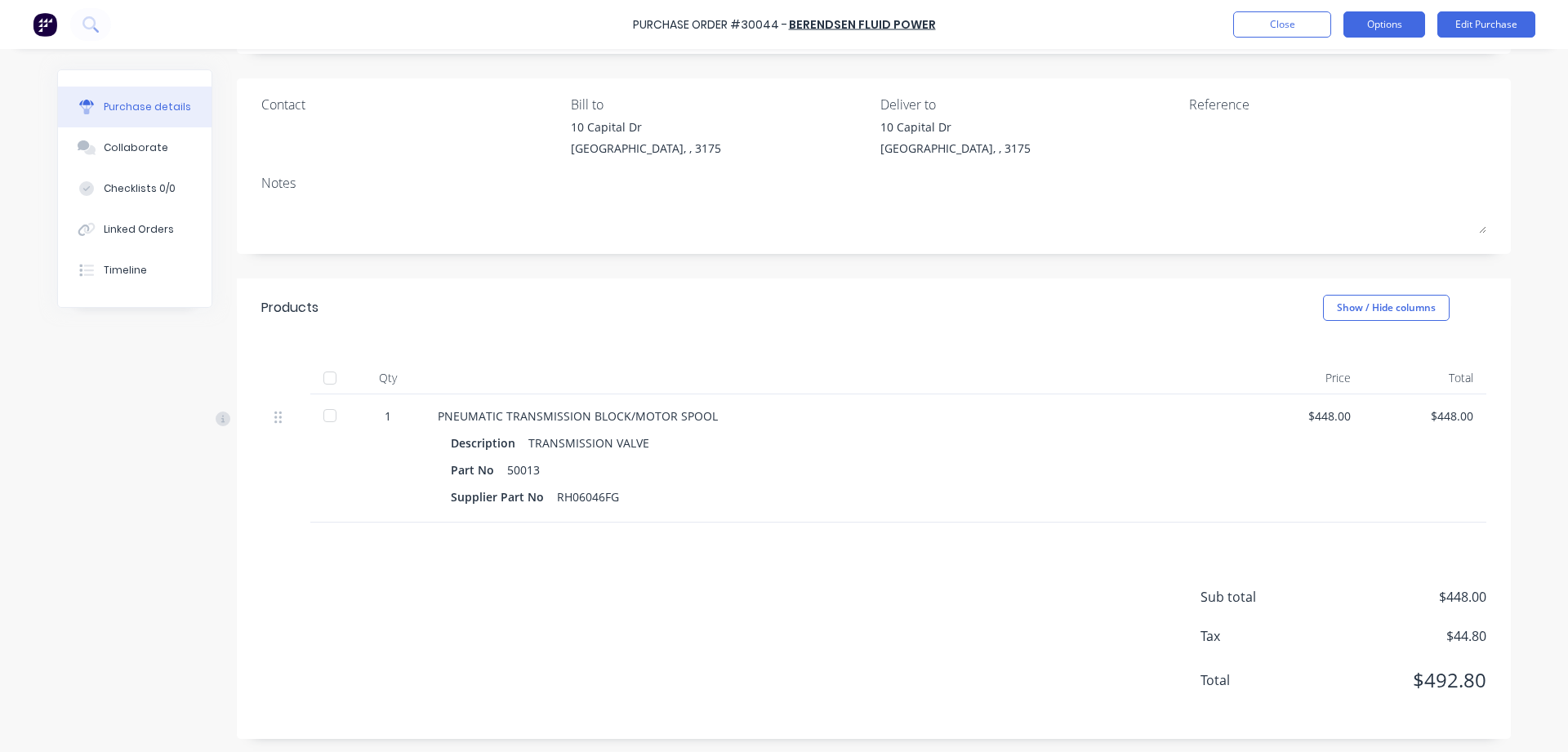
click at [1397, 30] on button "Options" at bounding box center [1384, 24] width 81 height 26
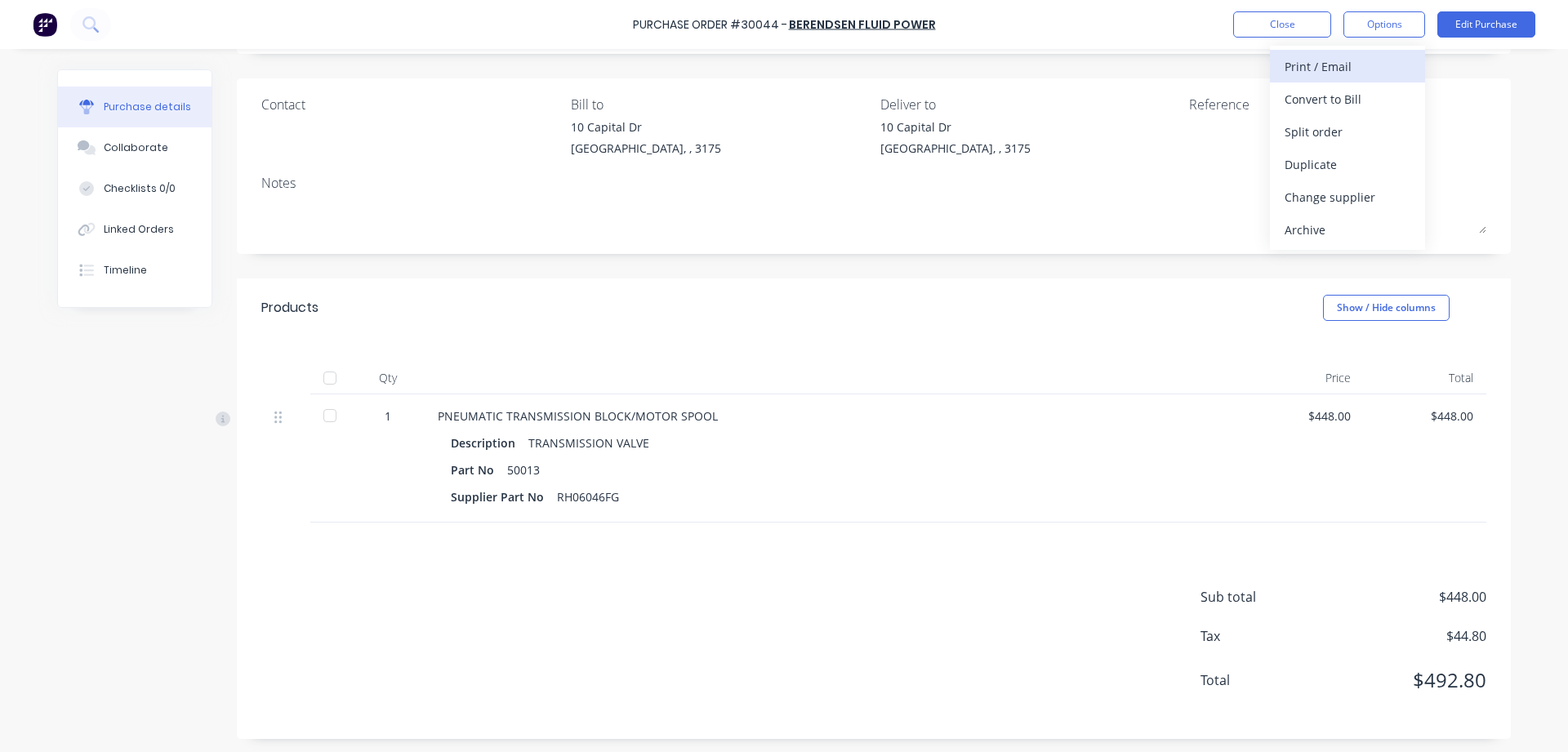
click at [1322, 69] on div "Print / Email" at bounding box center [1347, 66] width 125 height 24
click at [1306, 90] on div "With pricing" at bounding box center [1347, 99] width 125 height 24
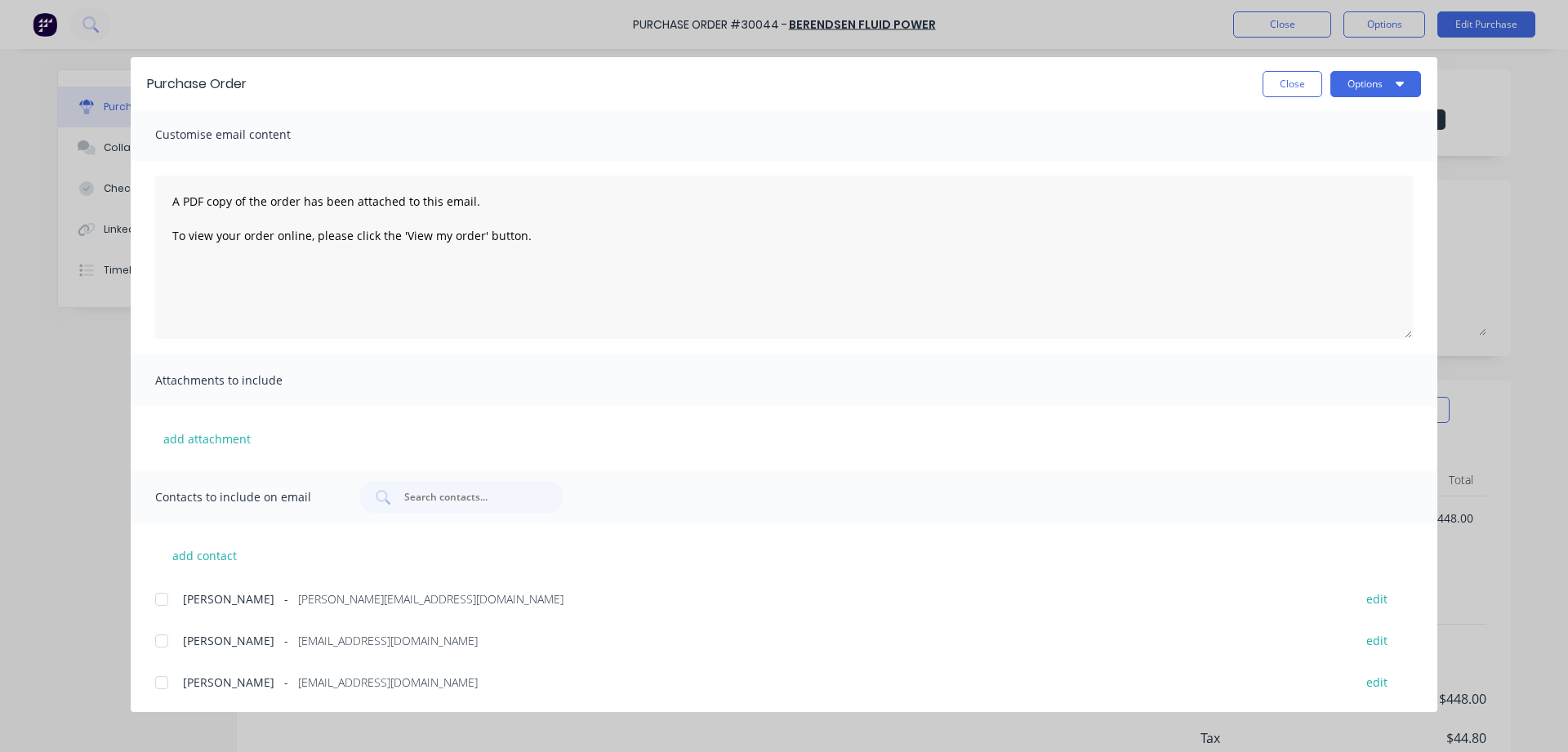
scroll to position [3, 0]
click at [159, 639] on div at bounding box center [161, 640] width 32 height 32
click at [1362, 91] on button "Options" at bounding box center [1375, 84] width 91 height 26
click at [1344, 195] on div "Email" at bounding box center [1343, 190] width 125 height 24
click at [1363, 82] on button "Options" at bounding box center [1375, 84] width 91 height 26
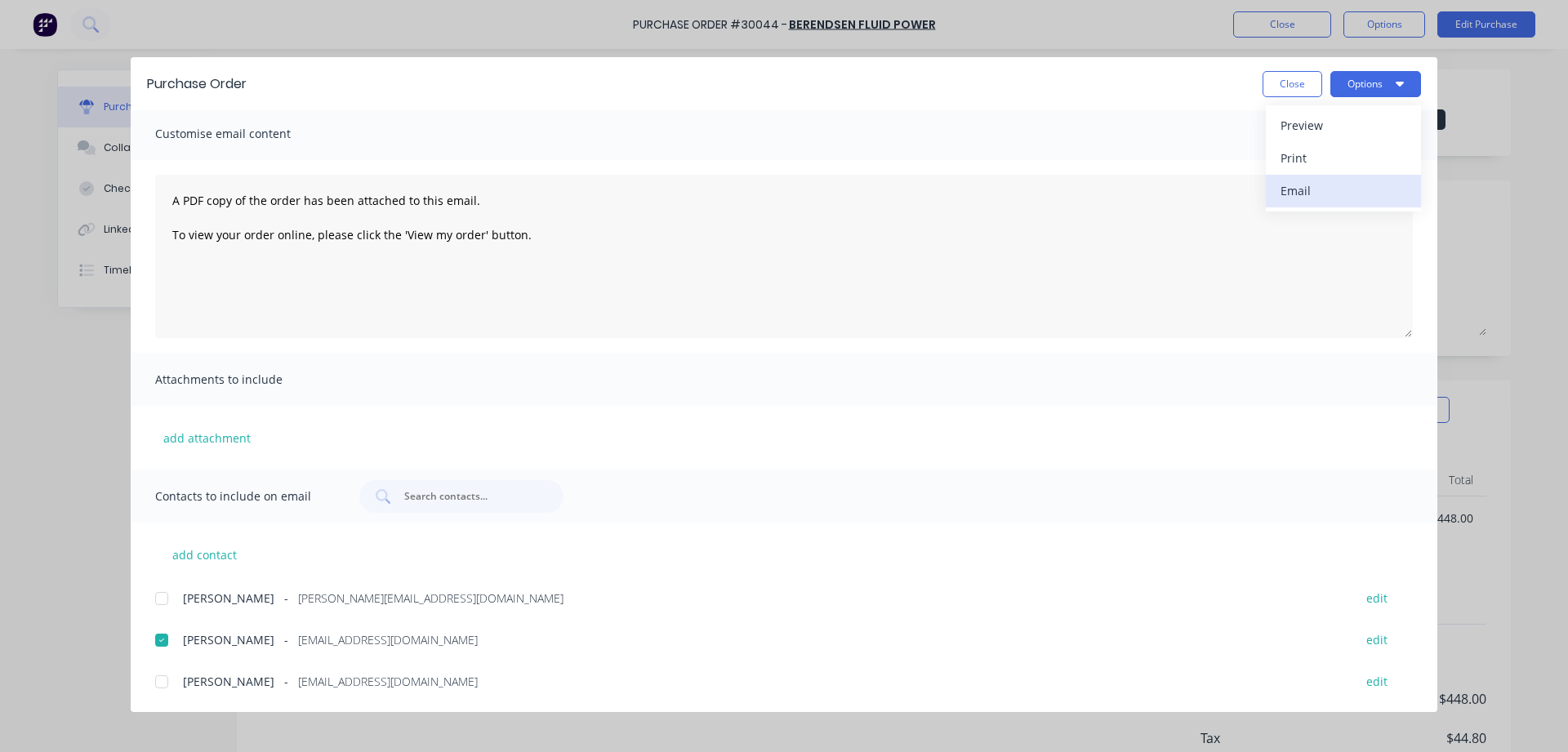
click at [1315, 198] on div "Email" at bounding box center [1343, 190] width 125 height 24
drag, startPoint x: 1286, startPoint y: 81, endPoint x: 1287, endPoint y: 72, distance: 9.1
click at [1285, 77] on button "Close" at bounding box center [1292, 84] width 60 height 26
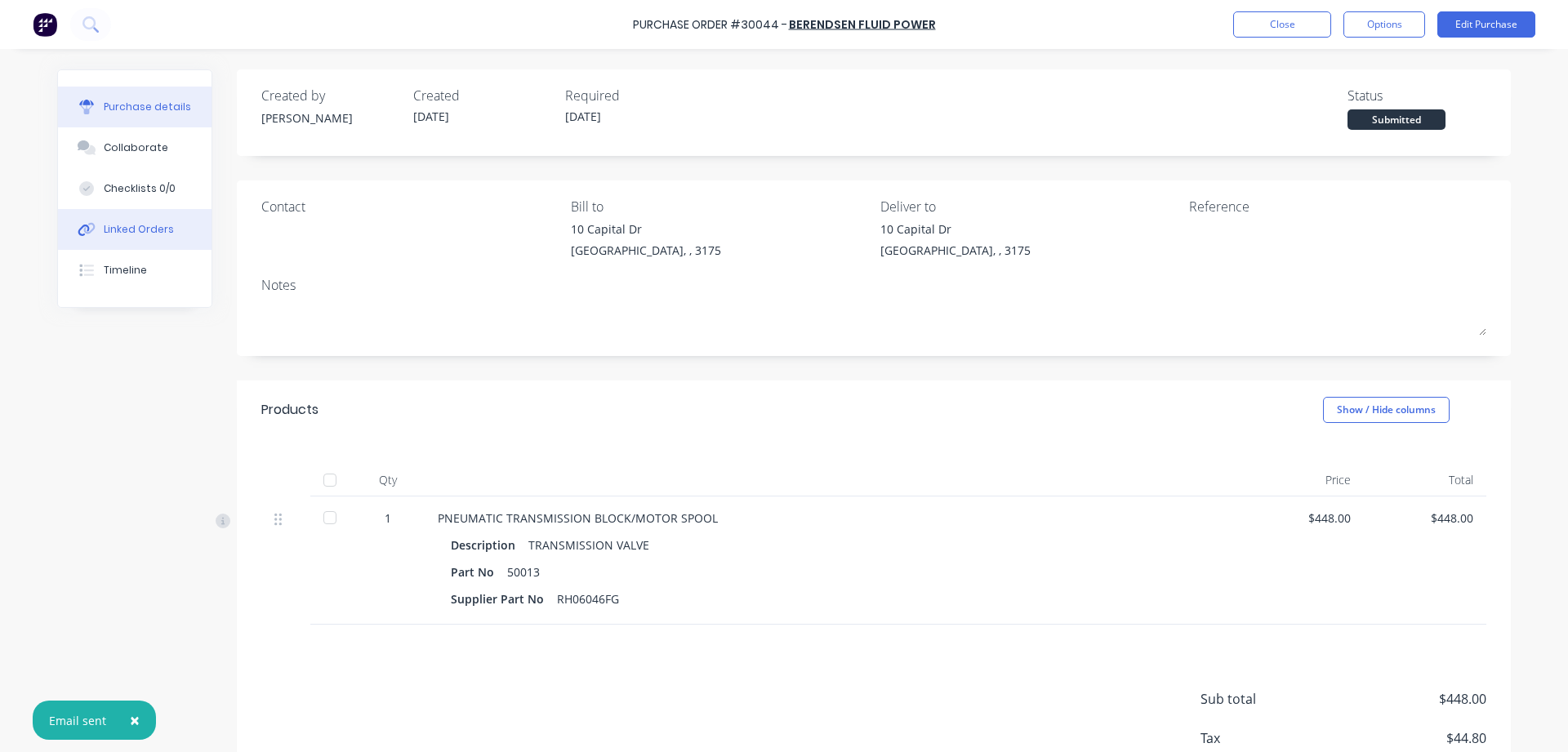
click at [130, 229] on div "Linked Orders" at bounding box center [139, 229] width 71 height 15
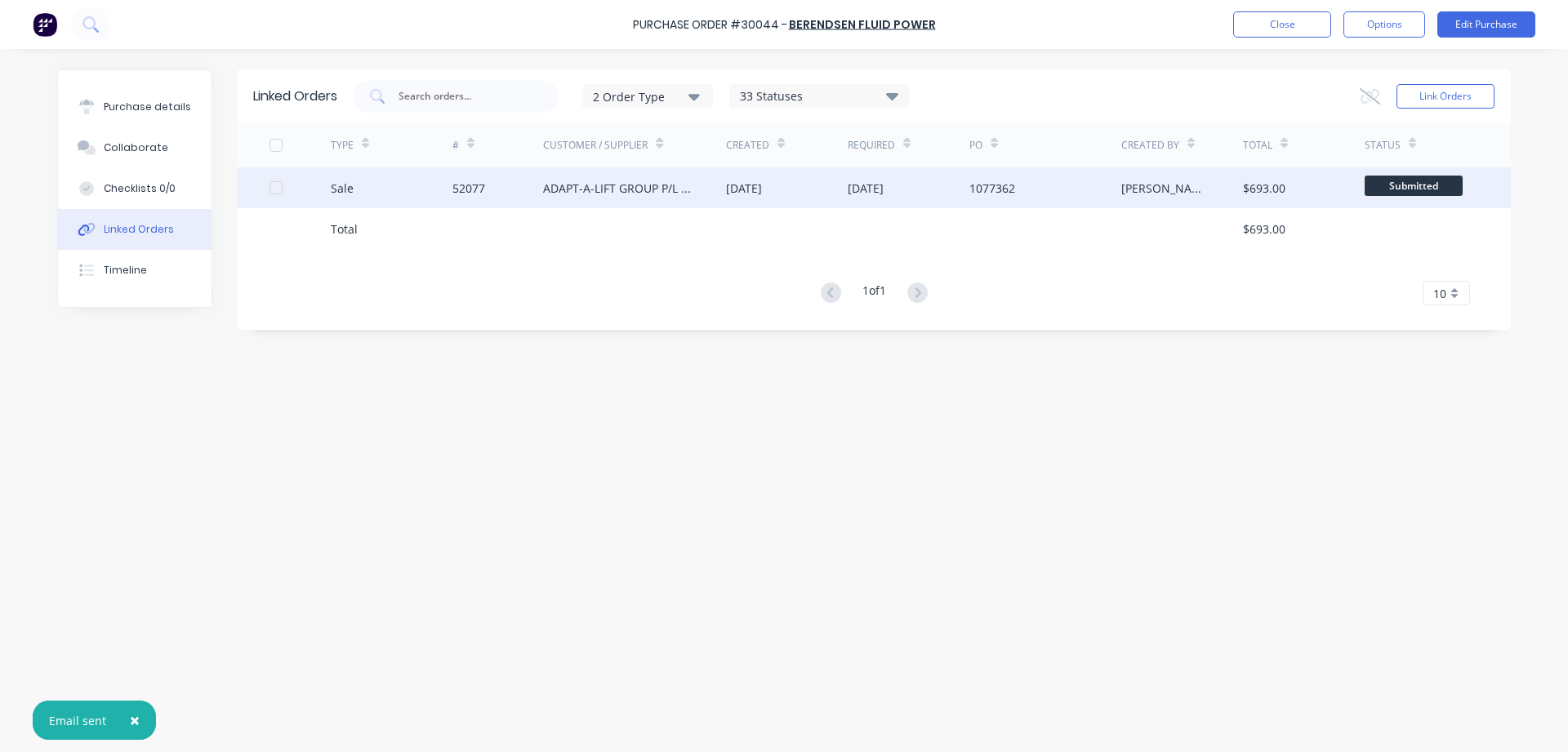
click at [589, 187] on div "ADAPT-A-LIFT GROUP P/L - SEVEN HILLS" at bounding box center [618, 188] width 150 height 17
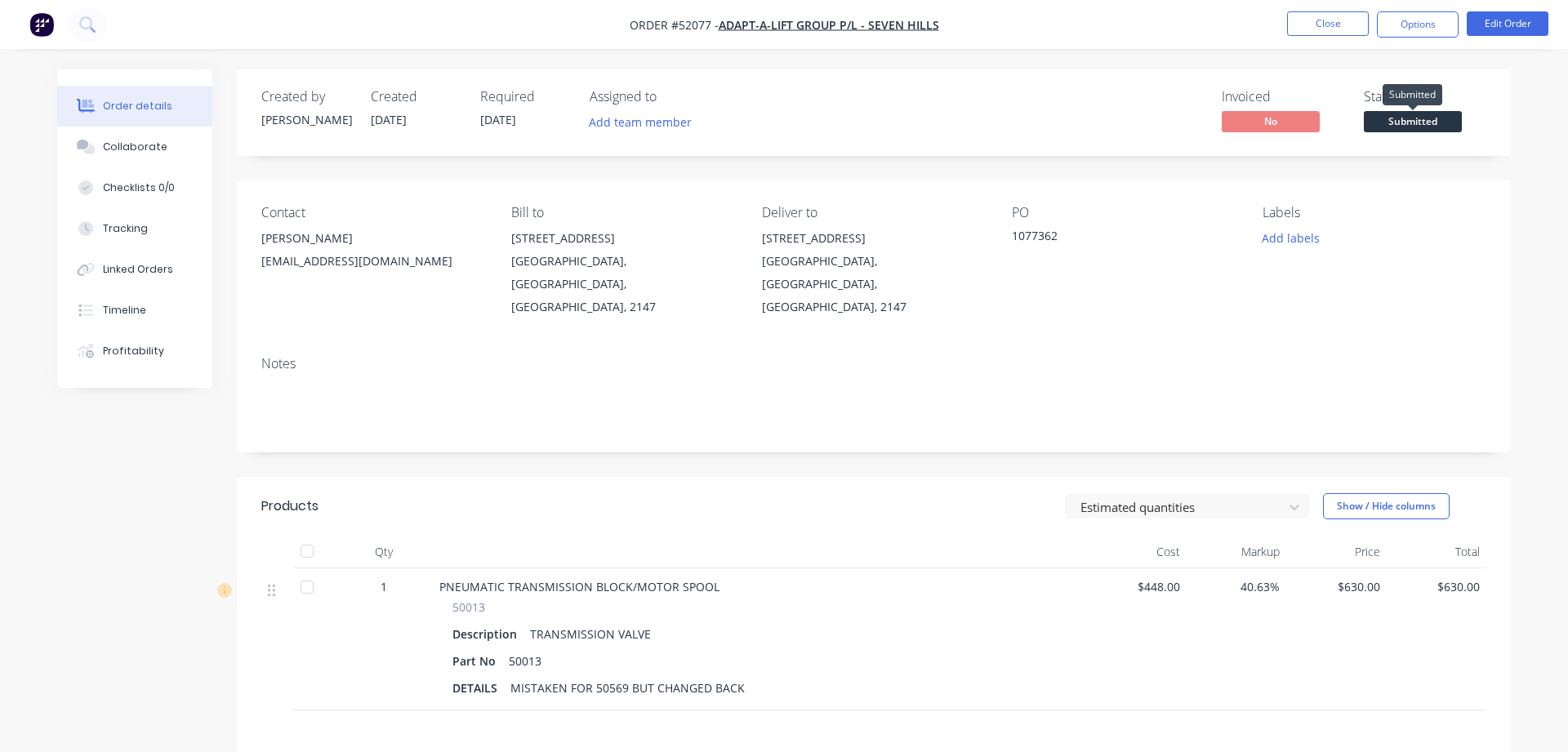
click at [1408, 112] on span "Submitted" at bounding box center [1413, 121] width 98 height 21
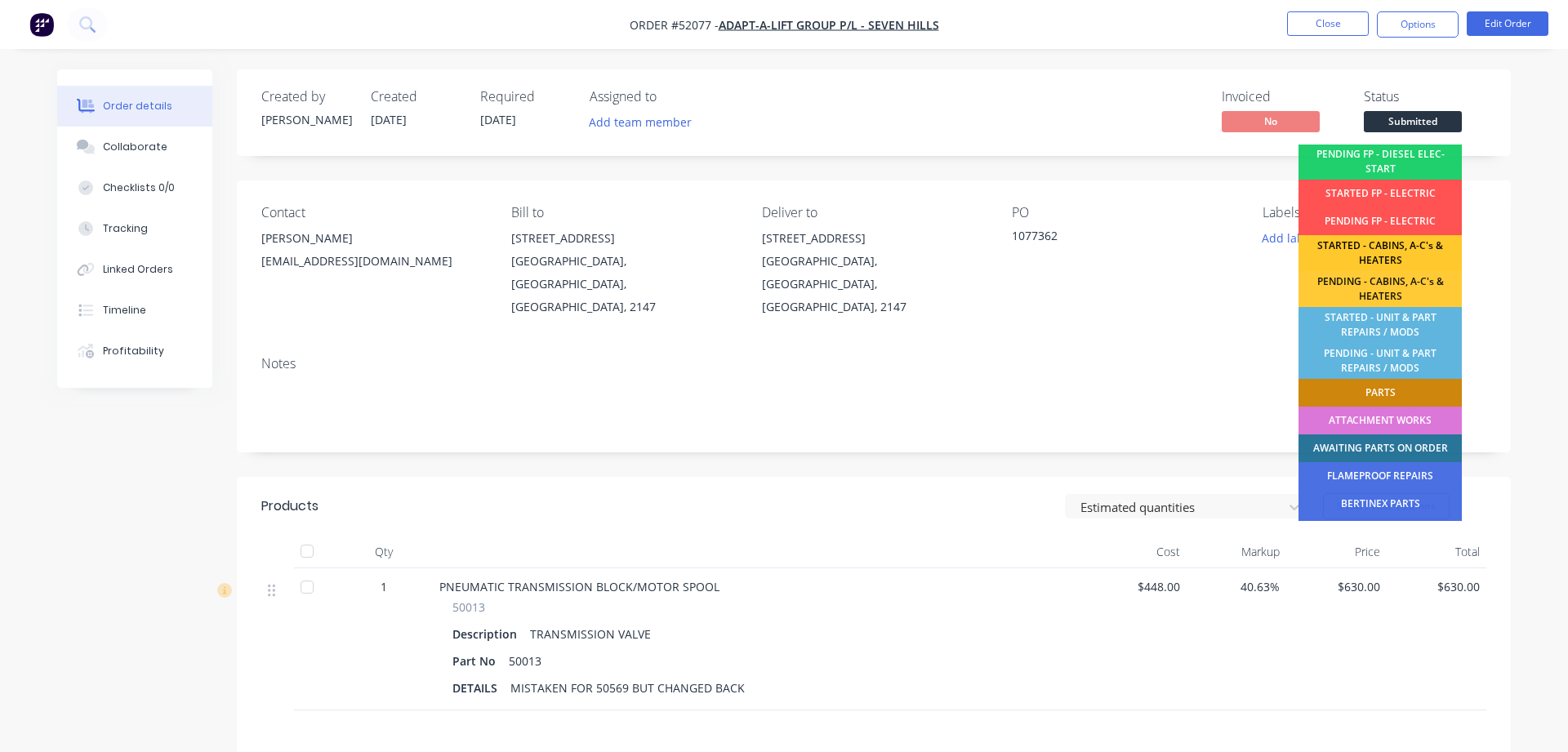
scroll to position [186, 0]
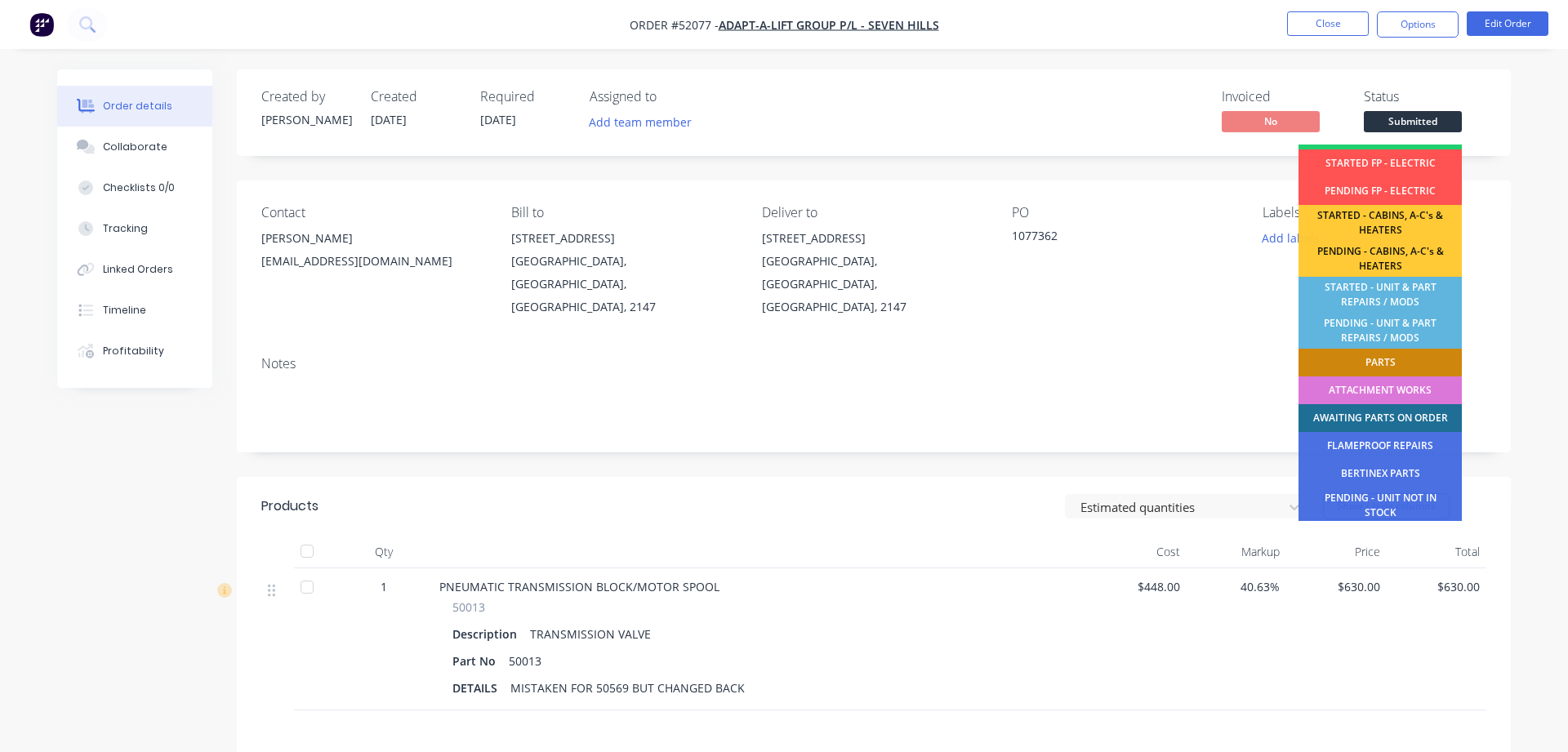
click at [1389, 416] on div "AWAITING PARTS ON ORDER" at bounding box center [1380, 417] width 164 height 27
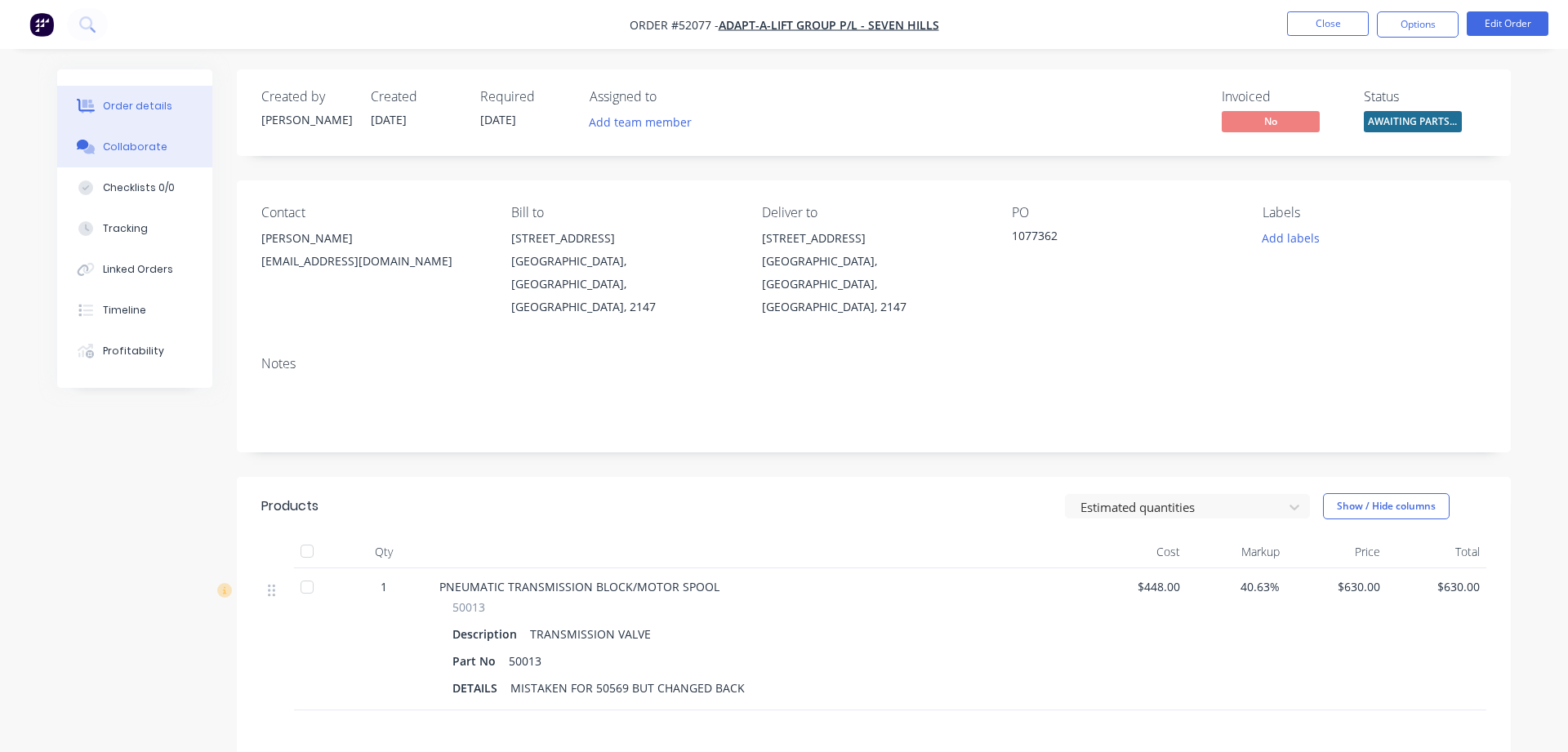
click at [121, 149] on div "Collaborate" at bounding box center [135, 147] width 65 height 15
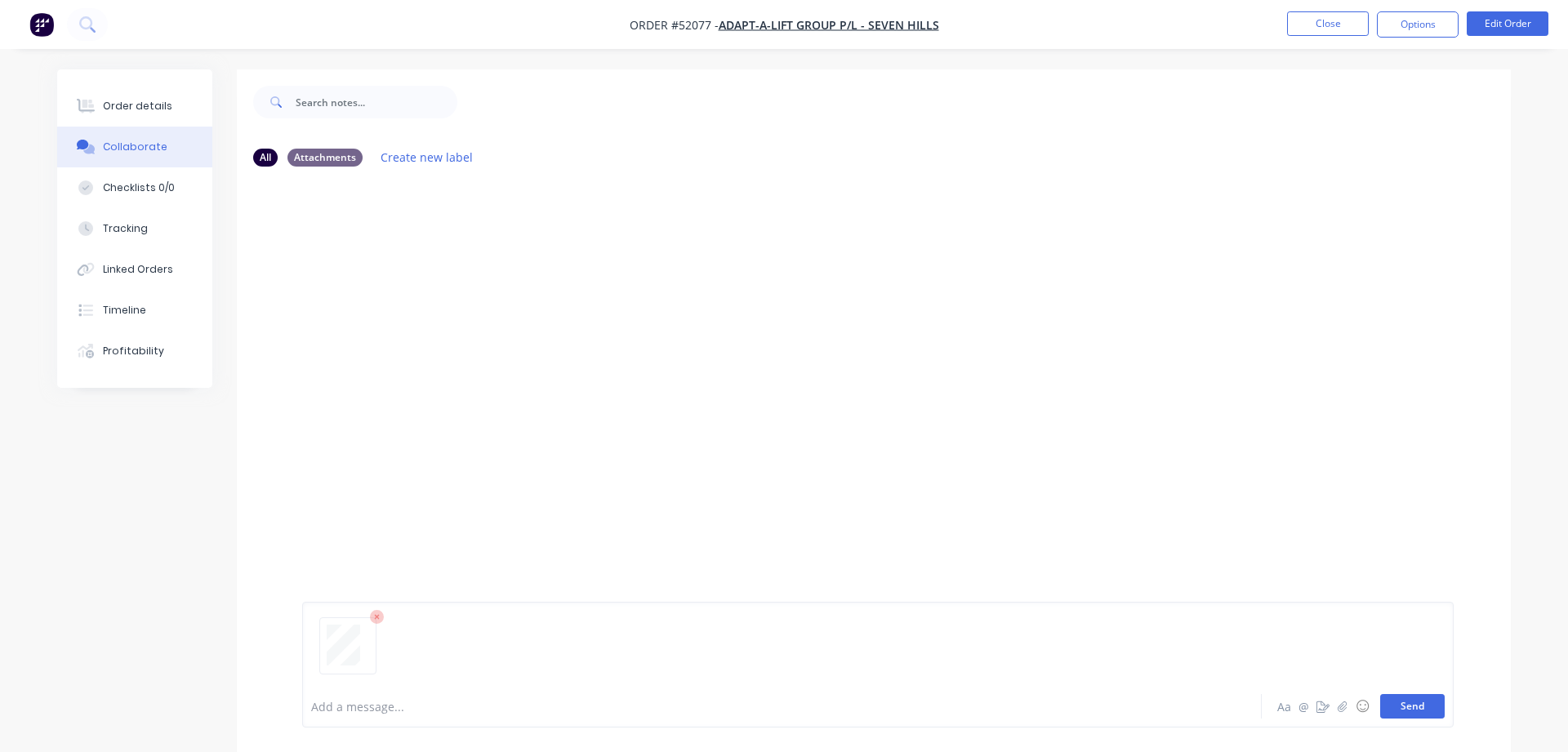
click at [1417, 713] on button "Send" at bounding box center [1413, 705] width 65 height 24
click at [1325, 22] on button "Close" at bounding box center [1328, 23] width 81 height 24
